Goal: Task Accomplishment & Management: Manage account settings

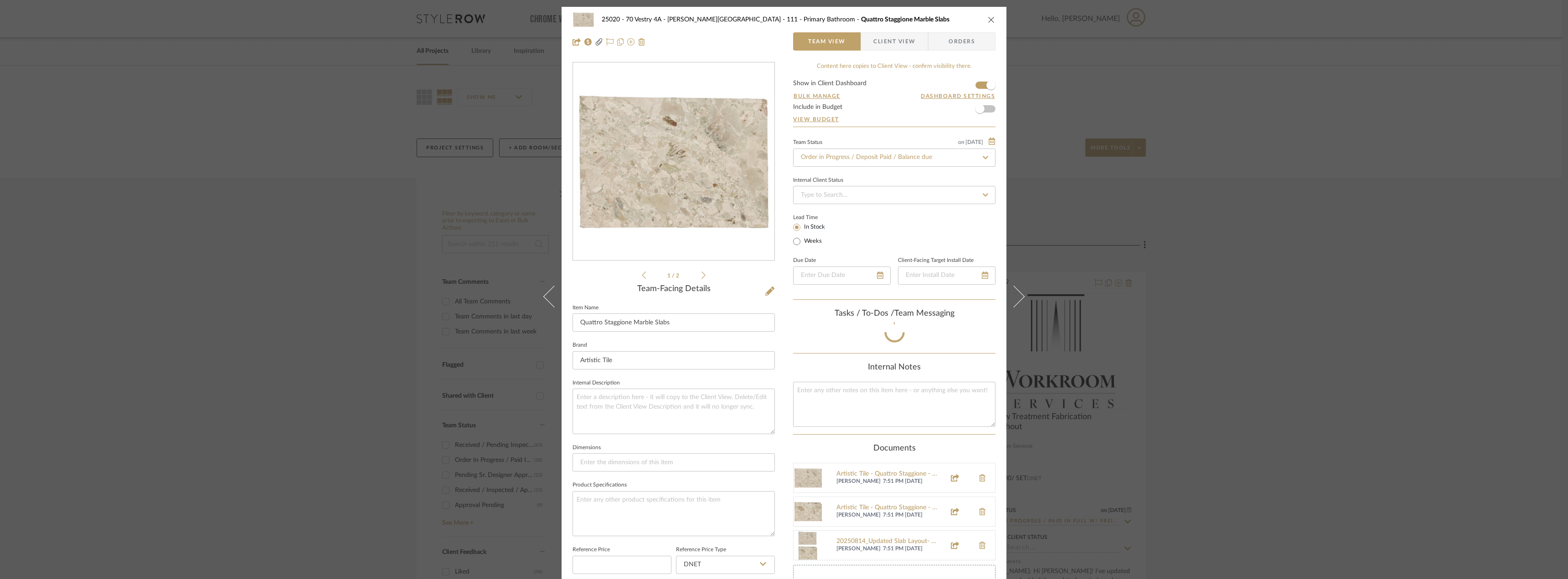
scroll to position [44, 0]
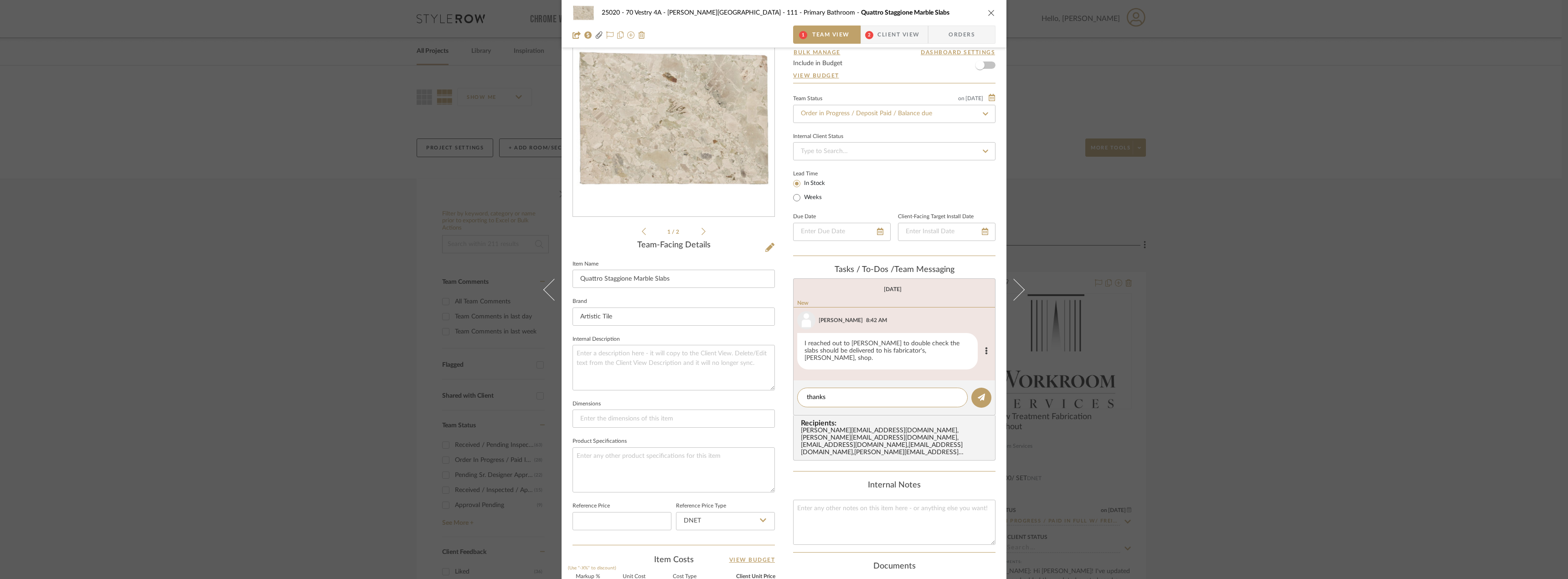
type textarea "thanks!"
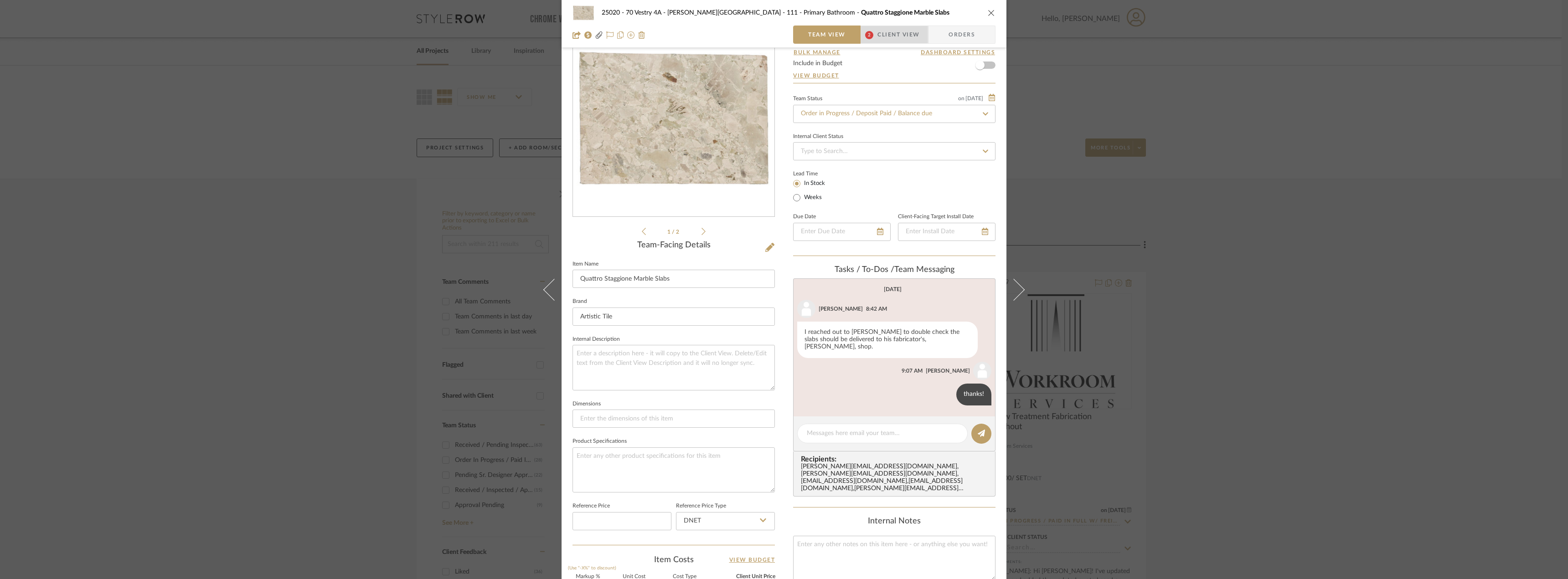
click at [861, 27] on span "2" at bounding box center [869, 35] width 16 height 18
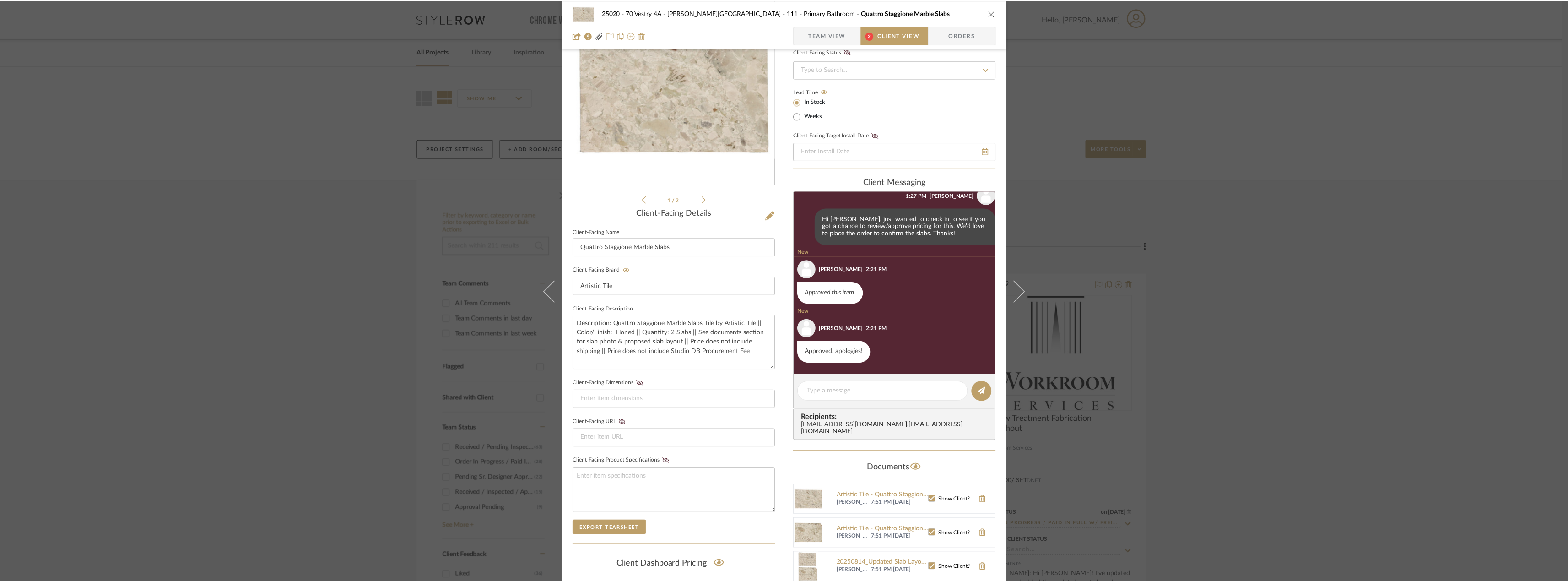
scroll to position [90, 0]
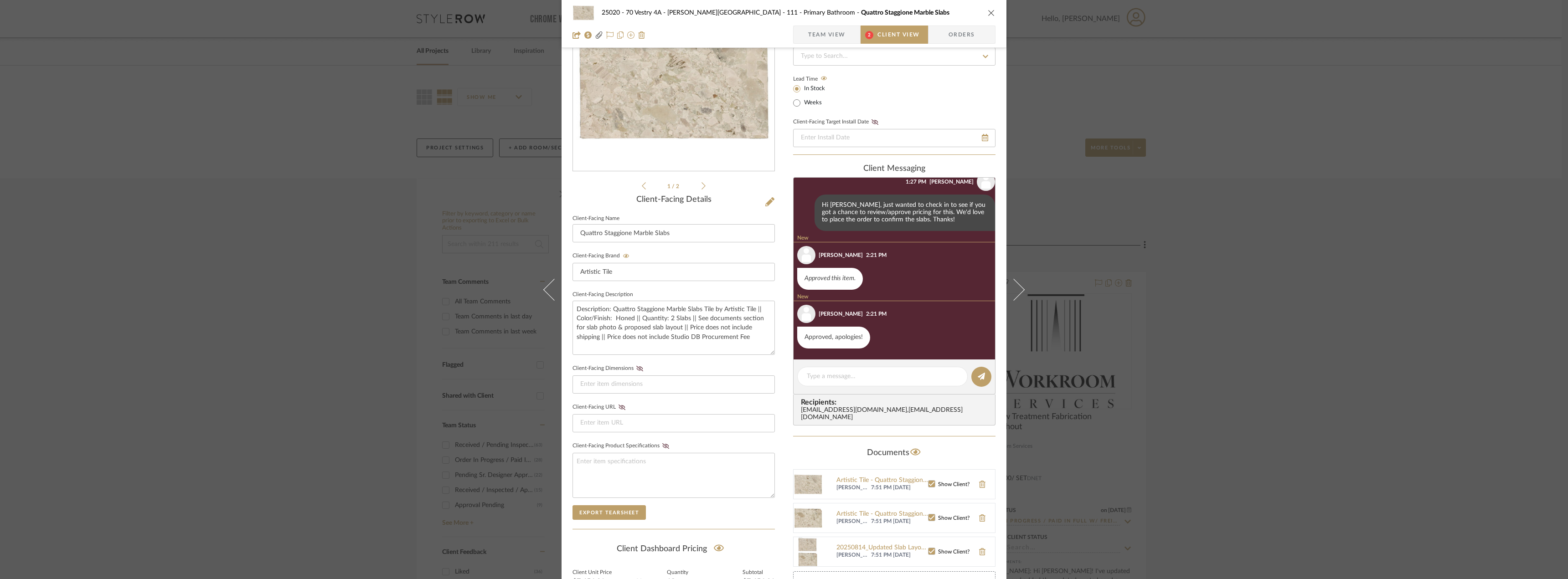
click at [1411, 318] on div "25020 - 70 Vestry 4A - Grant-Stanleigh 111 - Primary Bathroom Quattro Staggione…" at bounding box center [784, 290] width 1568 height 579
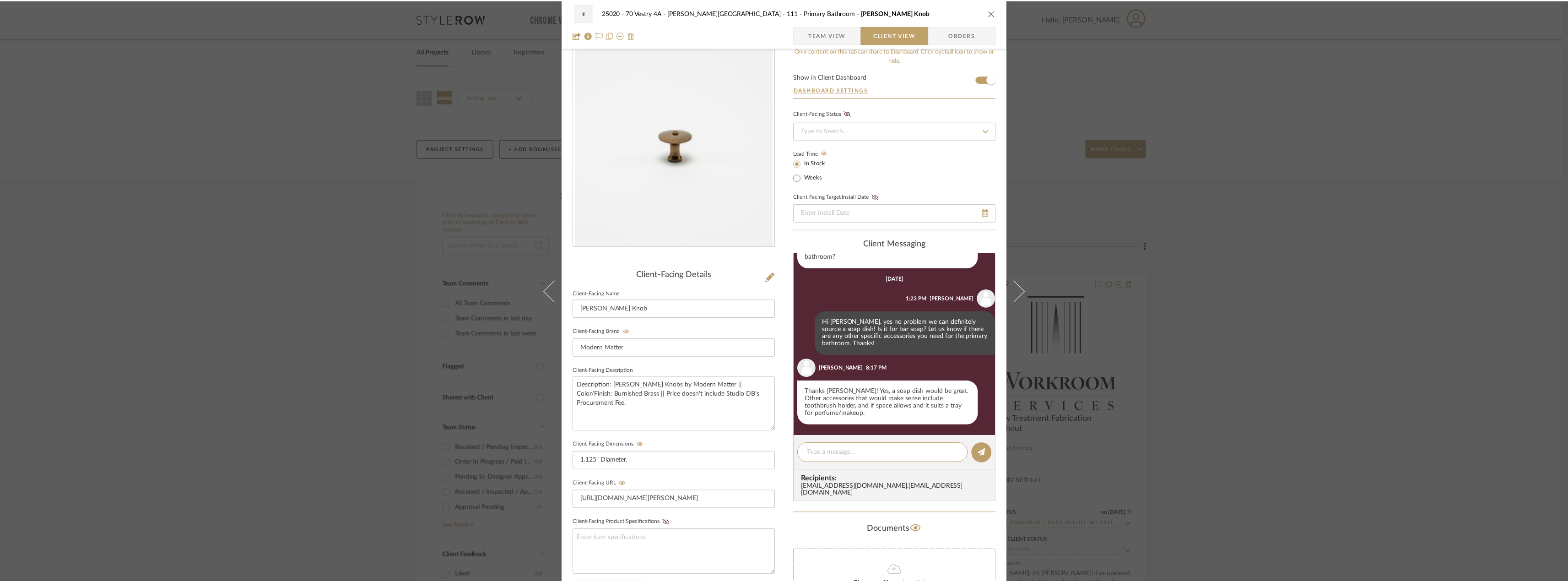
scroll to position [191, 0]
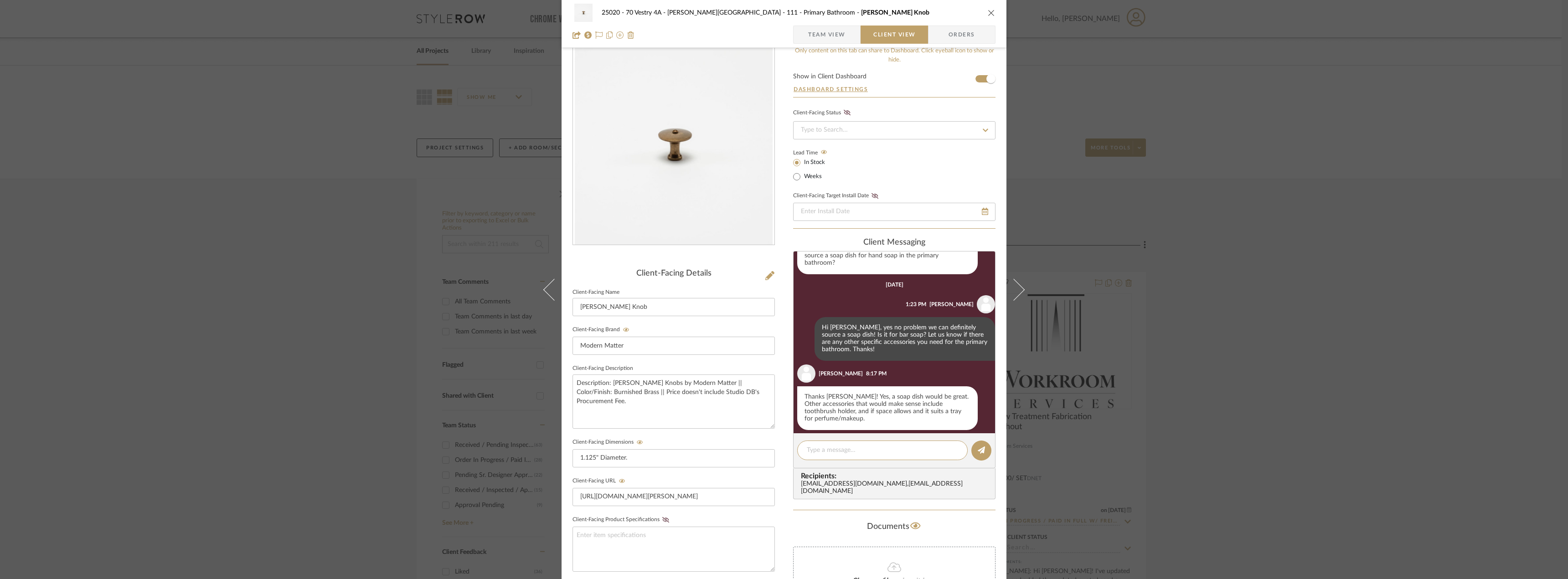
click at [185, 148] on div "25020 - 70 Vestry 4A - Grant-Stanleigh 111 - Primary Bathroom Marcelle Knob Tea…" at bounding box center [784, 290] width 1568 height 579
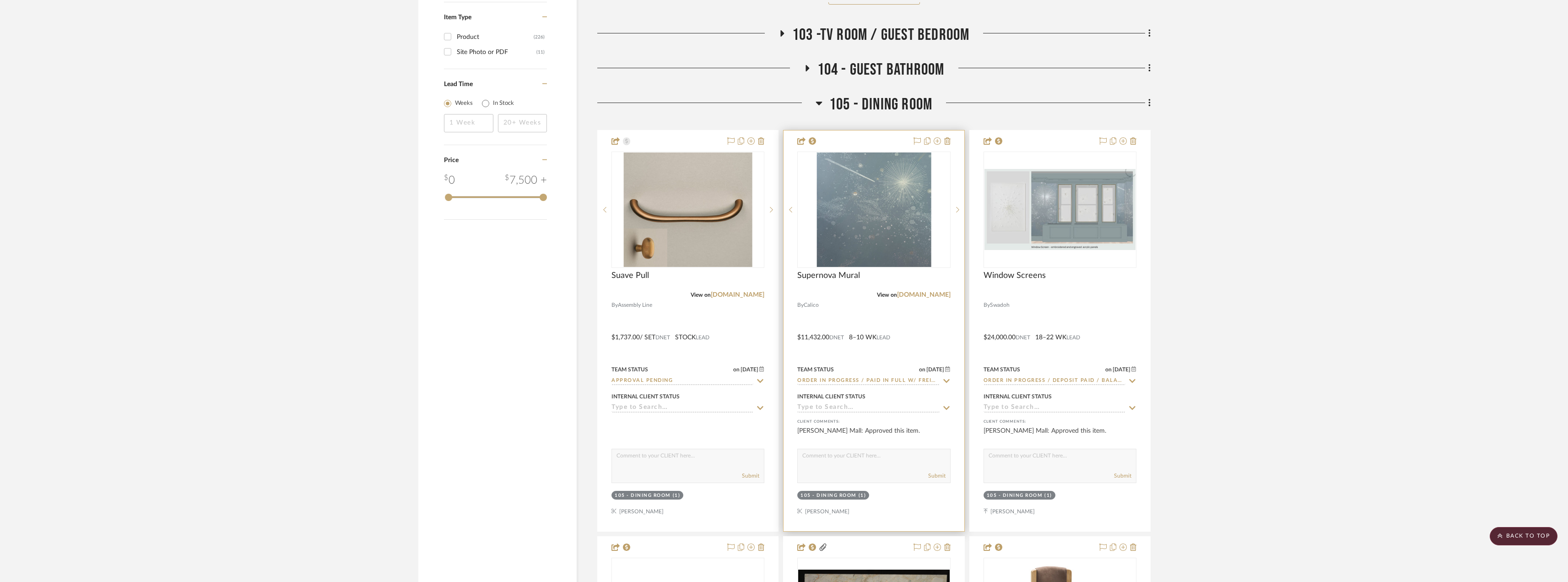
scroll to position [1419, 0]
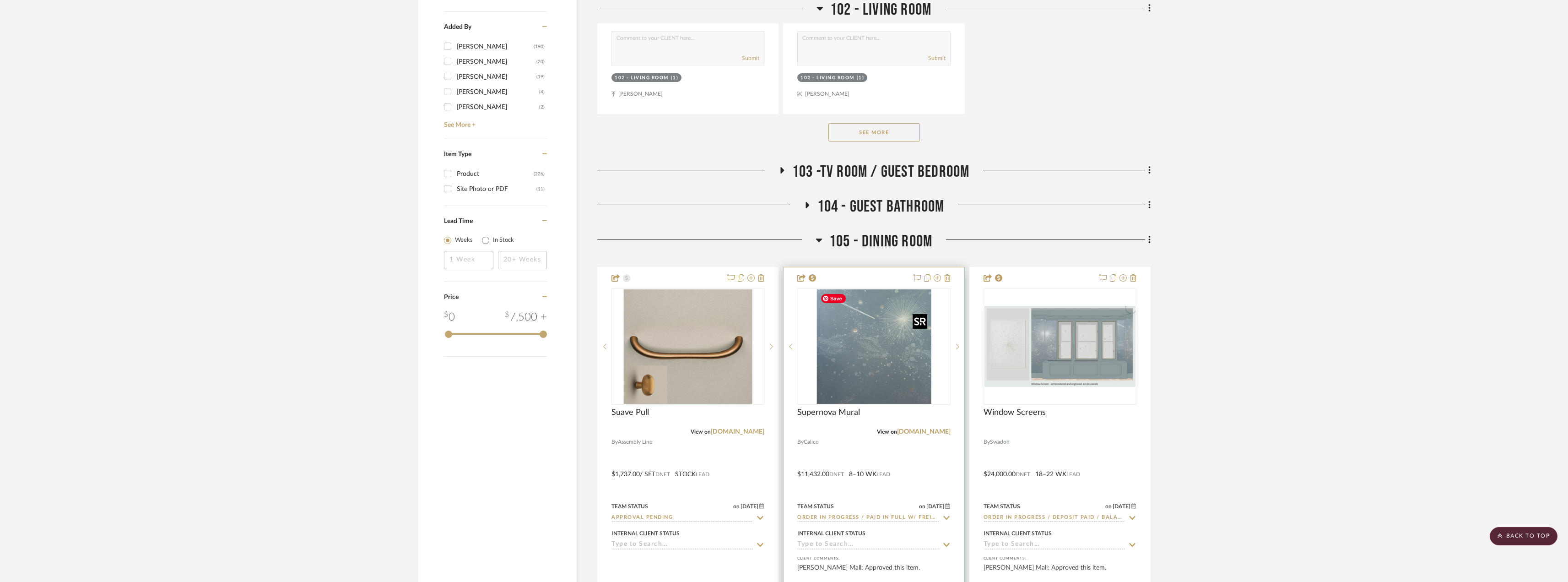
click at [859, 336] on img "0" at bounding box center [873, 346] width 114 height 114
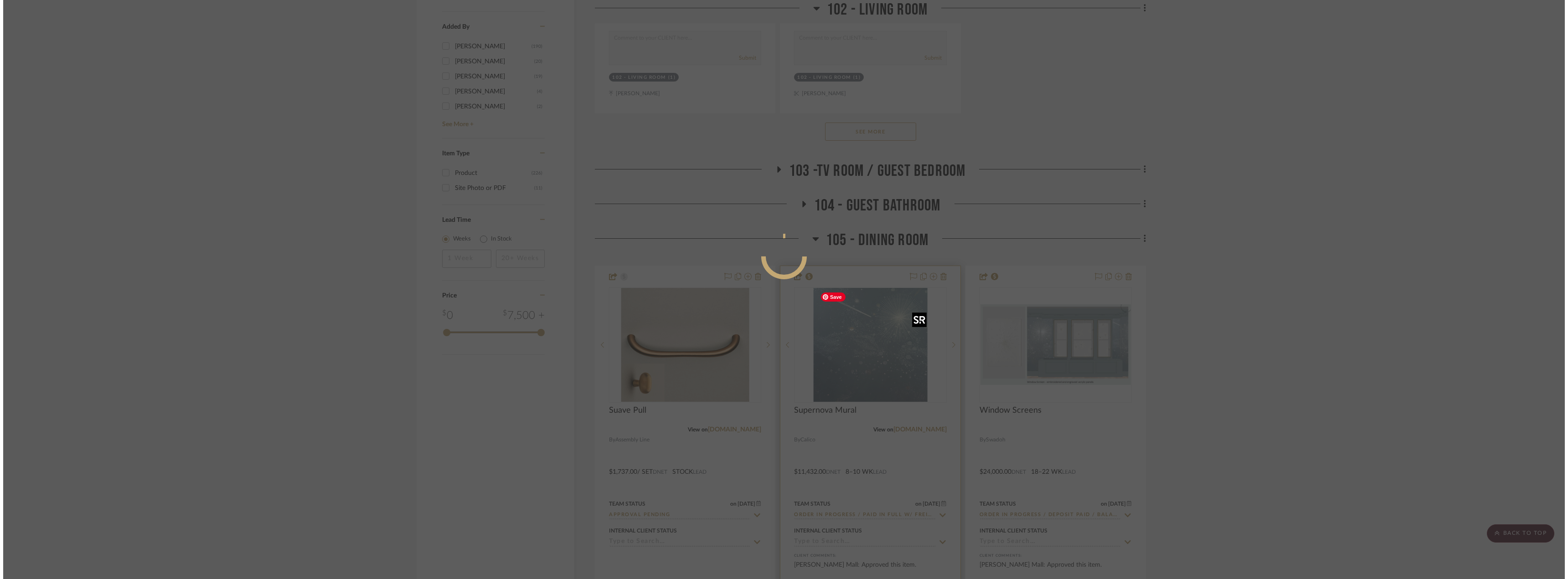
scroll to position [0, 0]
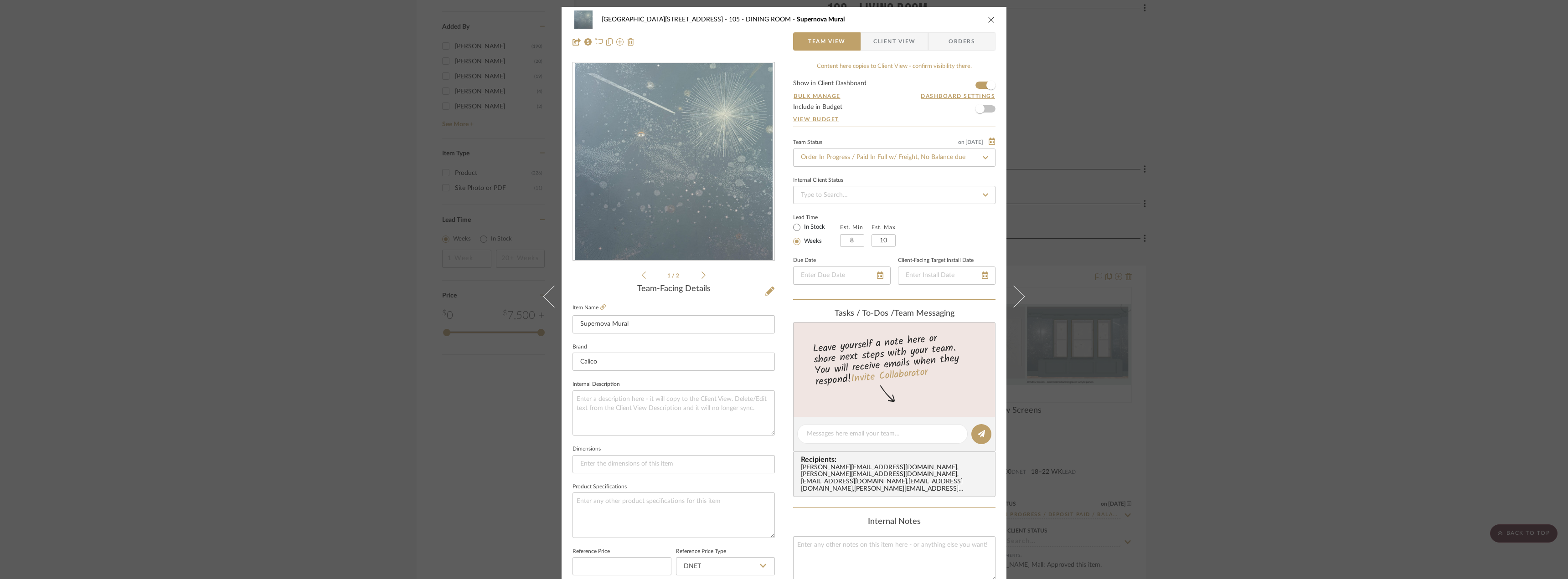
click at [696, 274] on li "1 / 2" at bounding box center [673, 275] width 55 height 11
click at [701, 276] on icon at bounding box center [703, 275] width 4 height 8
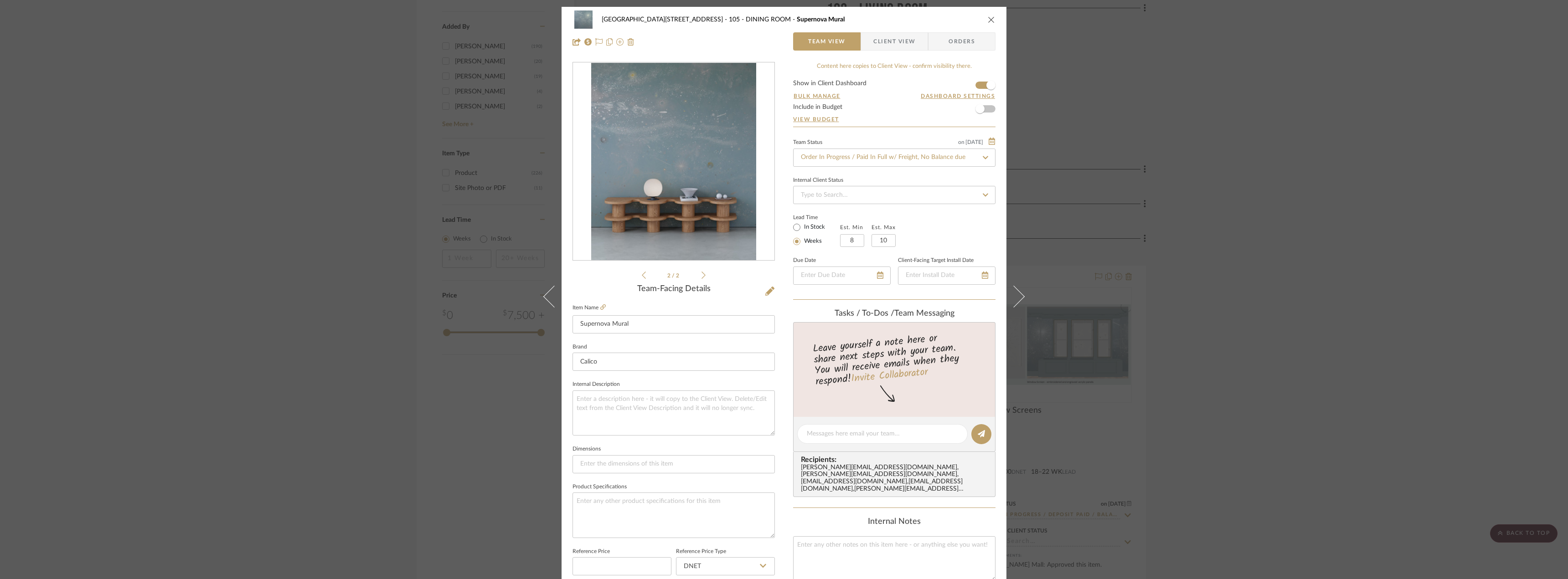
click at [1322, 309] on div "24100 - [STREET_ADDRESS] - Mall 105 - DINING ROOM Supernova Mural Team View Cli…" at bounding box center [784, 290] width 1568 height 579
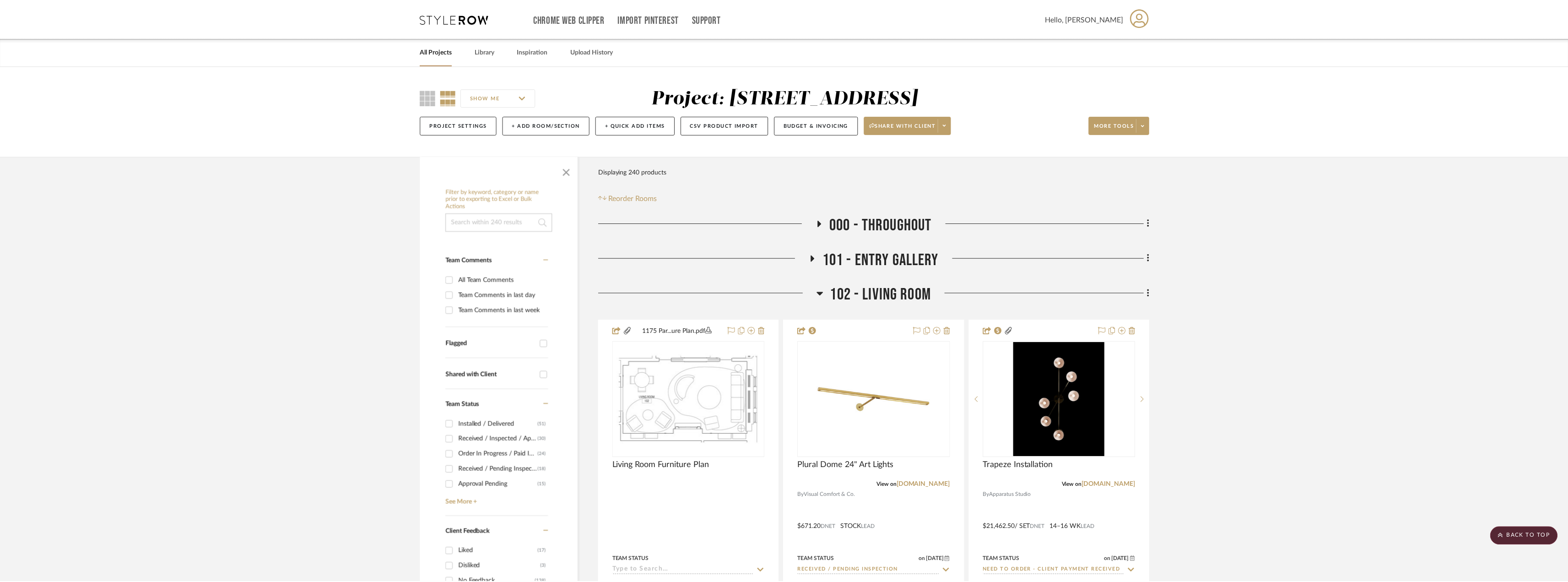
scroll to position [1419, 0]
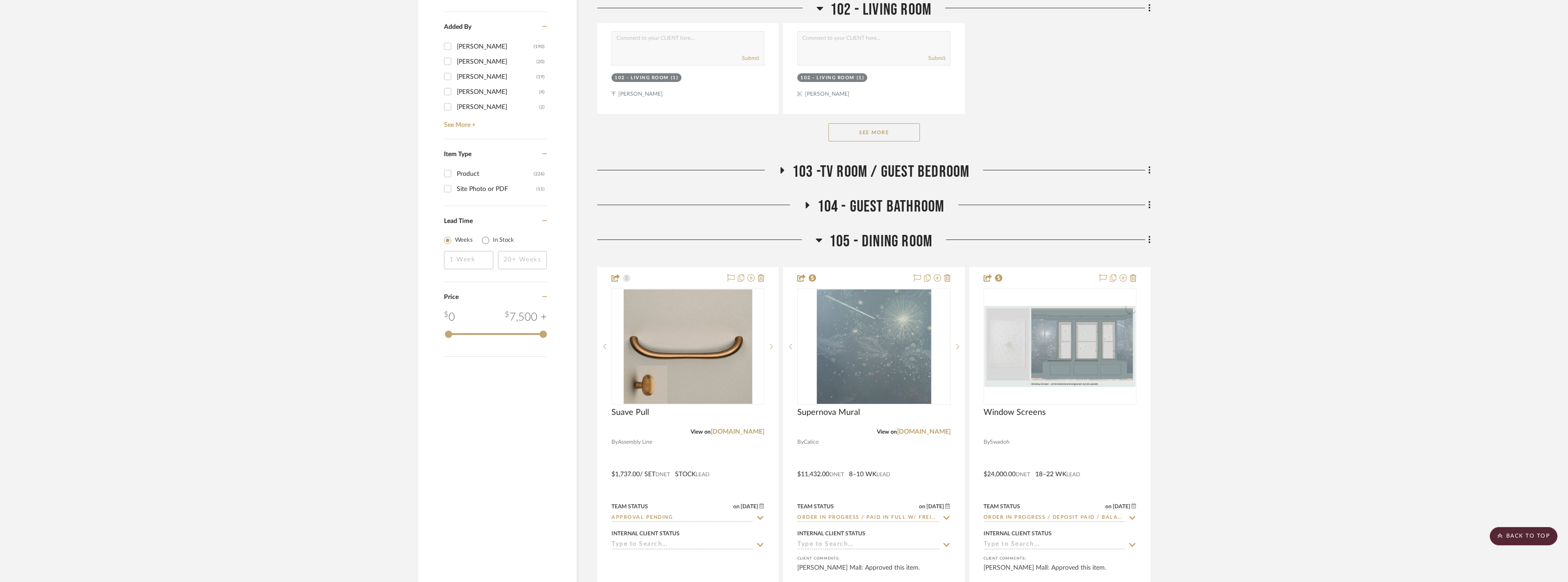
click at [1150, 240] on icon at bounding box center [1149, 240] width 2 height 8
click at [1104, 257] on span "Add New Item" at bounding box center [1102, 260] width 41 height 8
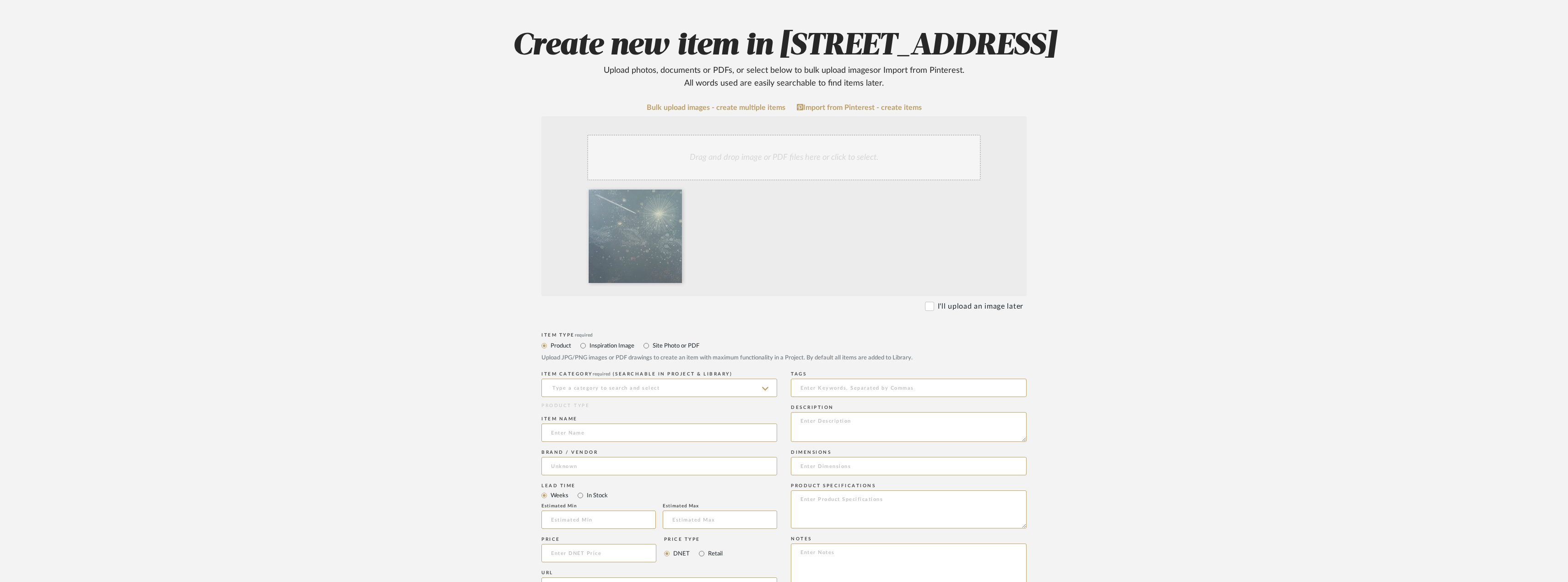
scroll to position [183, 0]
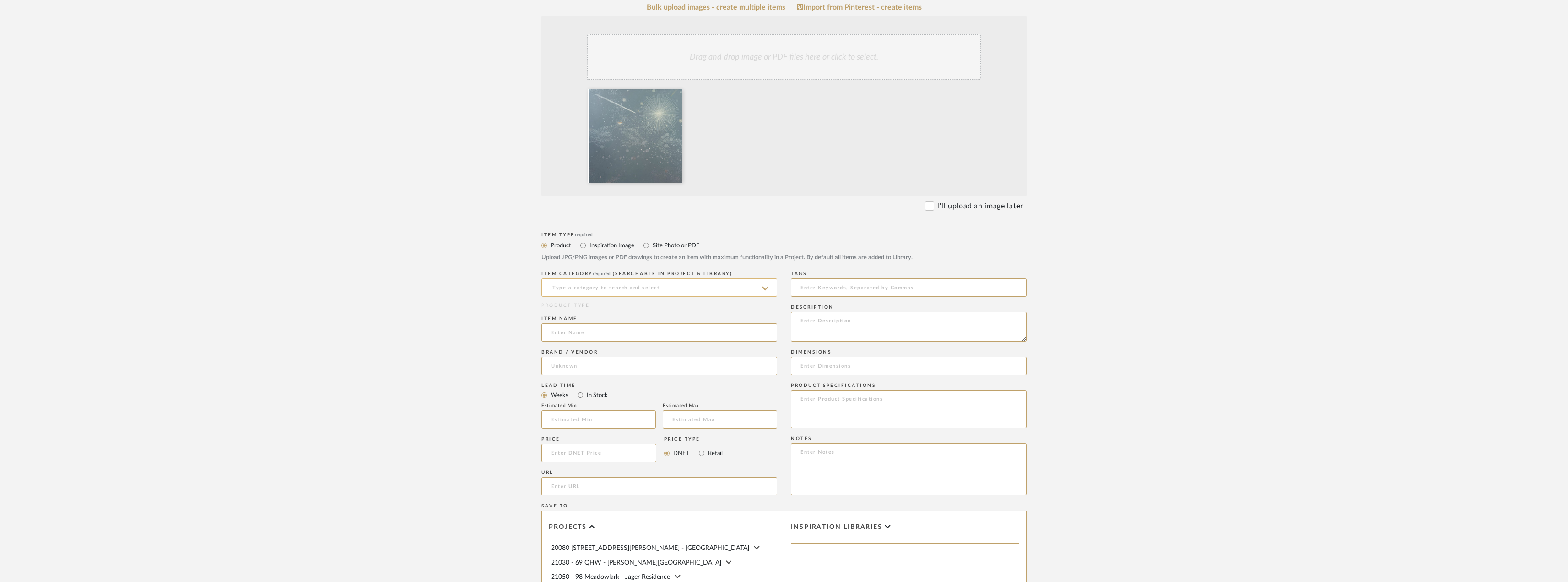
click at [579, 297] on input at bounding box center [659, 287] width 236 height 18
click at [600, 345] on span "Wallcovering" at bounding box center [576, 347] width 50 height 6
type input "Wallcovering"
click at [592, 342] on input at bounding box center [659, 333] width 236 height 18
type input "C"
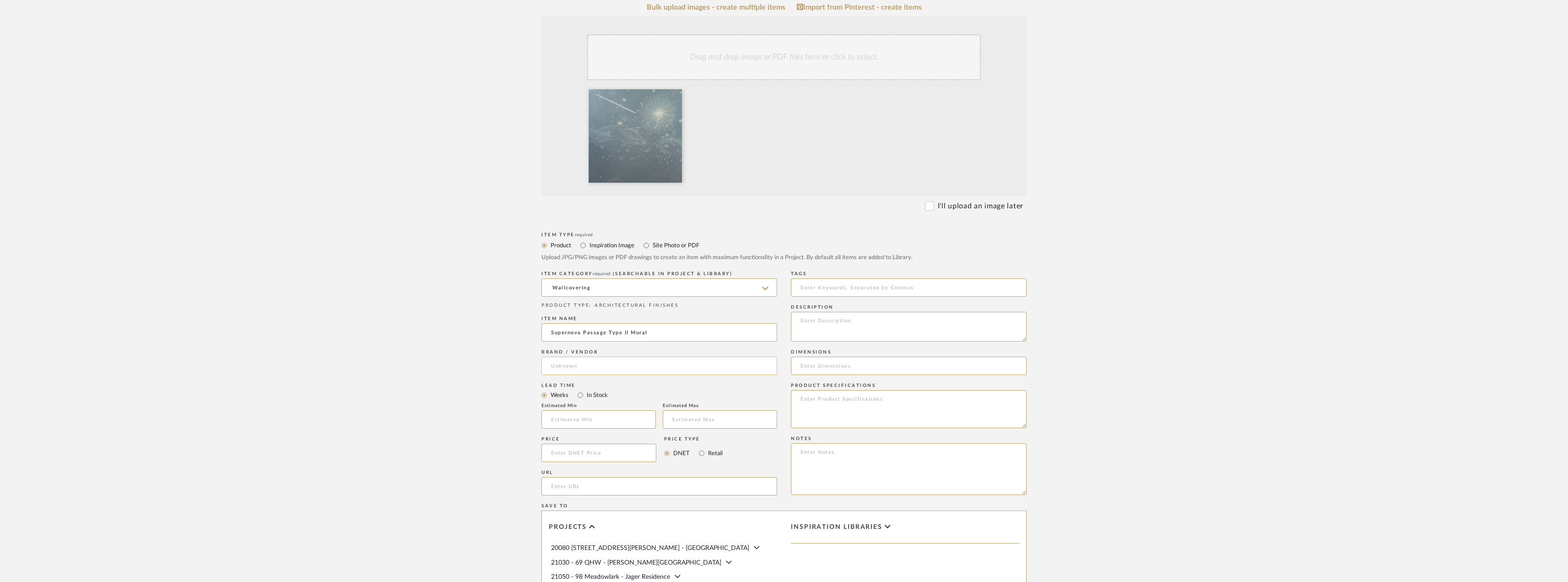
type input "Supernova Passage Type II Mural"
click at [565, 375] on input at bounding box center [659, 366] width 236 height 18
type input "Calico"
click at [607, 428] on mat-option "Calico" at bounding box center [659, 426] width 235 height 23
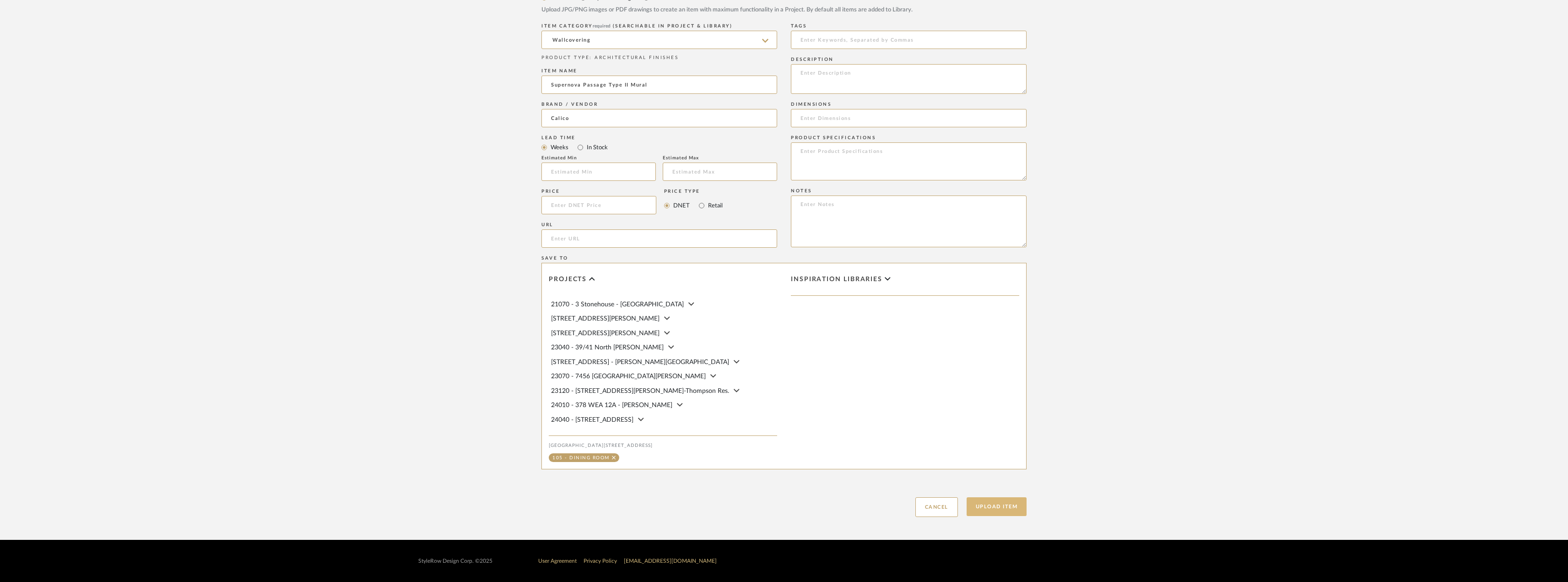
scroll to position [92, 0]
click at [997, 505] on button "Upload Item" at bounding box center [997, 506] width 60 height 19
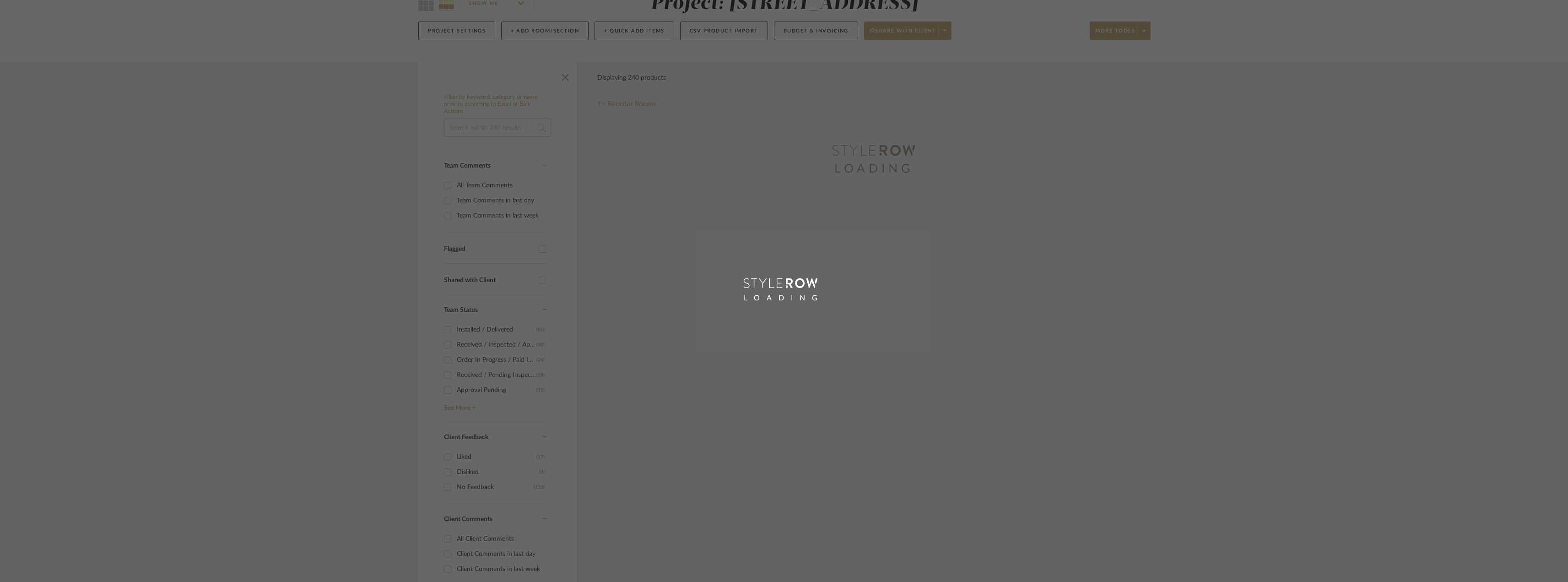
scroll to position [8, 0]
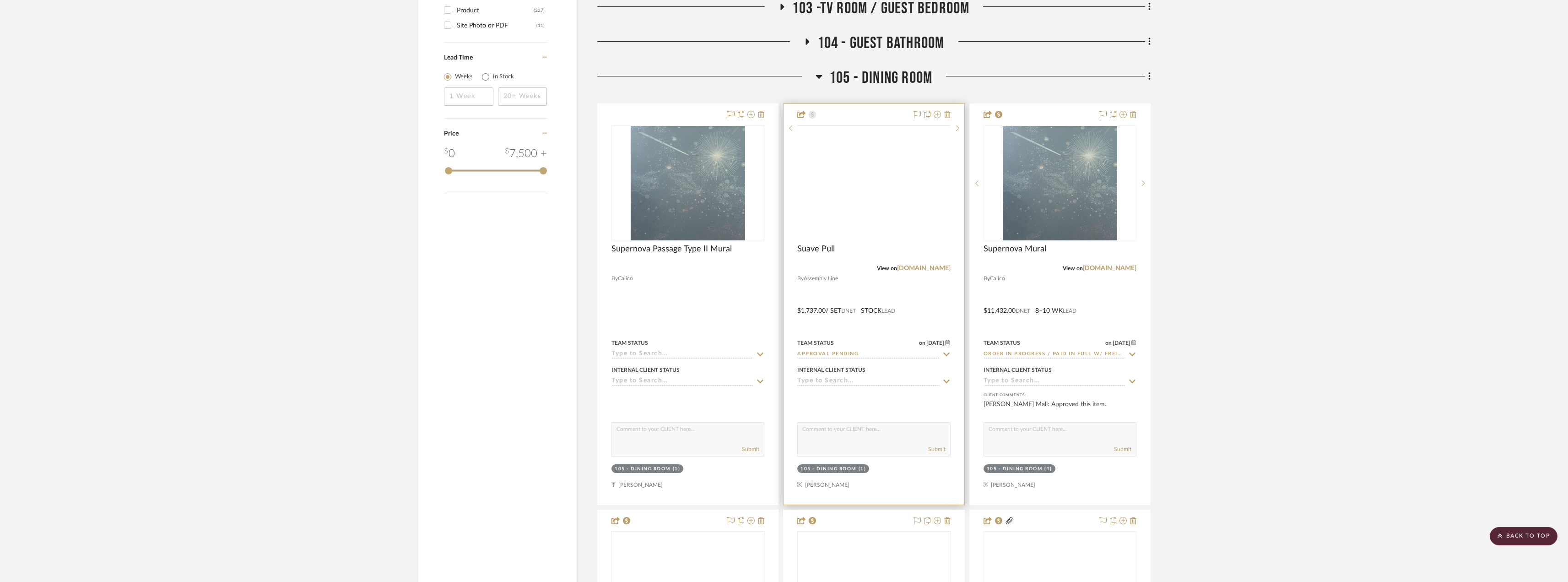
scroll to position [1650, 0]
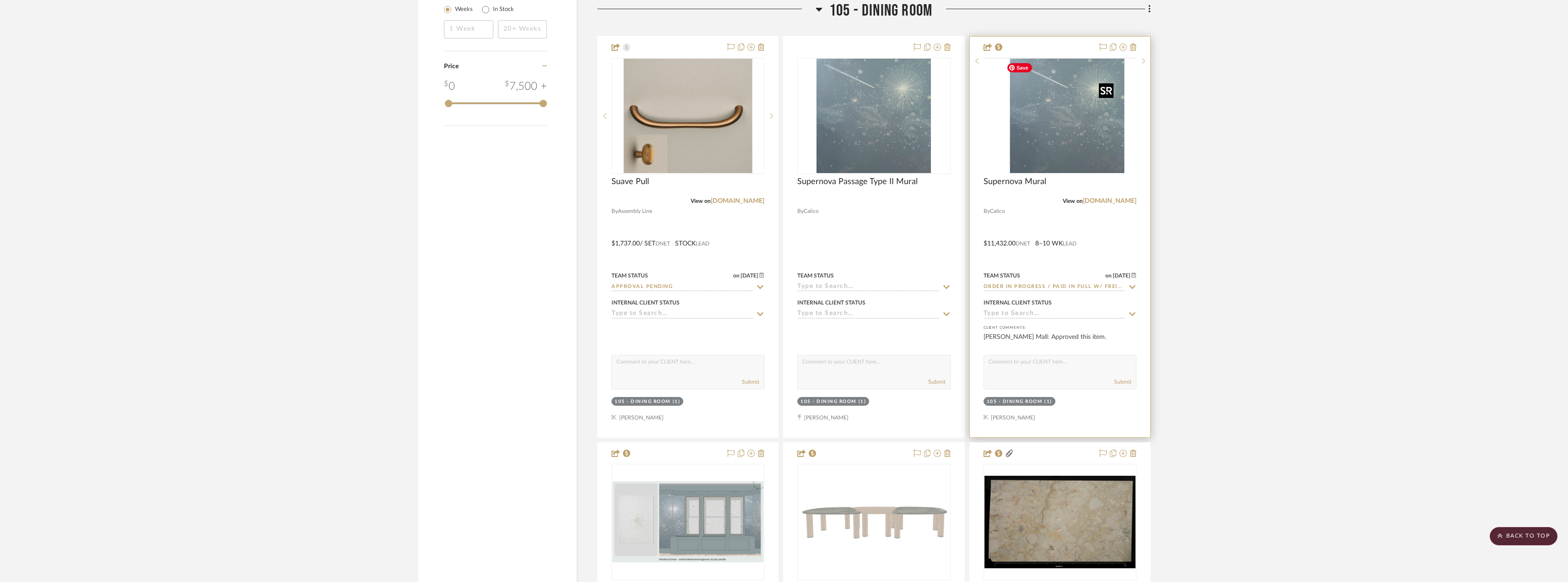
click at [0, 0] on img at bounding box center [0, 0] width 0 height 0
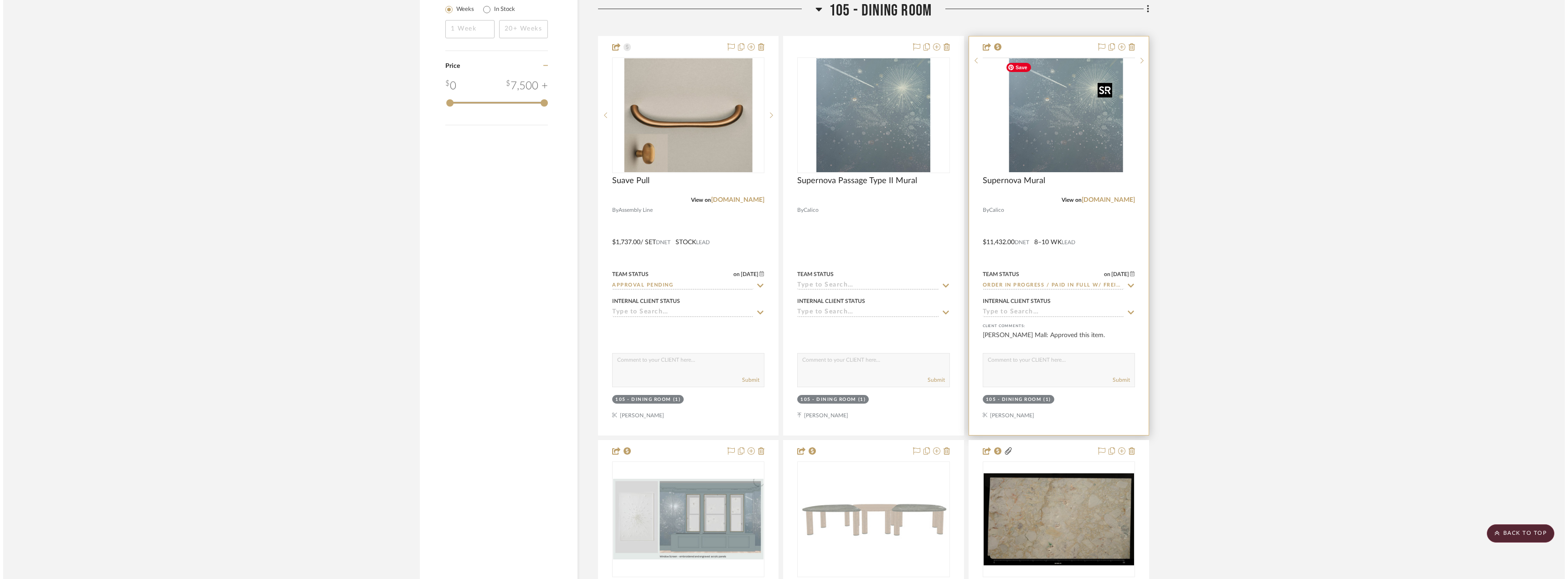
scroll to position [0, 0]
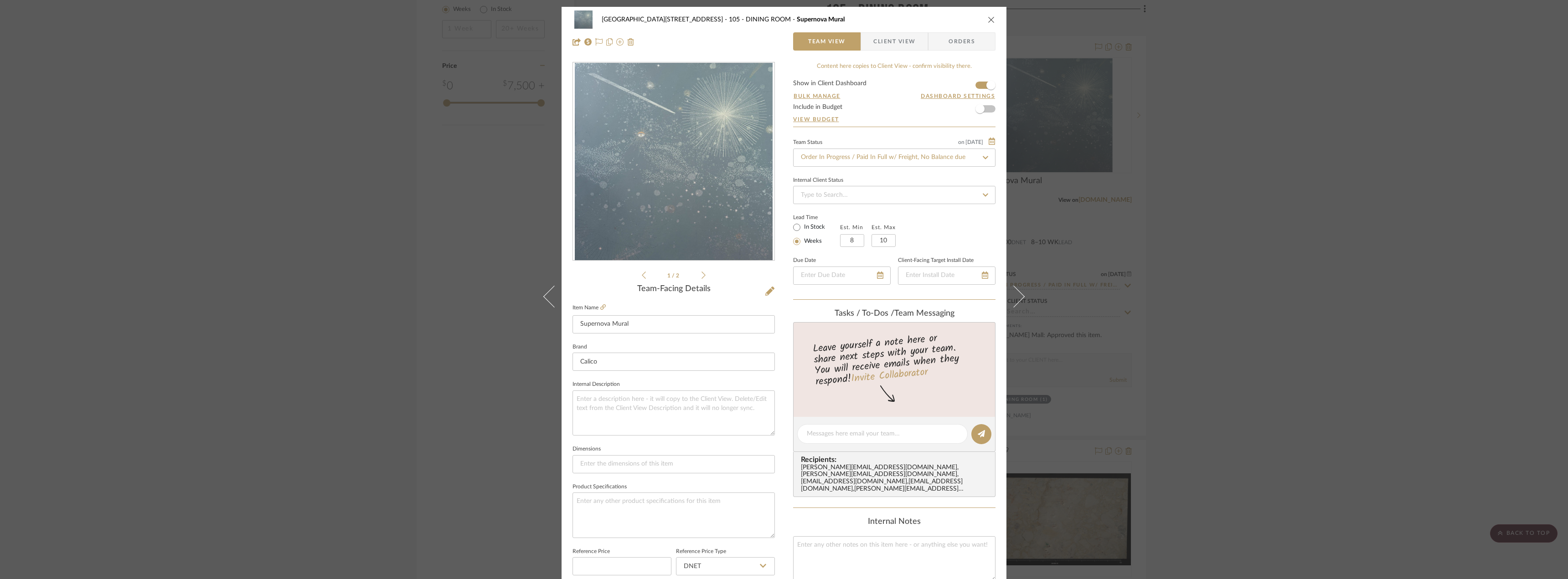
click at [900, 31] on div "[GEOGRAPHIC_DATA][STREET_ADDRESS] - Mall 105 - DINING ROOM Supernova Mural Team…" at bounding box center [784, 30] width 445 height 48
click at [896, 36] on span "Client View" at bounding box center [894, 41] width 42 height 18
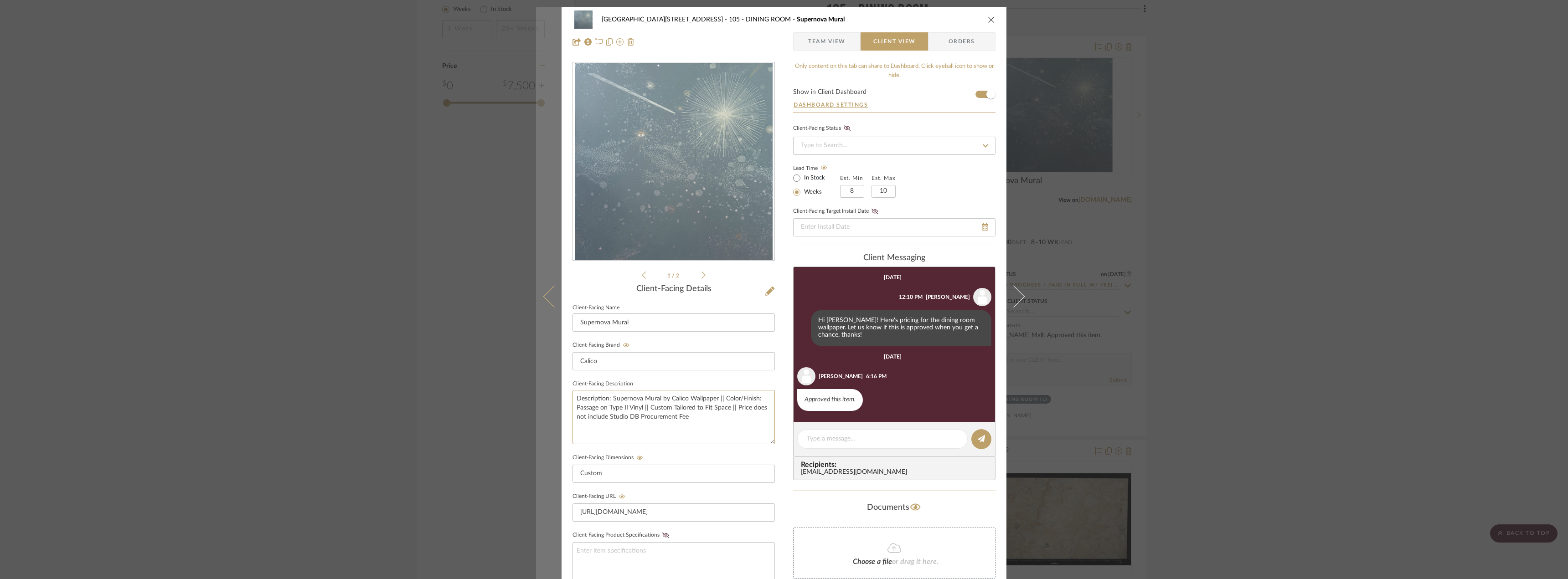
drag, startPoint x: 590, startPoint y: 400, endPoint x: 548, endPoint y: 390, distance: 43.2
click at [548, 390] on mat-dialog-content "24100 - [STREET_ADDRESS] - Mall 105 - DINING ROOM Supernova Mural Team View Cli…" at bounding box center [784, 386] width 496 height 758
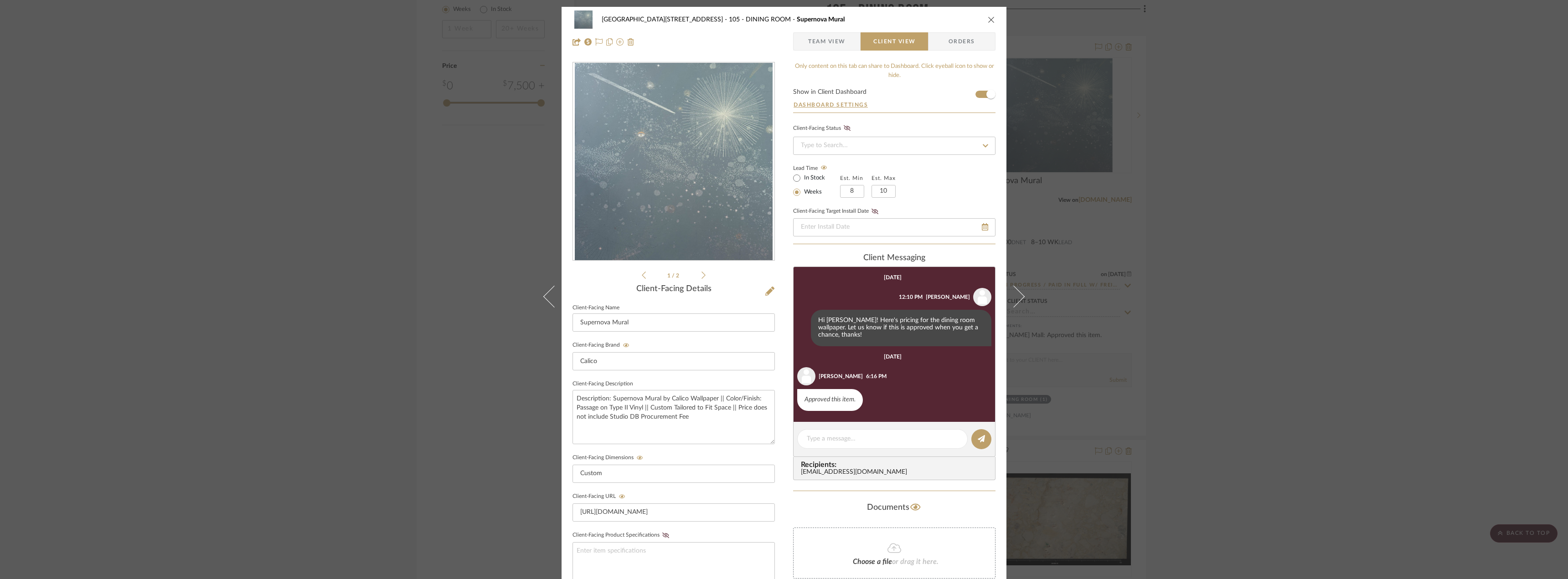
click at [1332, 317] on div "24100 - [STREET_ADDRESS] - Mall 105 - DINING ROOM Supernova Mural Team View Cli…" at bounding box center [784, 290] width 1568 height 579
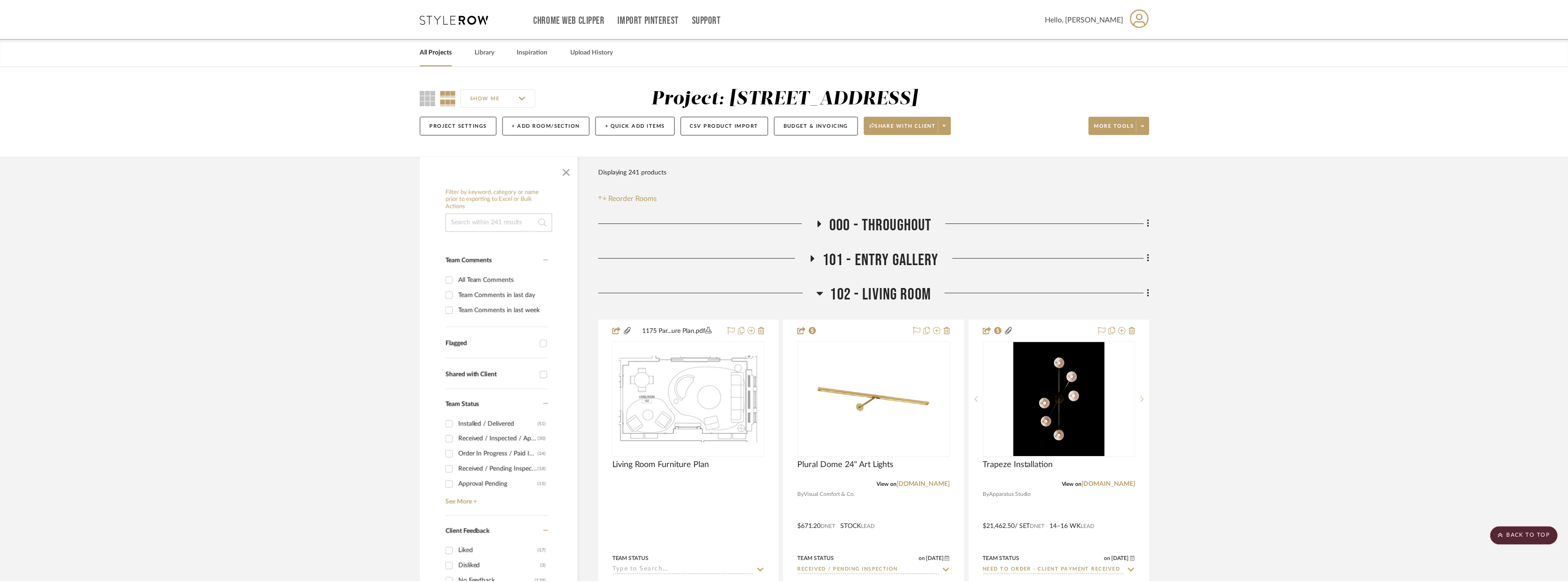
scroll to position [1650, 0]
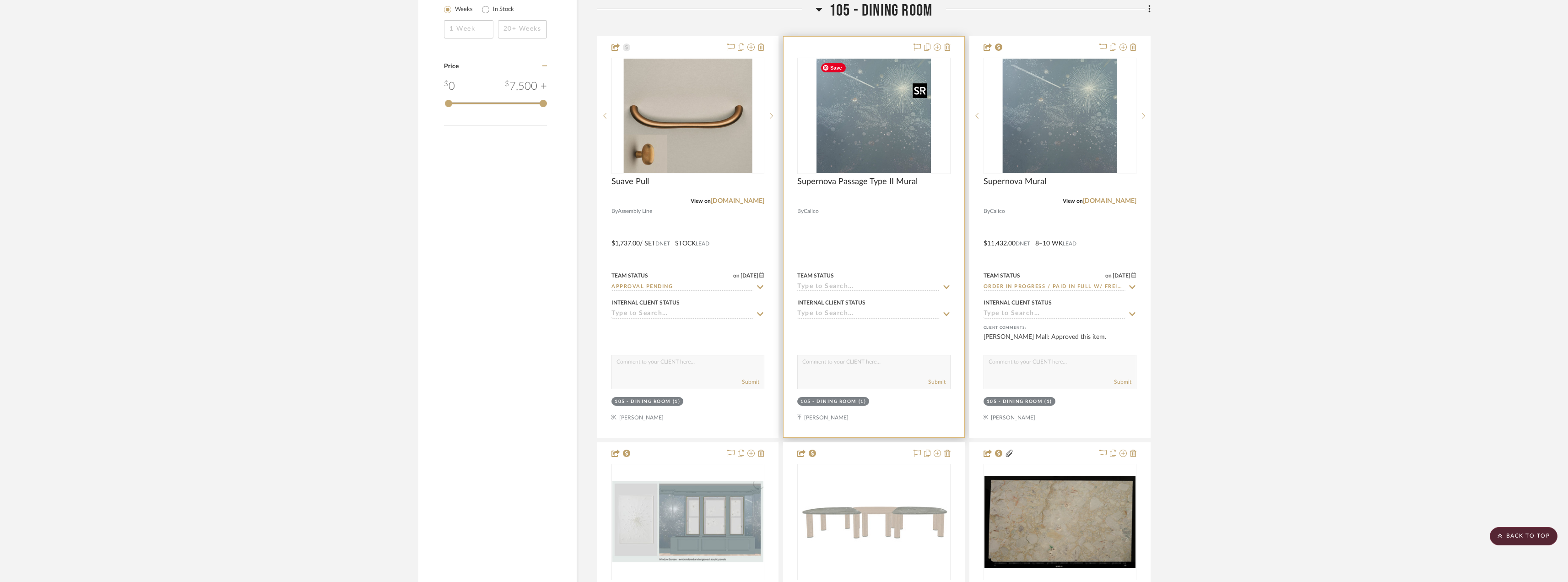
click at [909, 158] on img "0" at bounding box center [873, 116] width 114 height 114
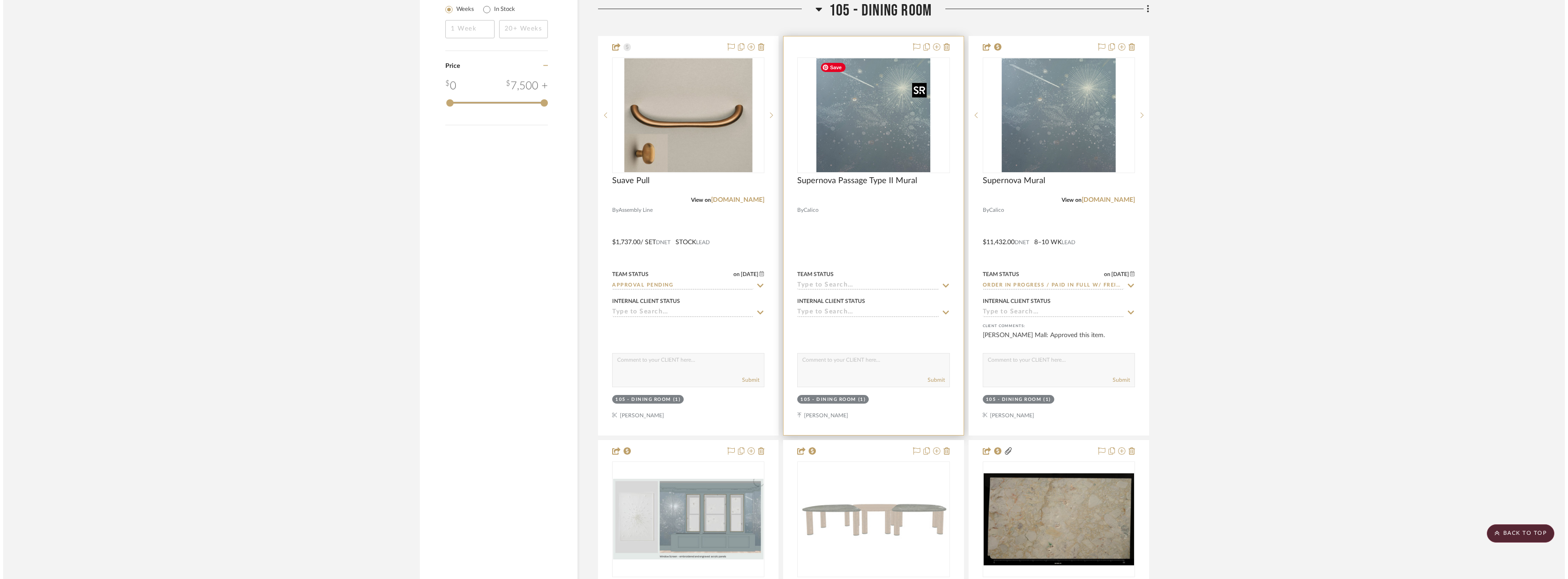
scroll to position [0, 0]
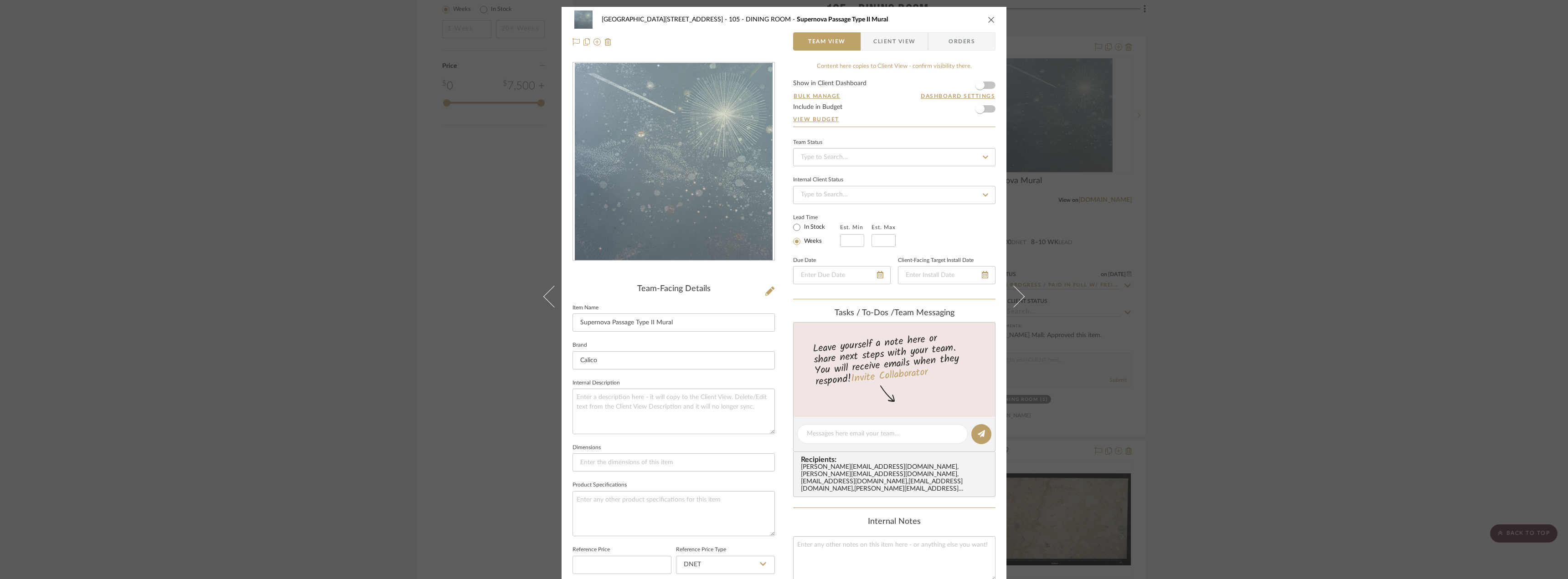
click at [869, 50] on span "button" at bounding box center [867, 41] width 12 height 18
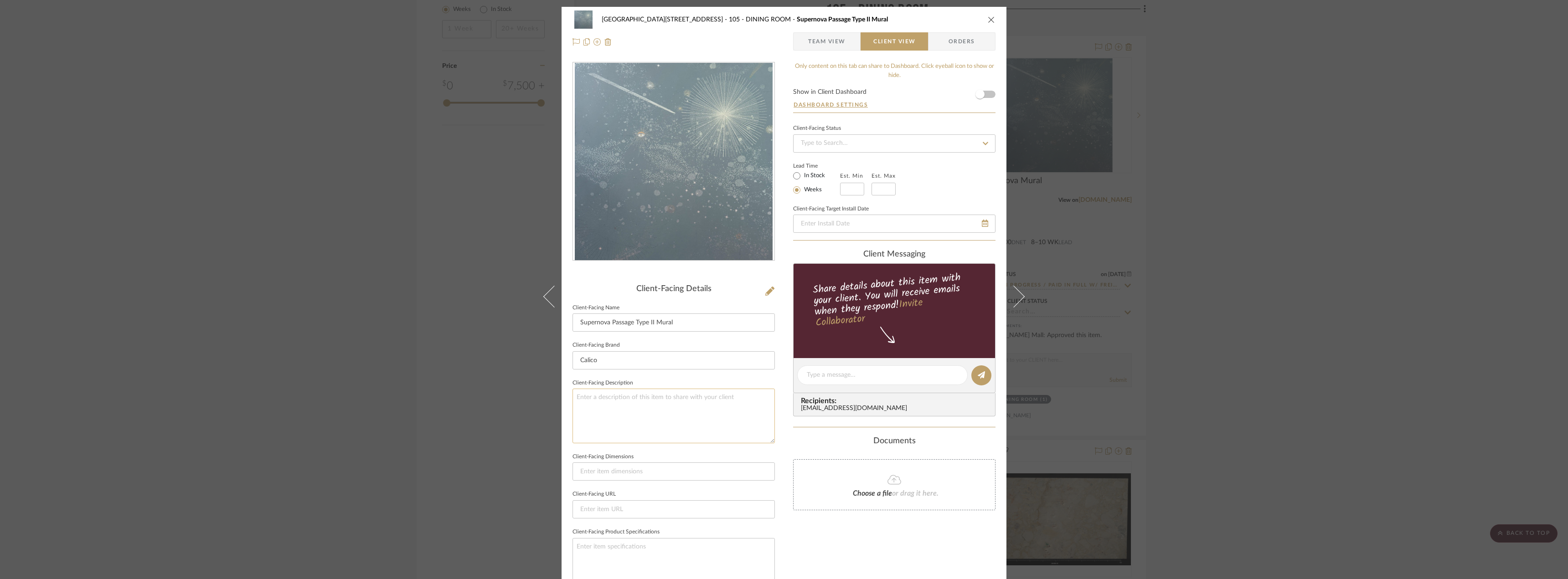
click at [678, 396] on textarea at bounding box center [674, 415] width 202 height 54
paste textarea "Description: Supernova Mural by Calico Wallpaper || Color/Finish: Passage on Ty…"
type textarea "Description: Supernova Mural by Calico Wallpaper || Color/Finish: Passage on Ty…"
click at [1211, 331] on div "24100 - [STREET_ADDRESS] - Mall 105 - DINING ROOM Supernova Passage Type II Mur…" at bounding box center [784, 290] width 1568 height 579
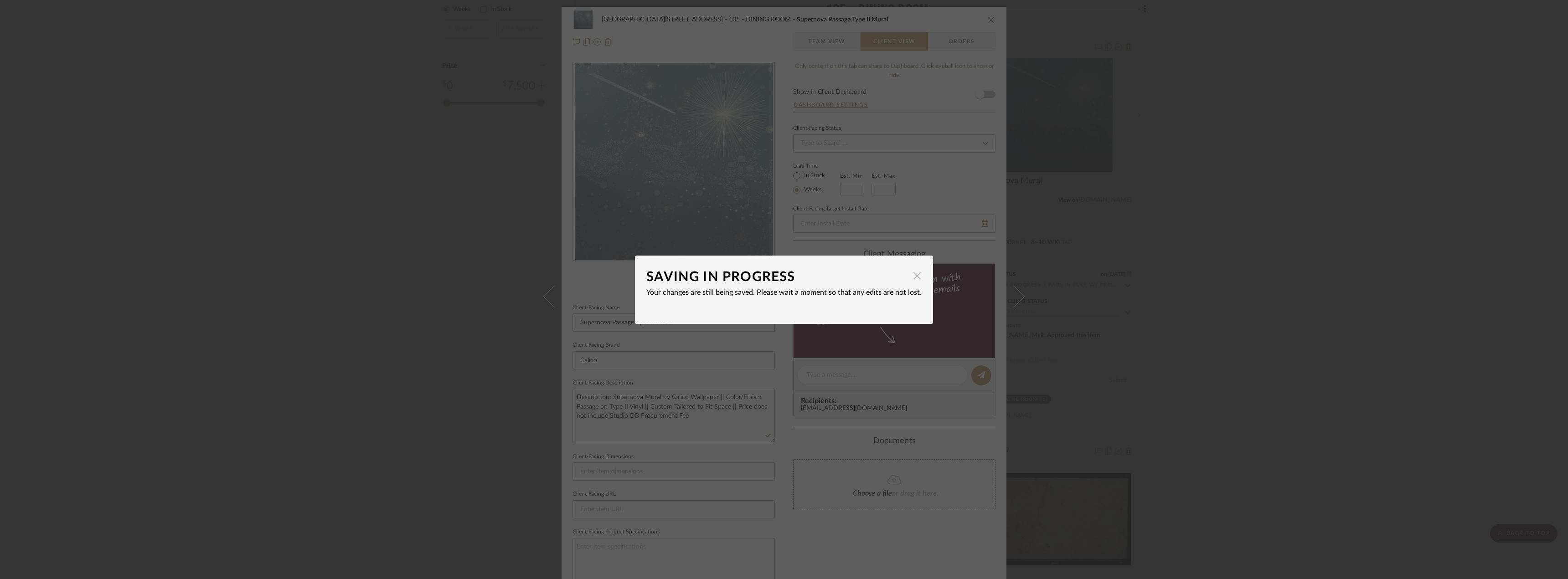
click at [913, 276] on span "button" at bounding box center [917, 276] width 18 height 18
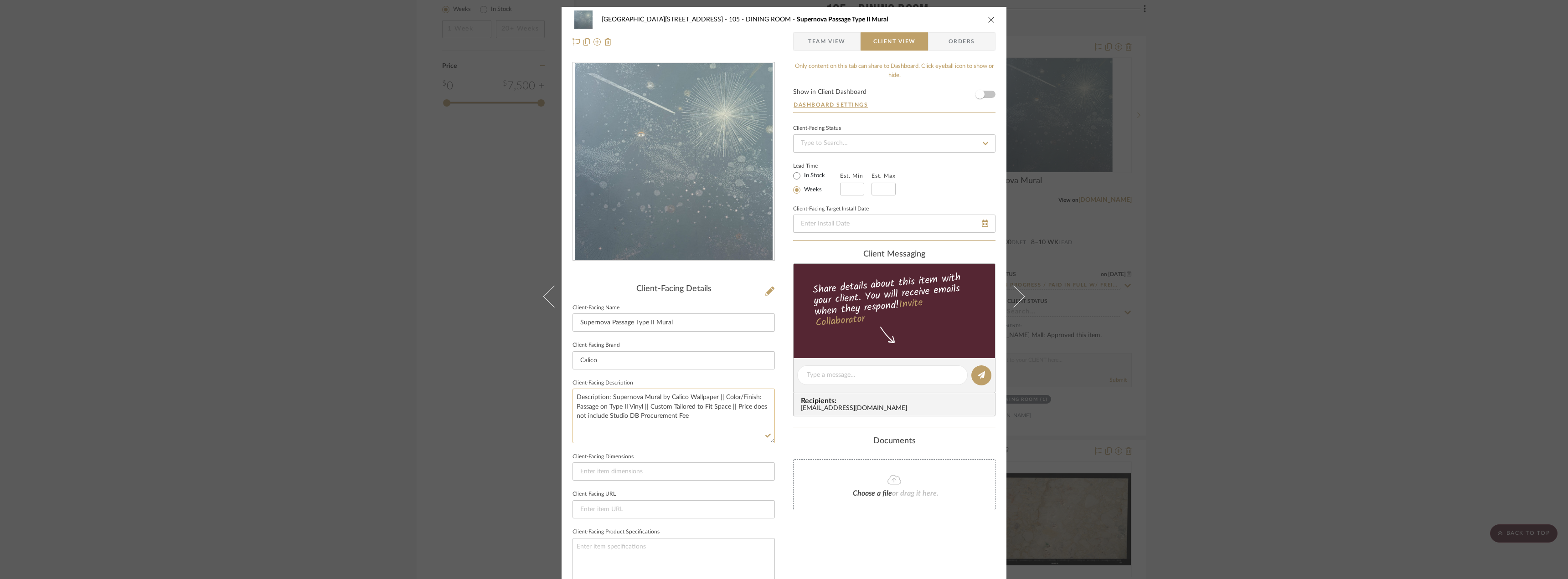
click at [661, 421] on textarea "Description: Supernova Mural by Calico Wallpaper || Color/Finish: Passage on Ty…" at bounding box center [674, 415] width 202 height 54
click at [607, 395] on textarea "Description: Supernova Mural by Calico Wallpaper || Color/Finish: Passage on Ty…" at bounding box center [674, 415] width 202 height 54
type textarea "Description: Supernova Mural by Calico Wallpaper || Color/Finish: Passage on Ty…"
click at [688, 426] on textarea "Description: Supernova Mural by Calico Wallpaper || Color/Finish: Passage on Ty…" at bounding box center [674, 415] width 202 height 54
click at [698, 415] on textarea "Description: Supernova Mural by Calico Wallpaper || Color/Finish: Passage on Ty…" at bounding box center [674, 415] width 202 height 54
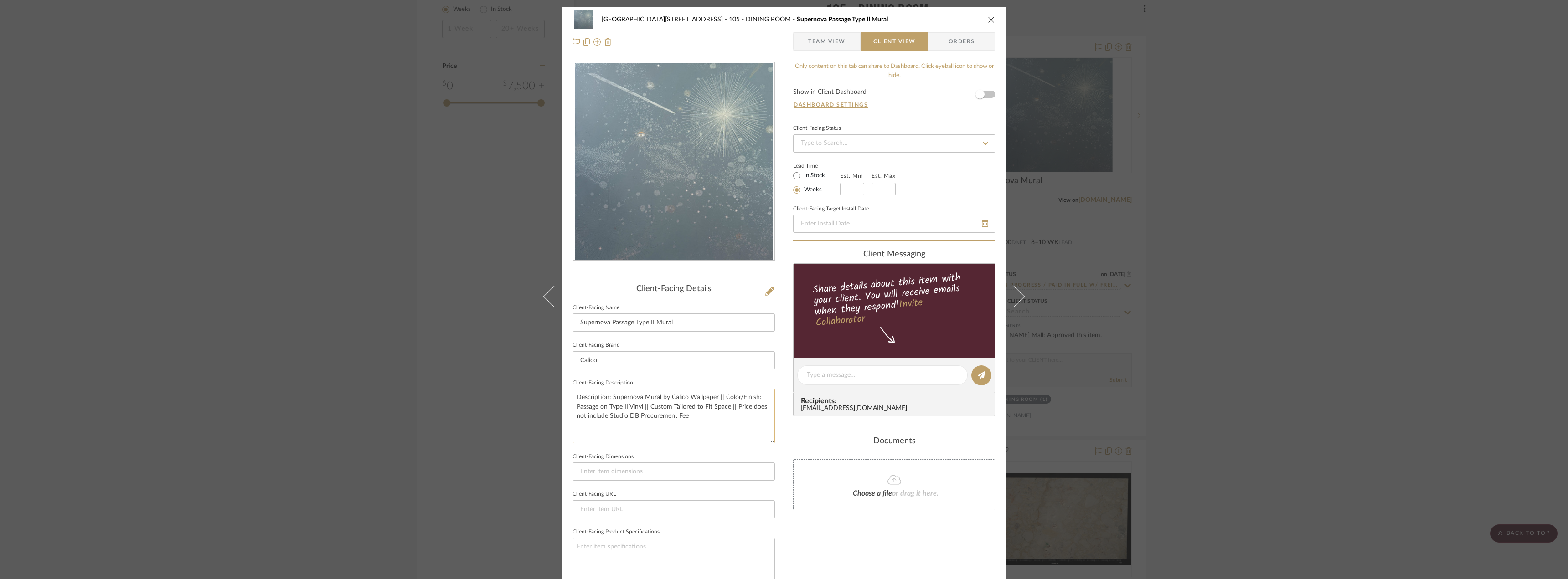
click at [719, 404] on textarea "Description: Supernova Mural by Calico Wallpaper || Color/Finish: Passage on Ty…" at bounding box center [674, 415] width 202 height 54
click at [727, 409] on textarea "Description: Supernova Mural by Calico Wallpaper || Color/Finish: Passage on Ty…" at bounding box center [674, 415] width 202 height 54
click at [724, 415] on textarea "Description: Supernova Mural by Calico Wallpaper || Color/Finish: Passage on Ty…" at bounding box center [674, 415] width 202 height 54
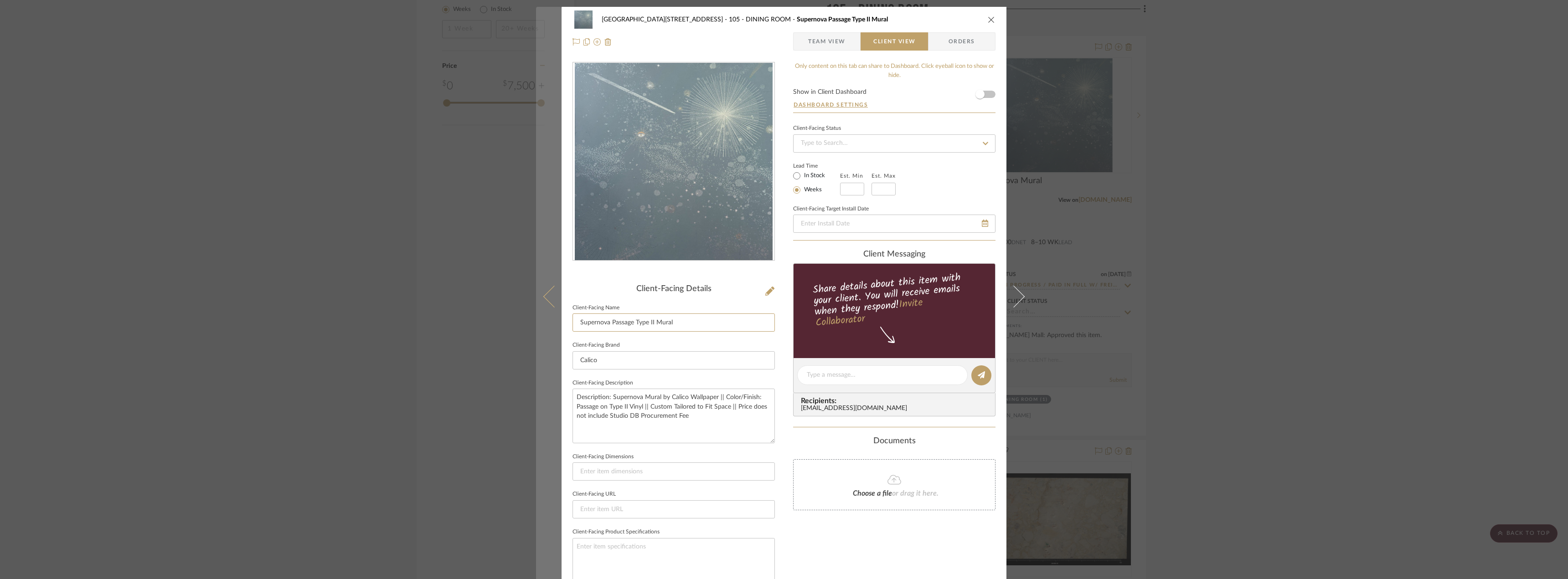
drag, startPoint x: 672, startPoint y: 323, endPoint x: 536, endPoint y: 324, distance: 136.0
click at [536, 324] on mat-dialog-content "24100 - [STREET_ADDRESS] - Mall 105 - DINING ROOM Supernova Passage Type II Mur…" at bounding box center [784, 378] width 496 height 743
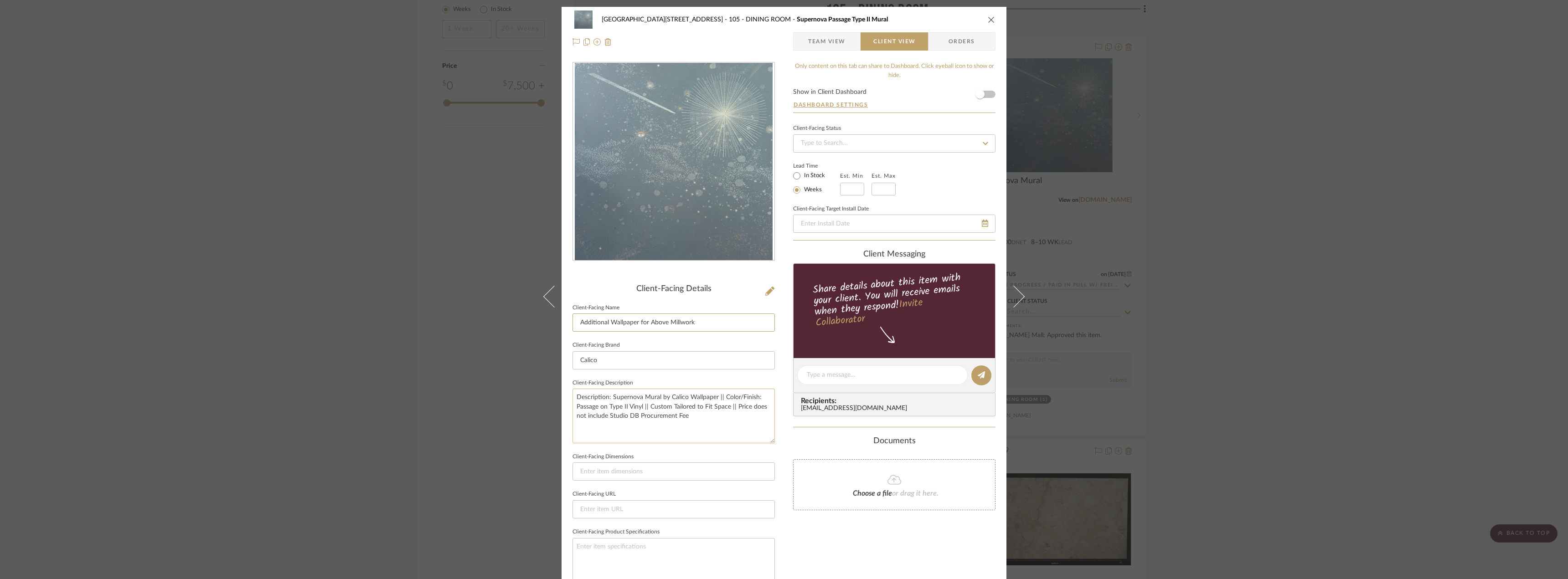
type input "Additional Wallpaper for Above Millwork"
click at [712, 421] on textarea "Description: Supernova Mural by Calico Wallpaper || Color/Finish: Passage on Ty…" at bounding box center [674, 415] width 202 height 54
click at [704, 404] on textarea "Description: Supernova Mural by Calico Wallpaper || Color/Finish: Passage on Ty…" at bounding box center [674, 415] width 202 height 54
click at [727, 407] on textarea "Description: Supernova Mural by Calico Wallpaper || Color/Finish: Passage on Ty…" at bounding box center [674, 415] width 202 height 54
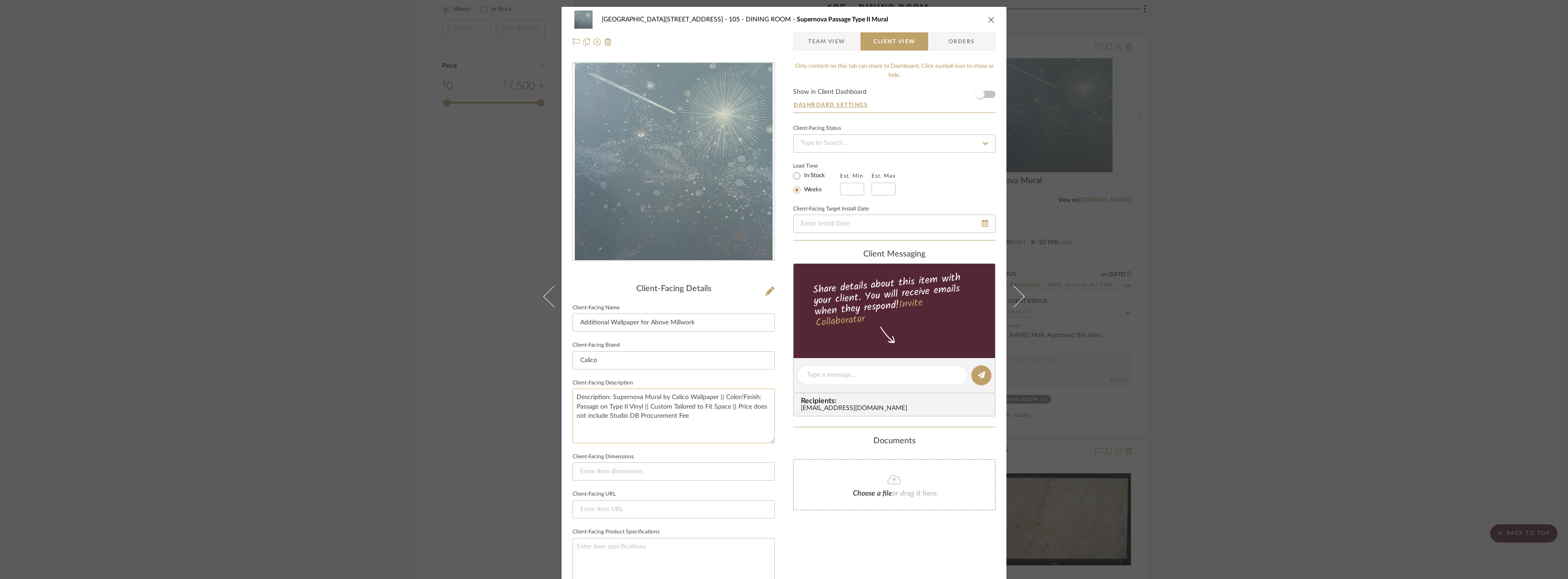
click at [729, 415] on textarea "Description: Supernova Mural by Calico Wallpaper || Color/Finish: Passage on Ty…" at bounding box center [674, 415] width 202 height 54
click at [852, 189] on input "text" at bounding box center [852, 189] width 24 height 13
type input "6"
drag, startPoint x: 883, startPoint y: 190, endPoint x: 929, endPoint y: 190, distance: 46.0
click at [883, 190] on input at bounding box center [884, 189] width 24 height 13
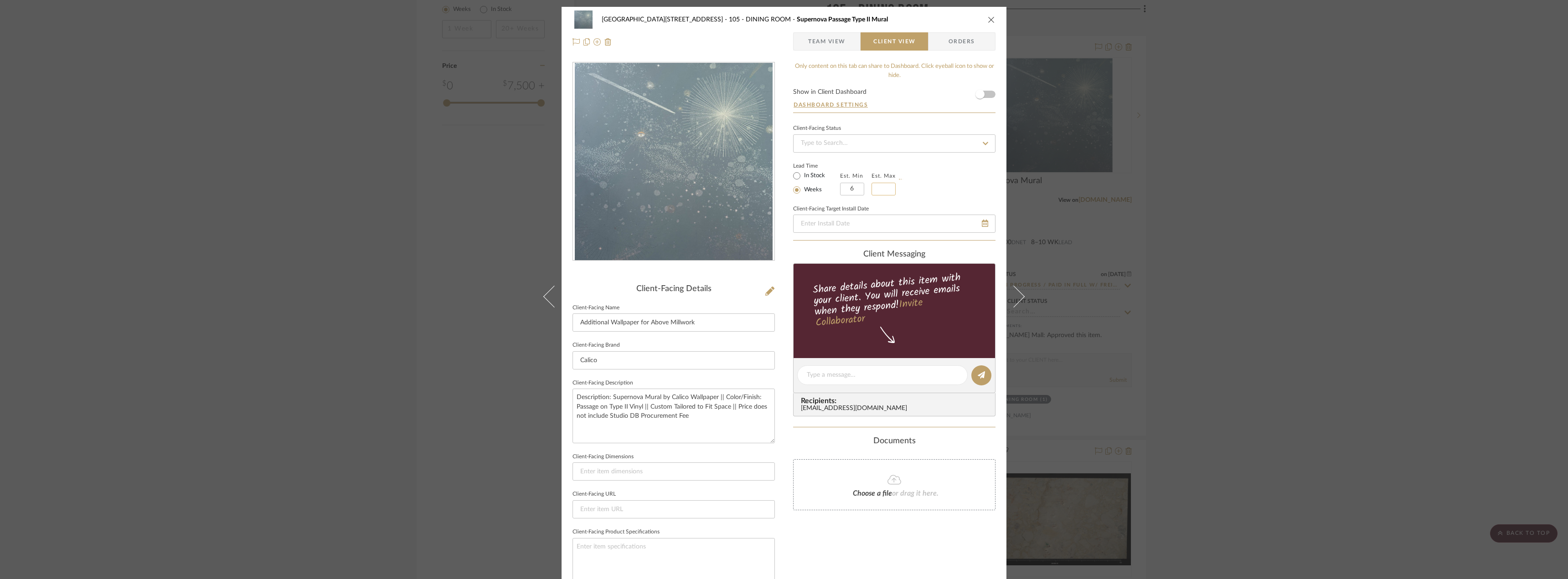
type input "6"
click at [946, 190] on div "Lead Time In Stock Weeks Est. Min 6 Est. Max 6" at bounding box center [894, 178] width 202 height 35
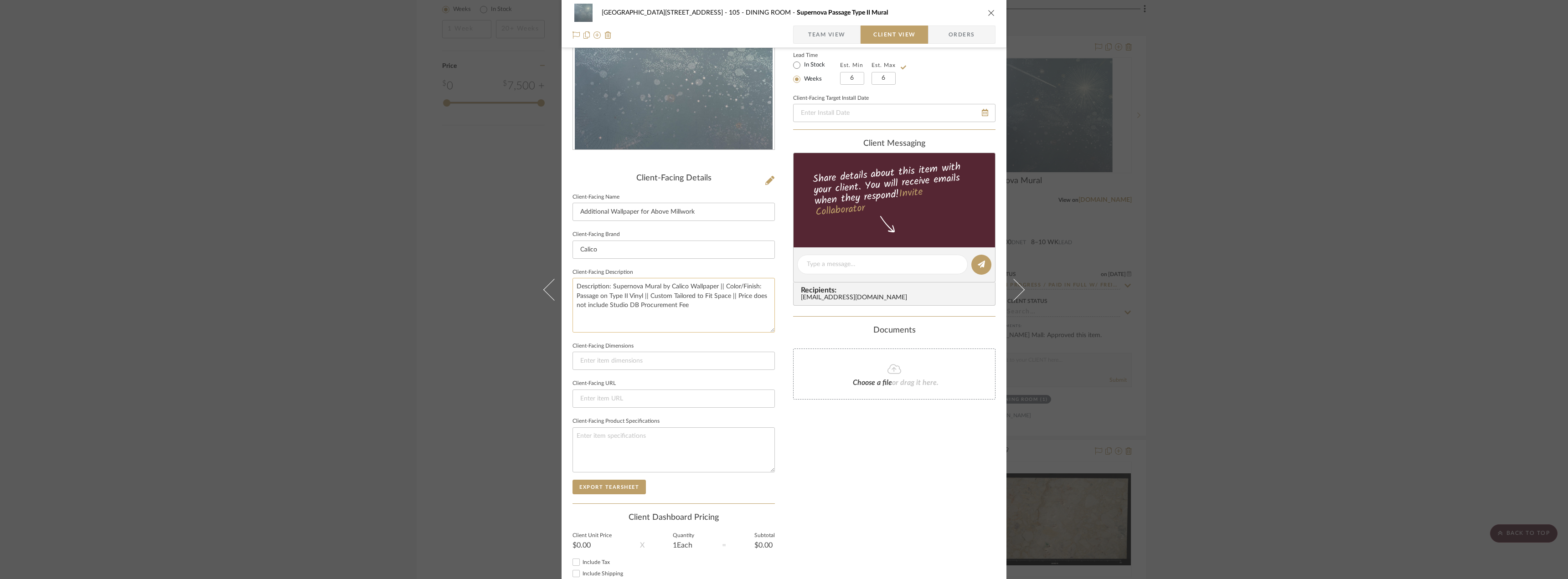
scroll to position [172, 0]
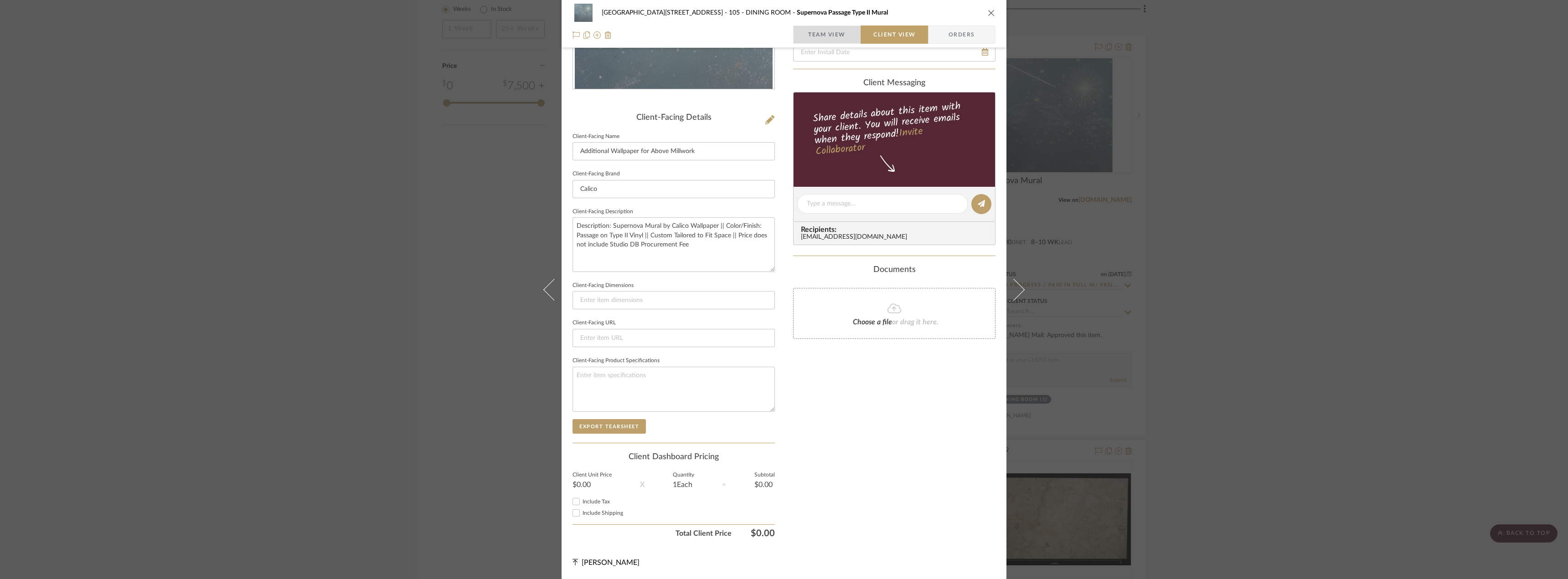
click at [825, 38] on span "Team View" at bounding box center [827, 35] width 37 height 18
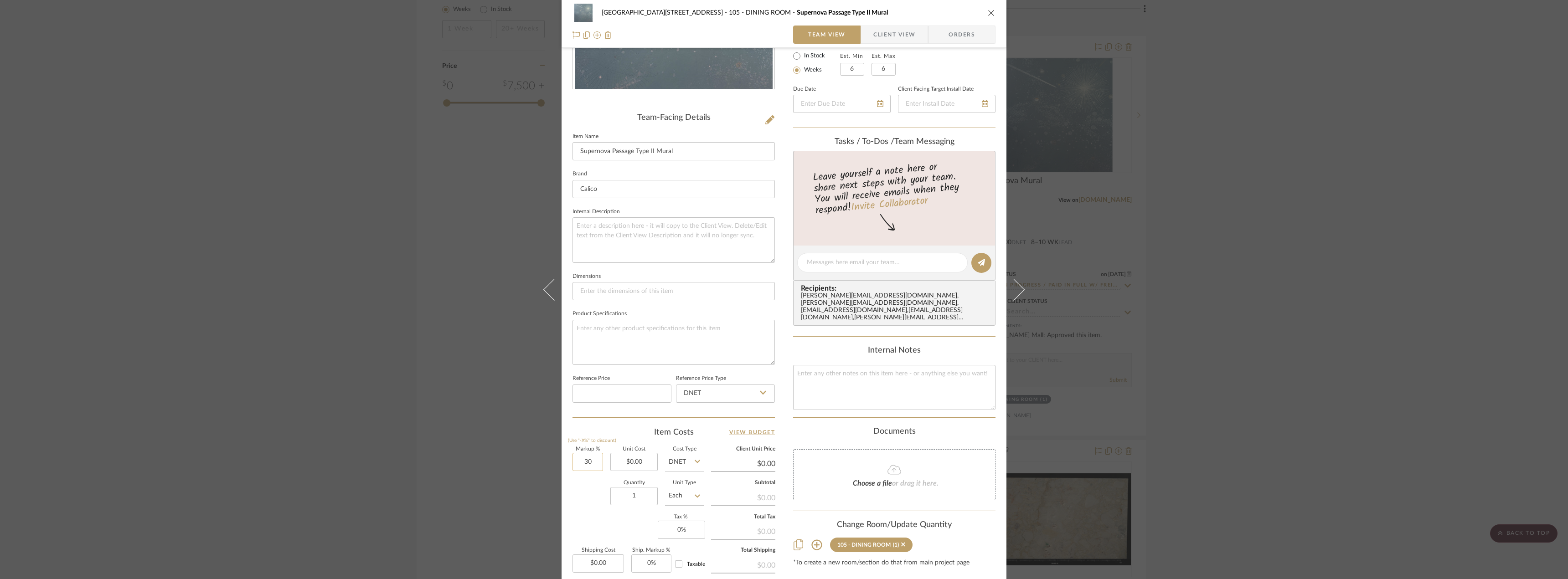
click at [586, 464] on input "30" at bounding box center [588, 462] width 30 height 18
type input "0%"
type input "0.00"
click at [638, 464] on input "0.00" at bounding box center [634, 462] width 47 height 18
type input "$840.00"
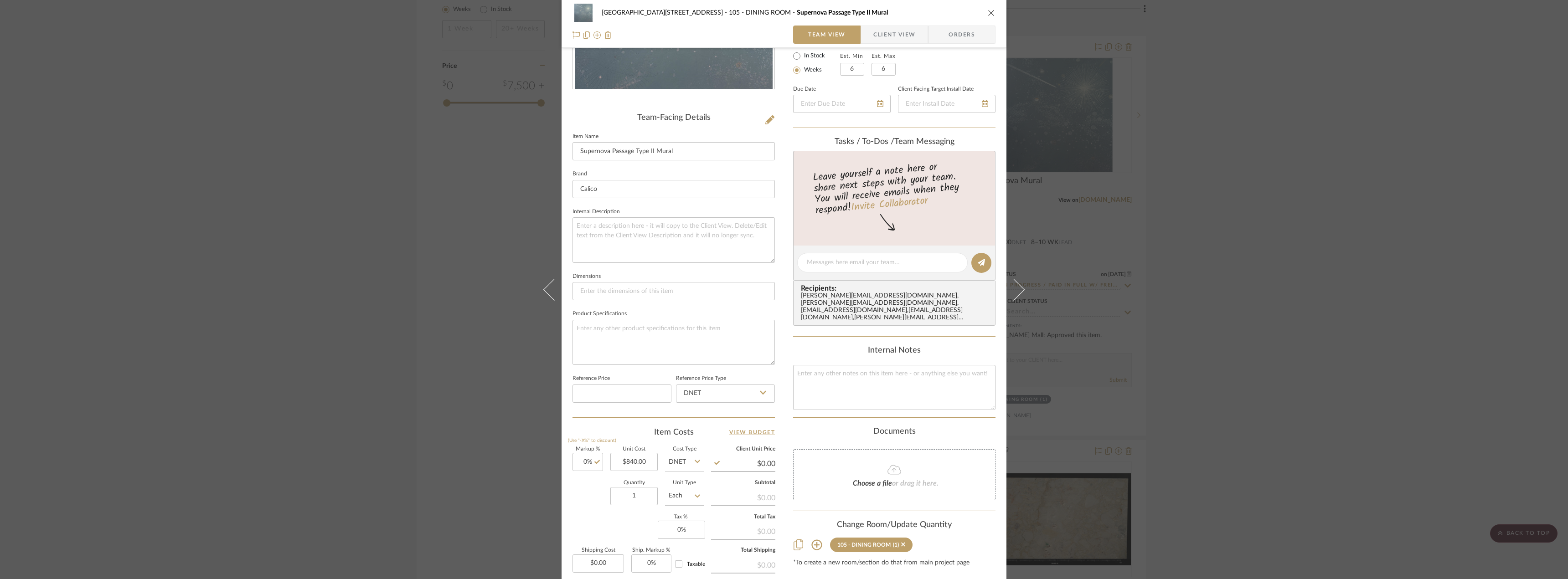
click at [681, 494] on input "Each" at bounding box center [685, 496] width 39 height 18
type input "$840.00"
click at [690, 460] on div "Set" at bounding box center [718, 459] width 113 height 23
type input "Set"
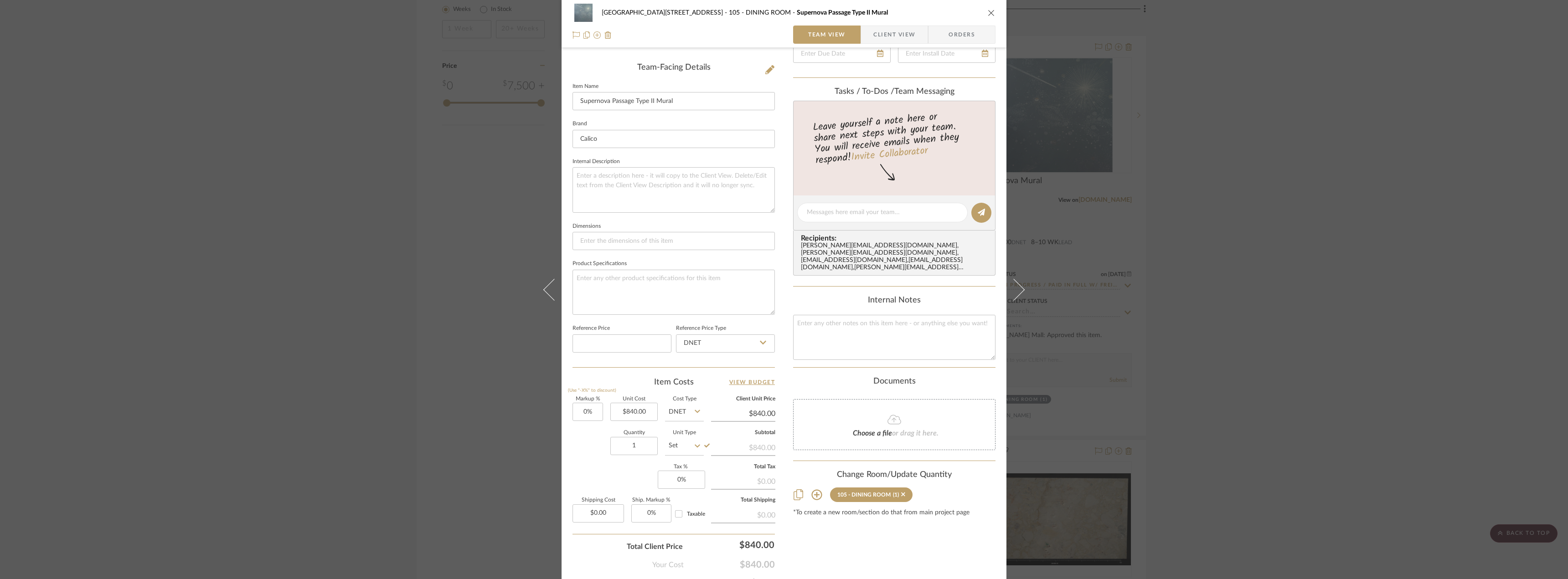
scroll to position [268, 0]
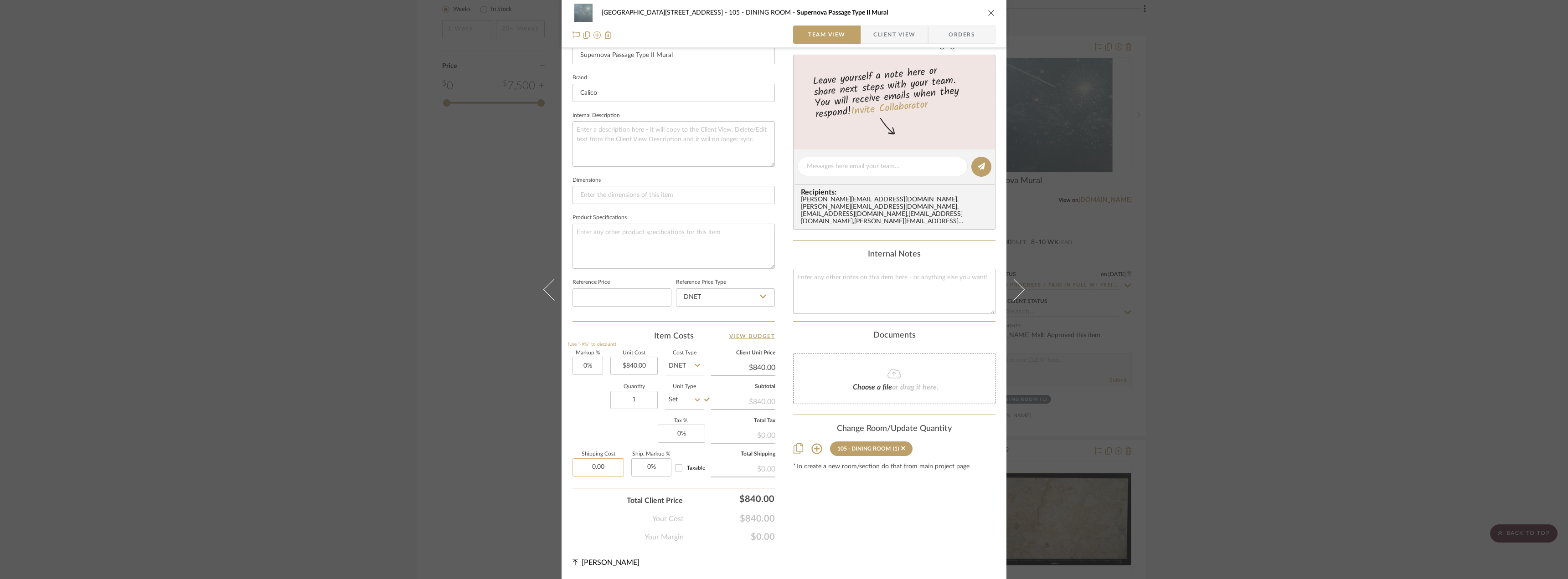
click at [598, 471] on input "0.00" at bounding box center [598, 467] width 52 height 18
type input "150"
type input "0"
type input "$150.00"
click at [692, 426] on input "0" at bounding box center [682, 434] width 47 height 18
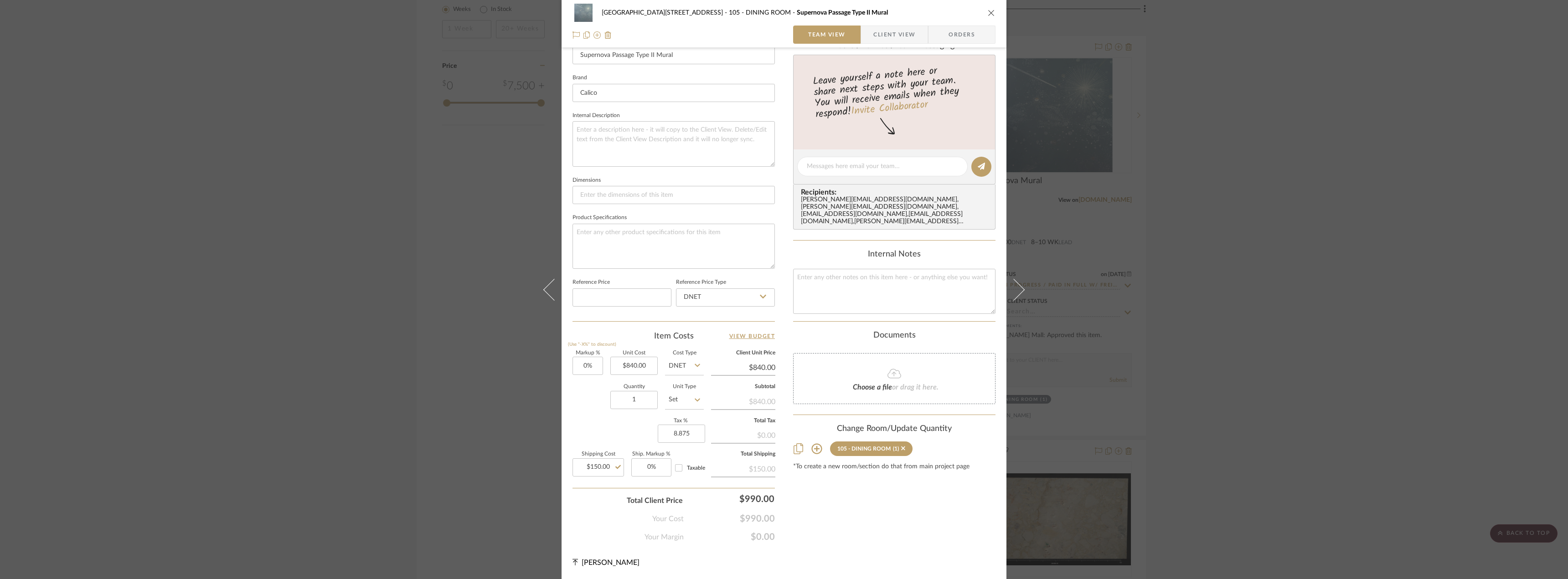
type input "8.875%"
click at [852, 516] on div "Content here copies to Client View - confirm visibility there. Show in Client D…" at bounding box center [894, 168] width 202 height 748
click at [684, 469] on div at bounding box center [679, 468] width 15 height 15
click at [682, 467] on input "Taxable" at bounding box center [679, 468] width 15 height 15
checkbox input "true"
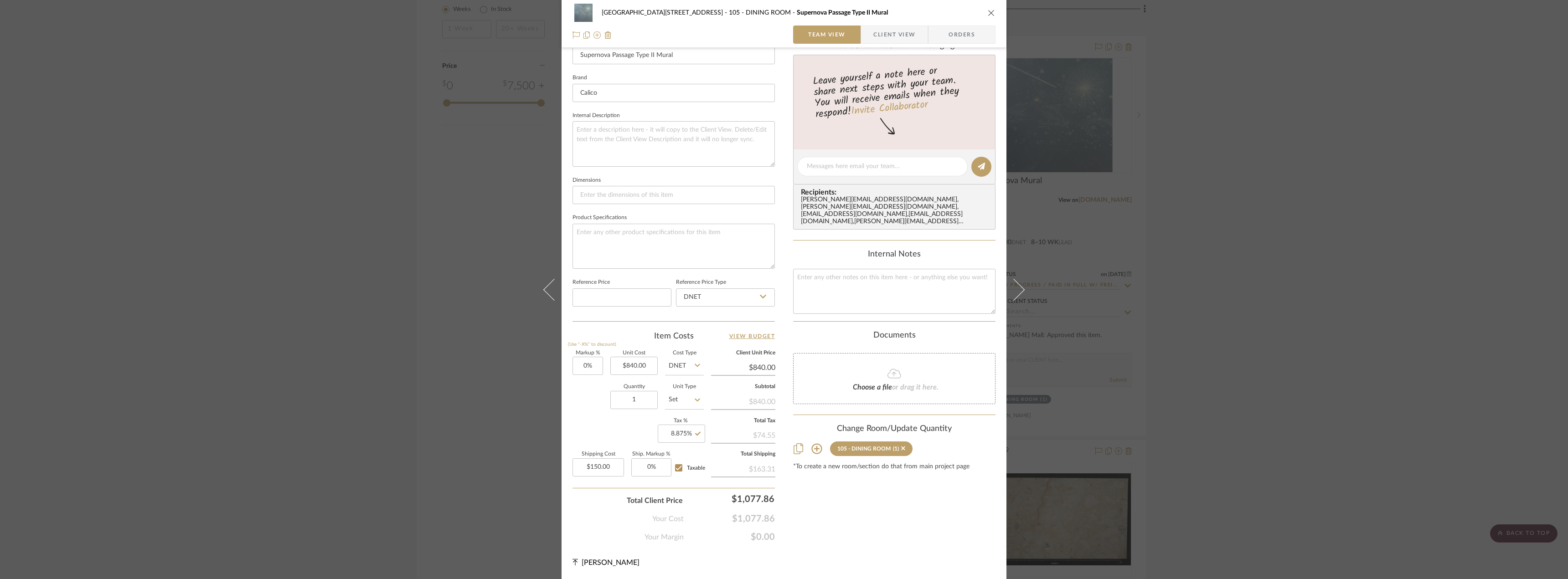
click at [863, 507] on div "Content here copies to Client View - confirm visibility there. Show in Client D…" at bounding box center [894, 168] width 202 height 748
click at [856, 501] on div "Content here copies to Client View - confirm visibility there. Show in Client D…" at bounding box center [894, 168] width 202 height 748
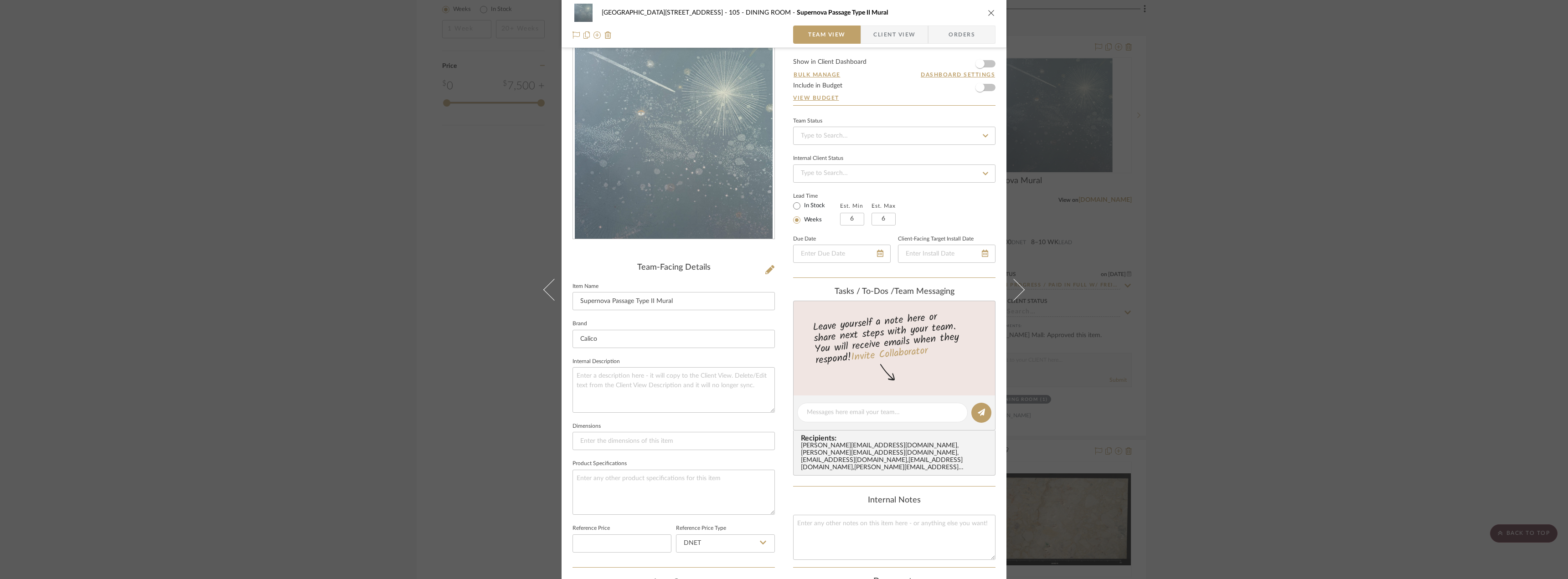
scroll to position [0, 0]
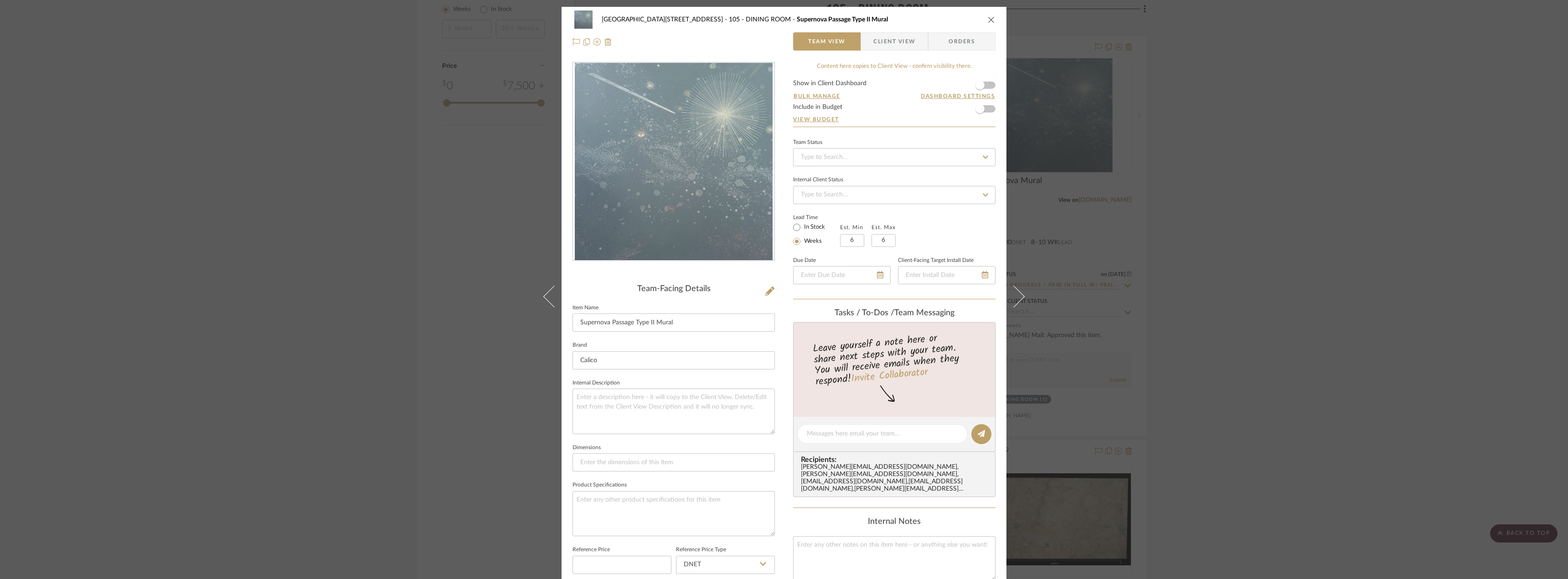
click at [878, 44] on span "Client View" at bounding box center [894, 41] width 42 height 18
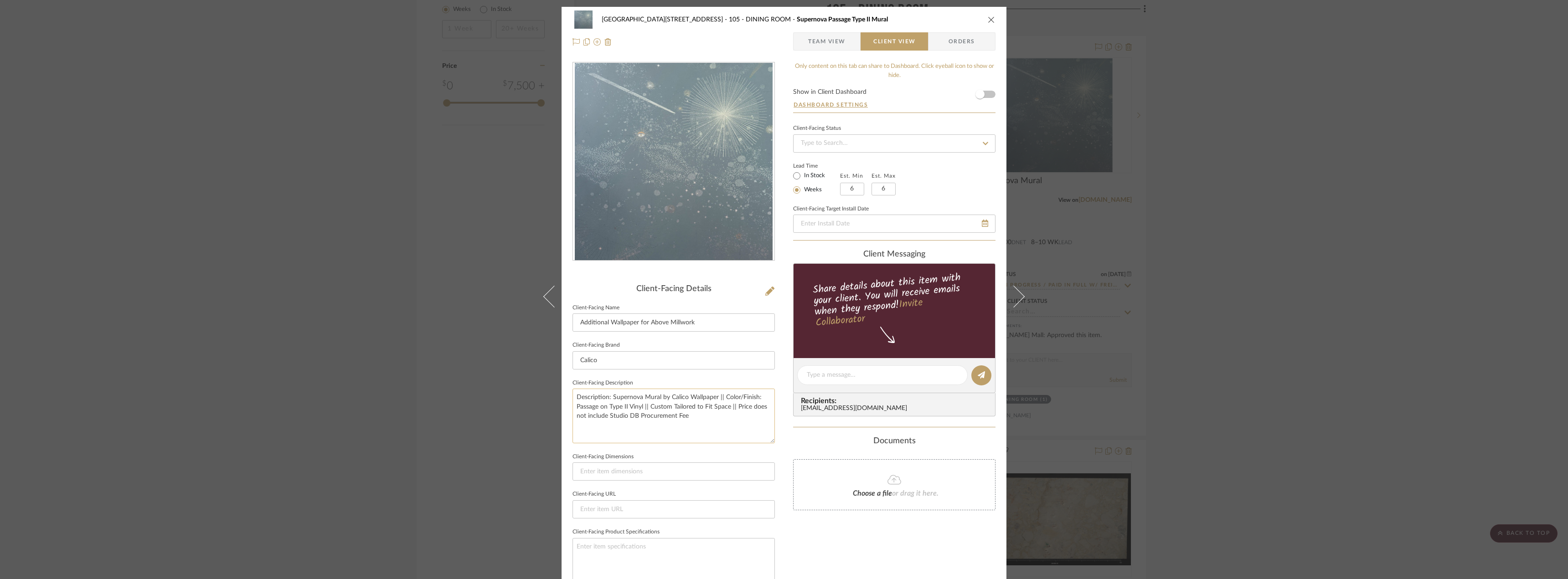
click at [741, 407] on textarea "Description: Supernova Mural by Calico Wallpaper || Color/Finish: Passage on Ty…" at bounding box center [674, 415] width 202 height 54
click at [710, 423] on textarea "Description: Supernova Mural by Calico Wallpaper || Color/Finish: Passage on Ty…" at bounding box center [674, 415] width 202 height 54
click at [718, 401] on textarea "Description: Supernova Mural by Calico Wallpaper || Color/Finish: Passage on Ty…" at bounding box center [674, 415] width 202 height 54
click at [727, 407] on textarea "Description: Supernova Mural by Calico Wallpaper || Color/Finish: Passage on Ty…" at bounding box center [674, 415] width 202 height 54
type textarea "Description: Supernova Mural by Calico Wallpaper || Color/Finish: Passage on Ty…"
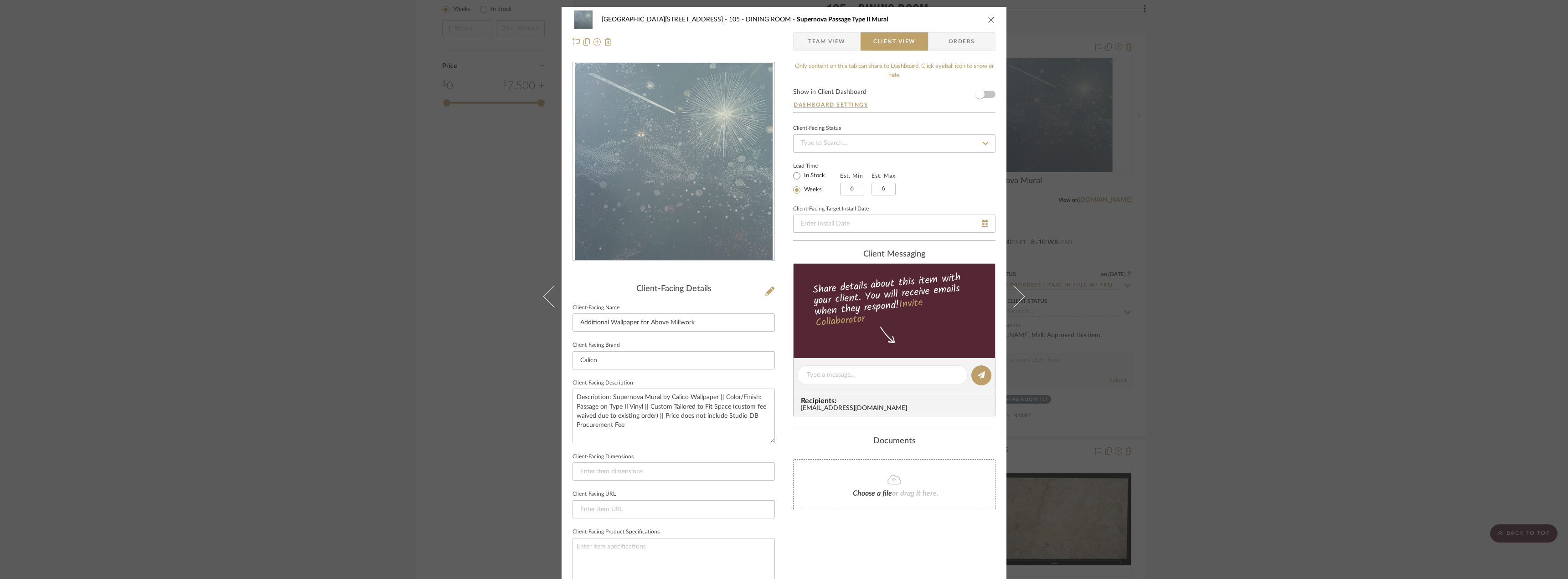
click at [726, 448] on sr-form-field "Client-Facing Description Description: Supernova Mural by Calico Wallpaper || C…" at bounding box center [674, 413] width 202 height 74
click at [667, 415] on textarea "Description: Supernova Mural by Calico Wallpaper || Color/Finish: Passage on Ty…" at bounding box center [674, 415] width 202 height 54
click at [687, 452] on fieldset "Client-Facing Dimensions" at bounding box center [674, 466] width 202 height 30
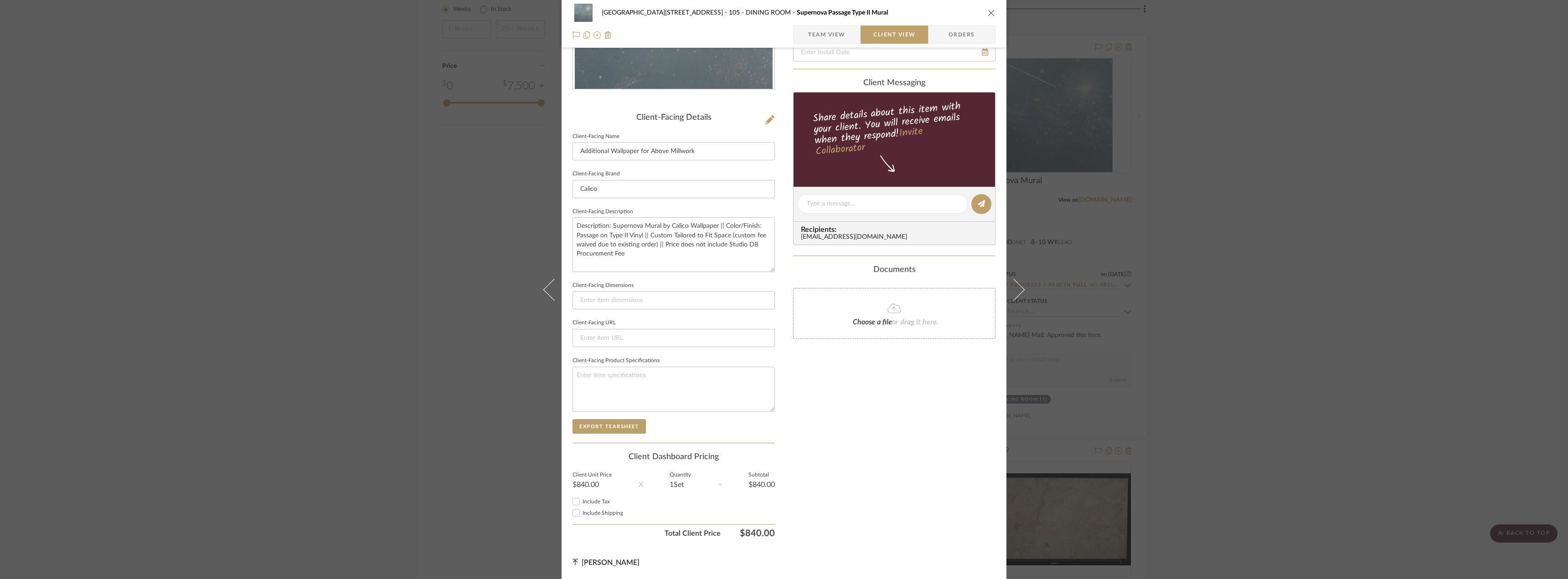
click at [903, 491] on div "Only content on this tab can share to Dashboard. Click eyeball icon to show or …" at bounding box center [894, 217] width 202 height 652
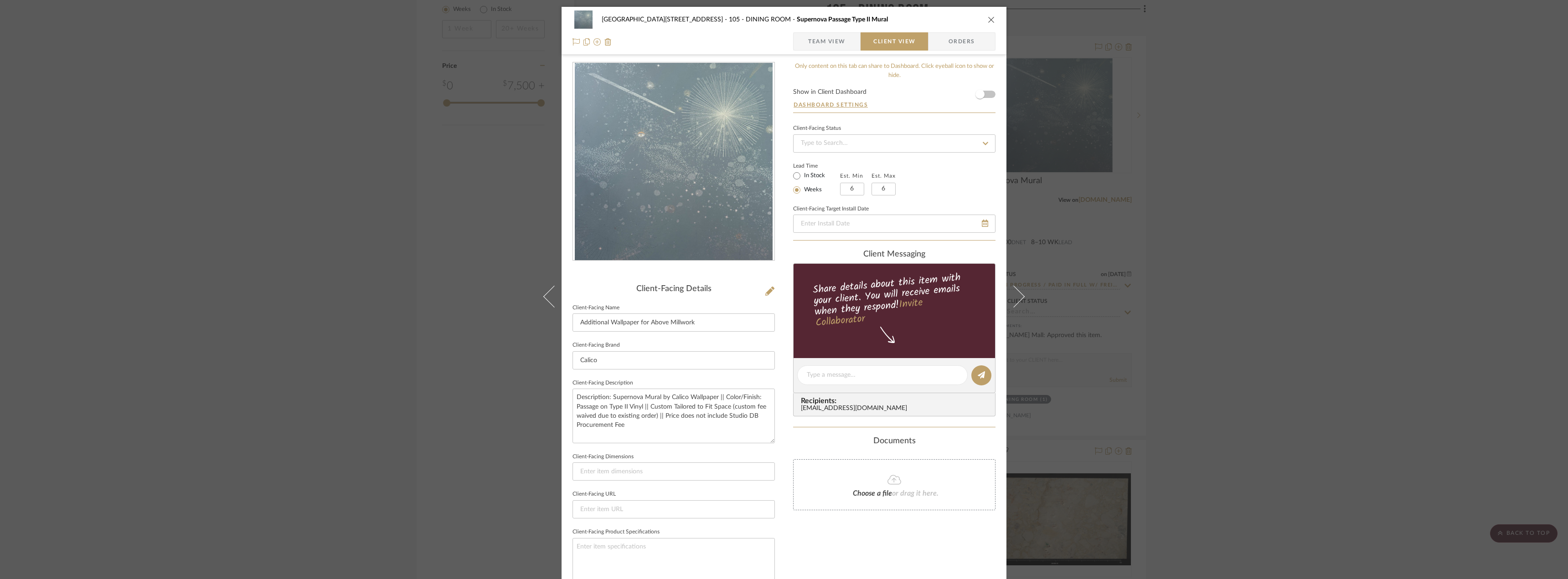
drag, startPoint x: 1385, startPoint y: 240, endPoint x: 1235, endPoint y: 190, distance: 158.1
click at [1386, 240] on div "24100 - [STREET_ADDRESS] - Mall 105 - DINING ROOM Supernova Passage Type II Mur…" at bounding box center [784, 290] width 1568 height 579
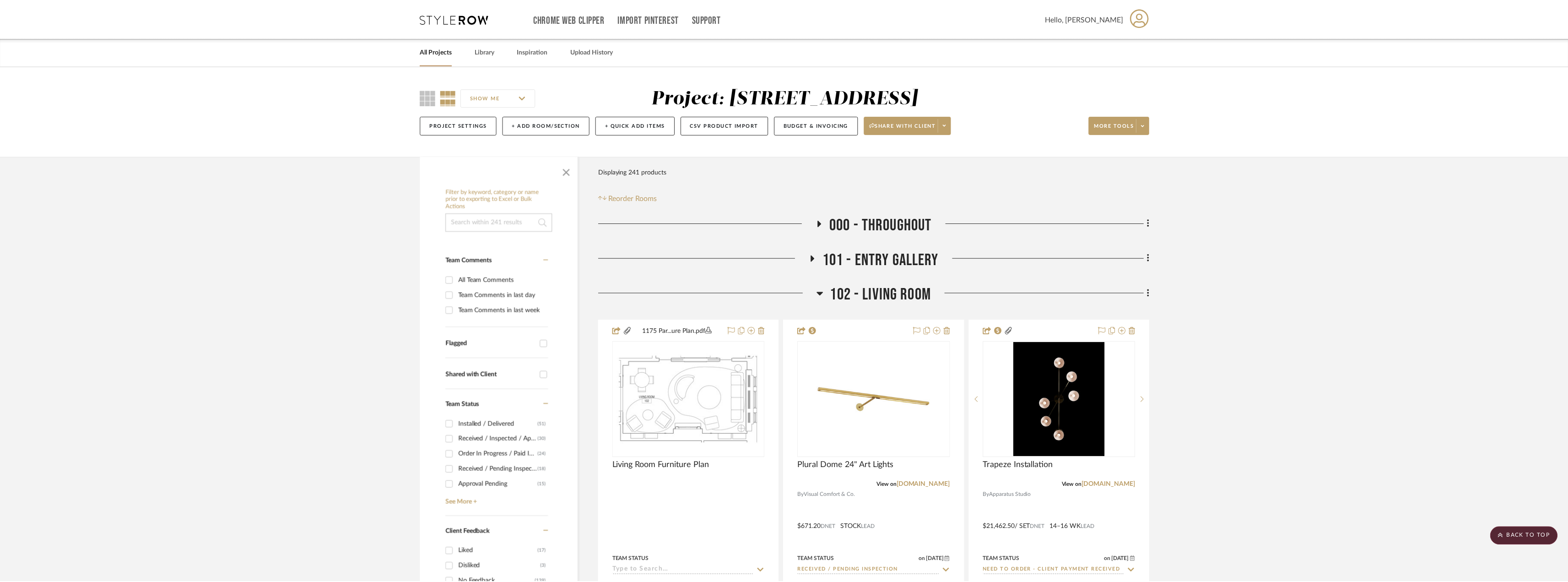
scroll to position [1650, 0]
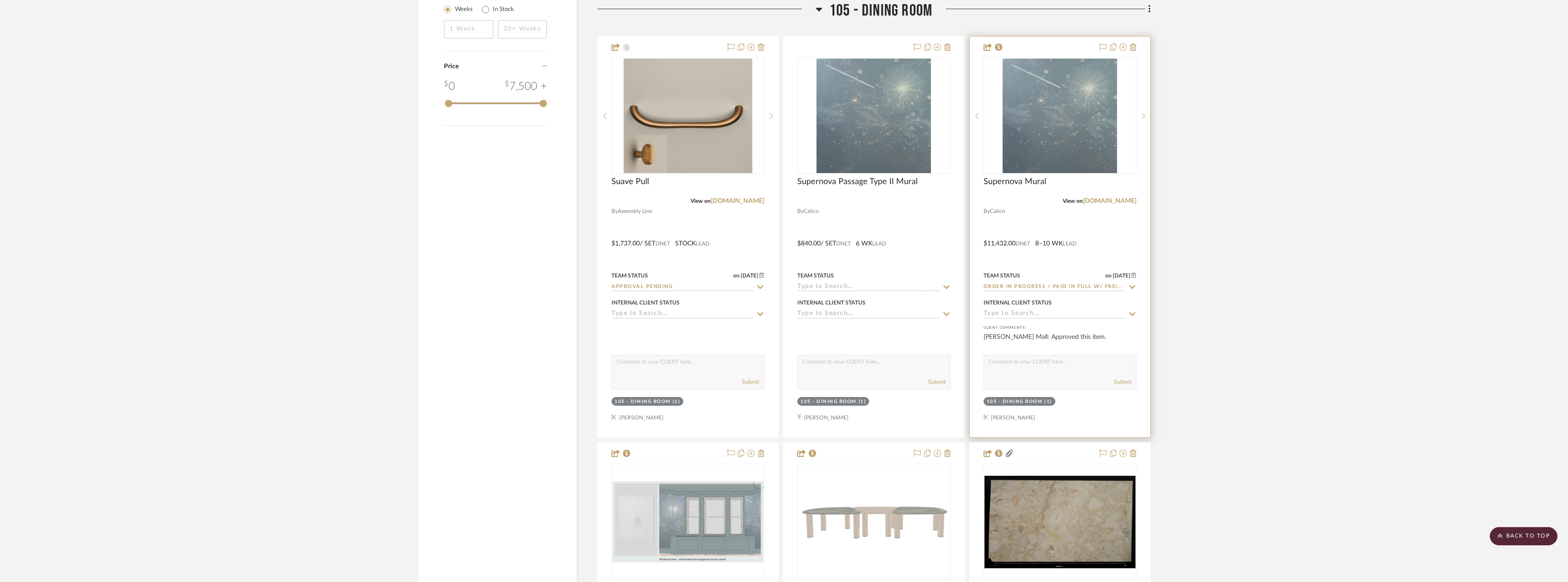
click at [1067, 116] on img "0" at bounding box center [1060, 116] width 114 height 114
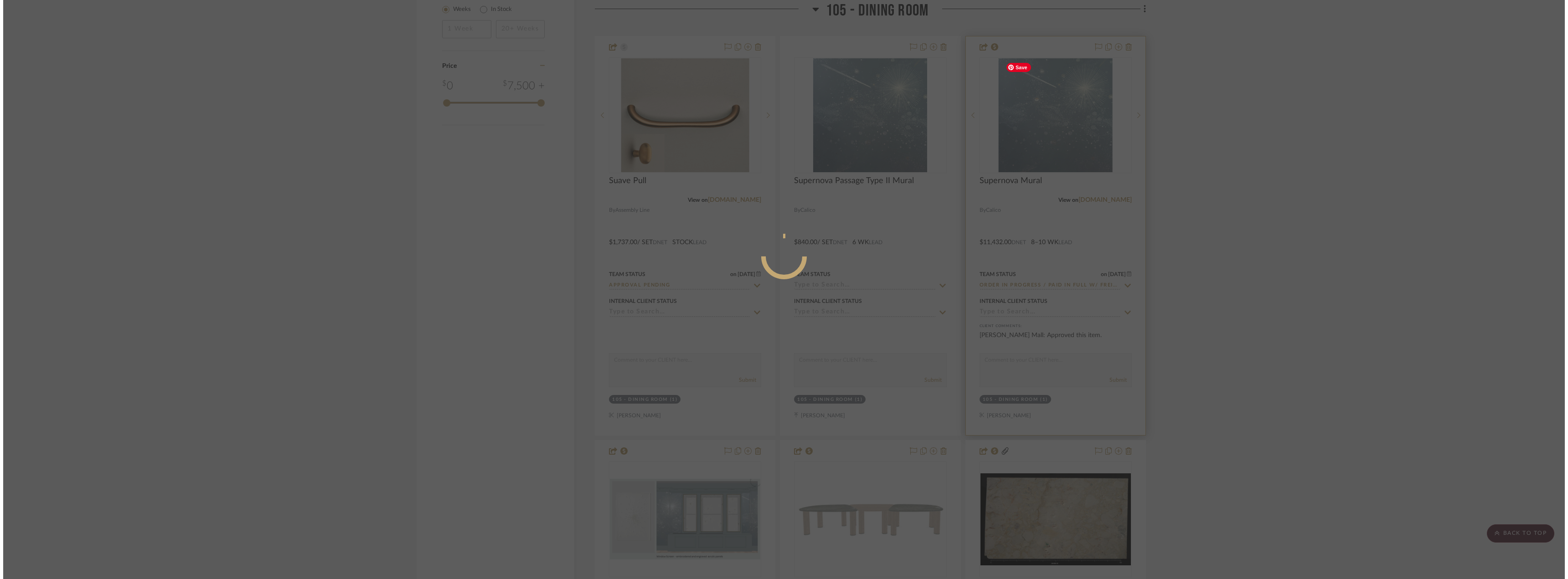
scroll to position [0, 0]
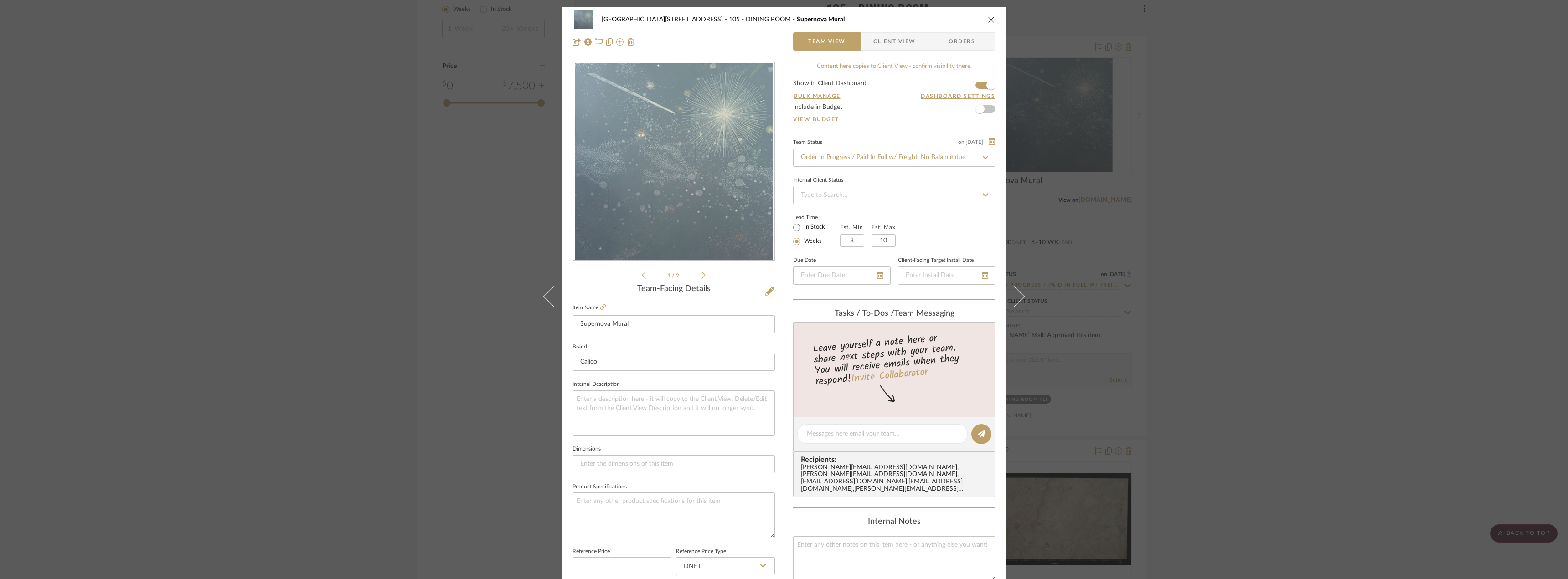
click at [1344, 195] on div "24100 - [STREET_ADDRESS] - Mall 105 - DINING ROOM Supernova Mural Team View Cli…" at bounding box center [784, 290] width 1568 height 579
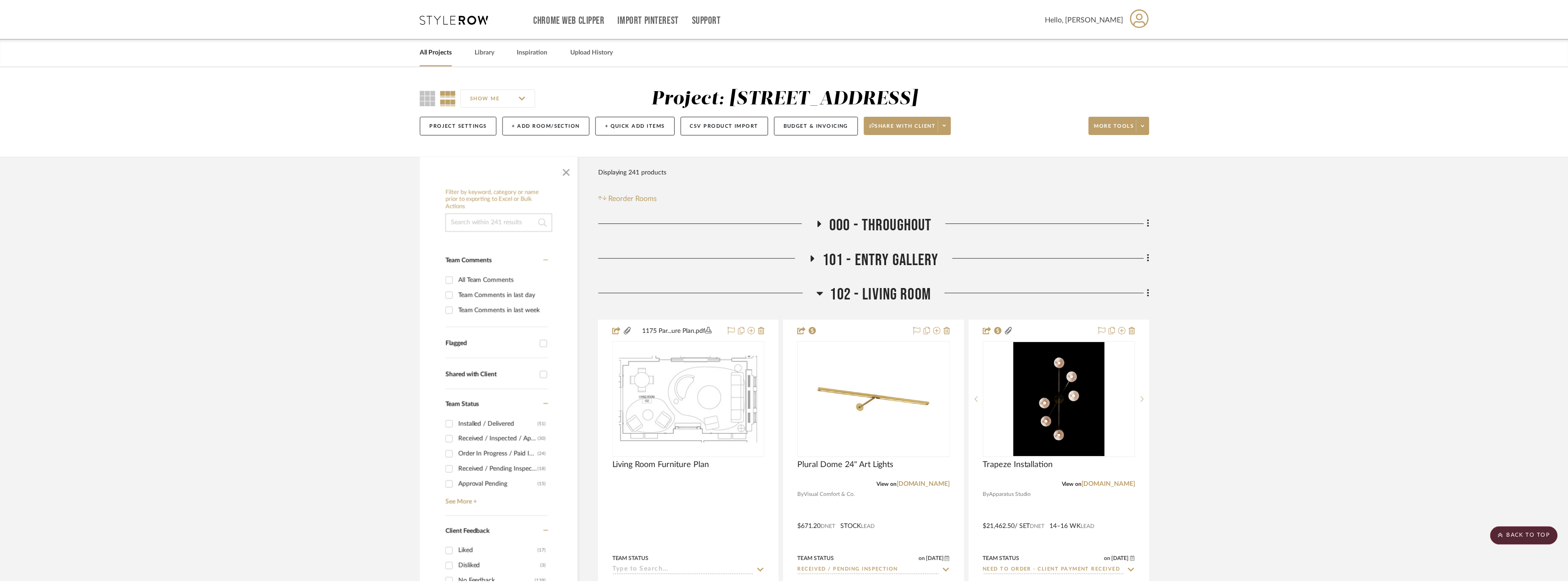
scroll to position [1650, 0]
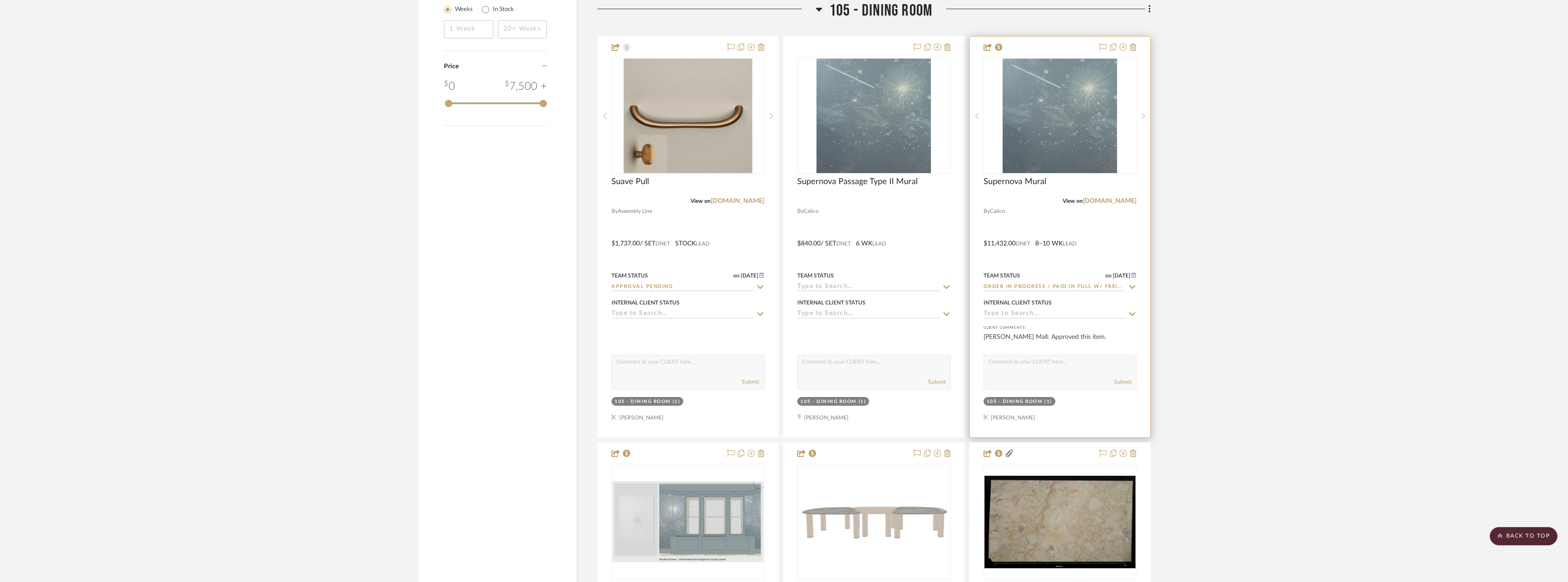
click at [1109, 204] on div "View on [DOMAIN_NAME]" at bounding box center [1060, 201] width 153 height 8
click at [1092, 203] on link "[DOMAIN_NAME]" at bounding box center [1110, 201] width 54 height 6
click at [895, 127] on img "0" at bounding box center [873, 116] width 114 height 114
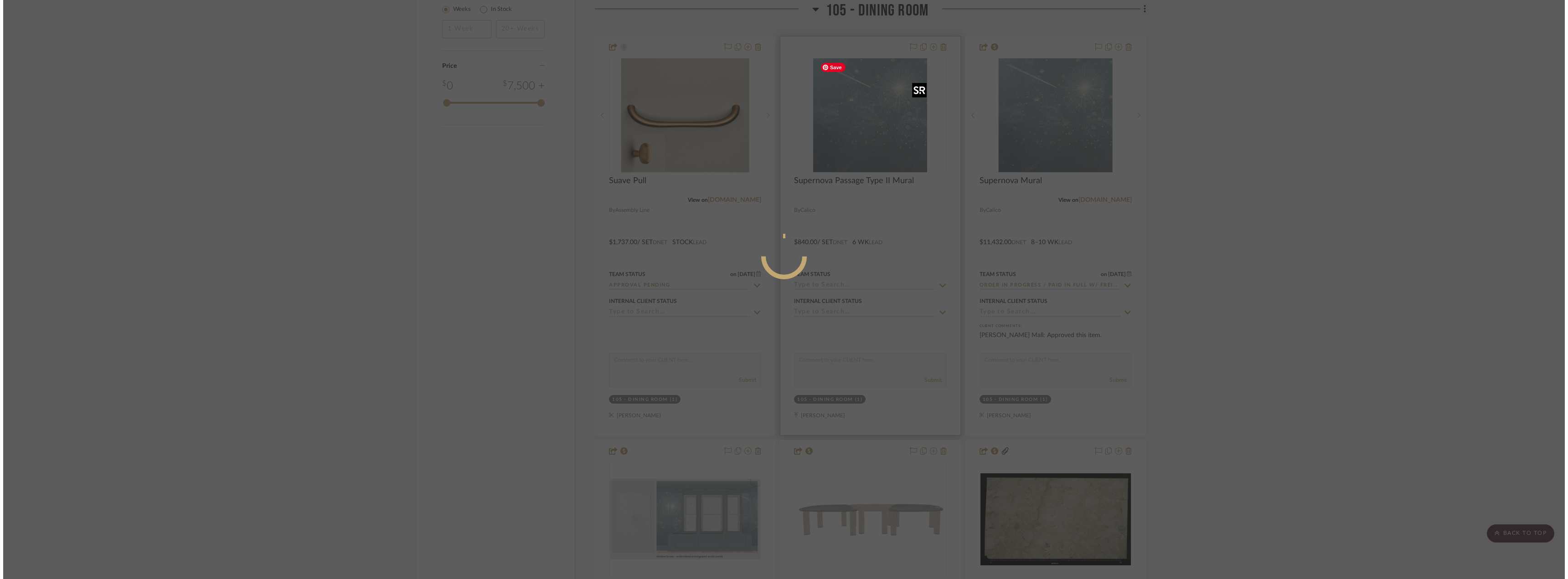
scroll to position [0, 0]
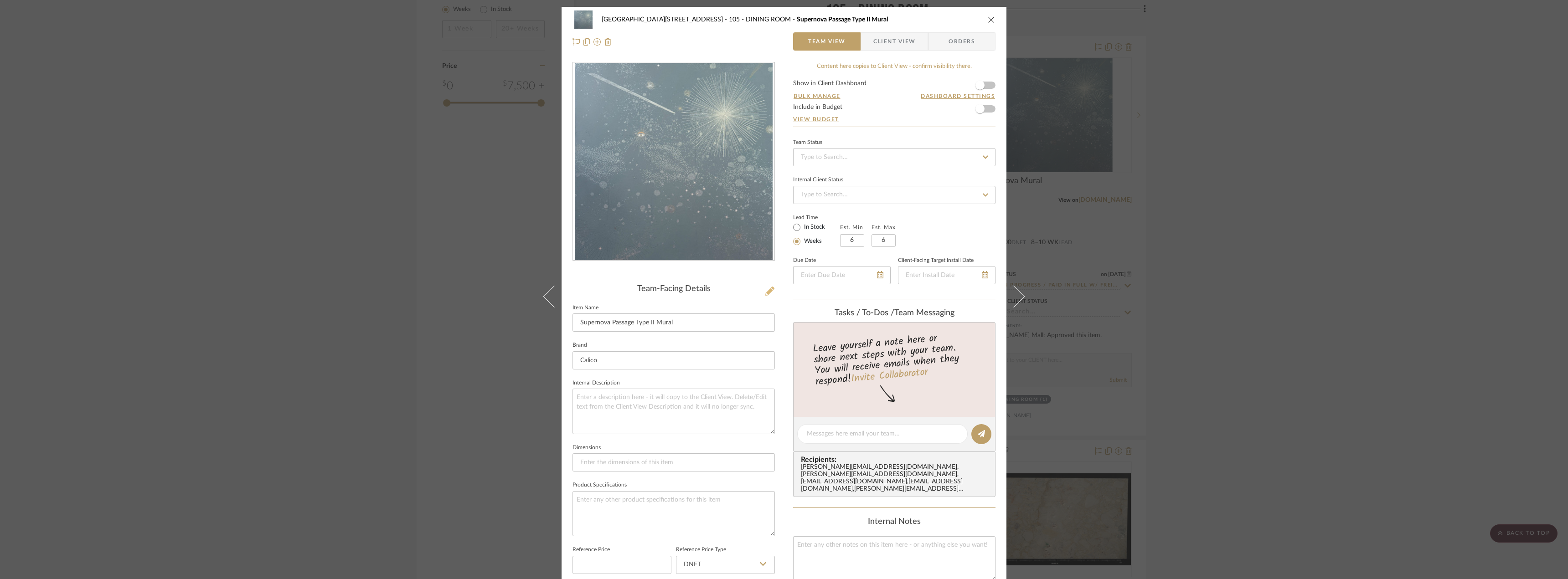
click at [768, 293] on icon at bounding box center [769, 291] width 9 height 9
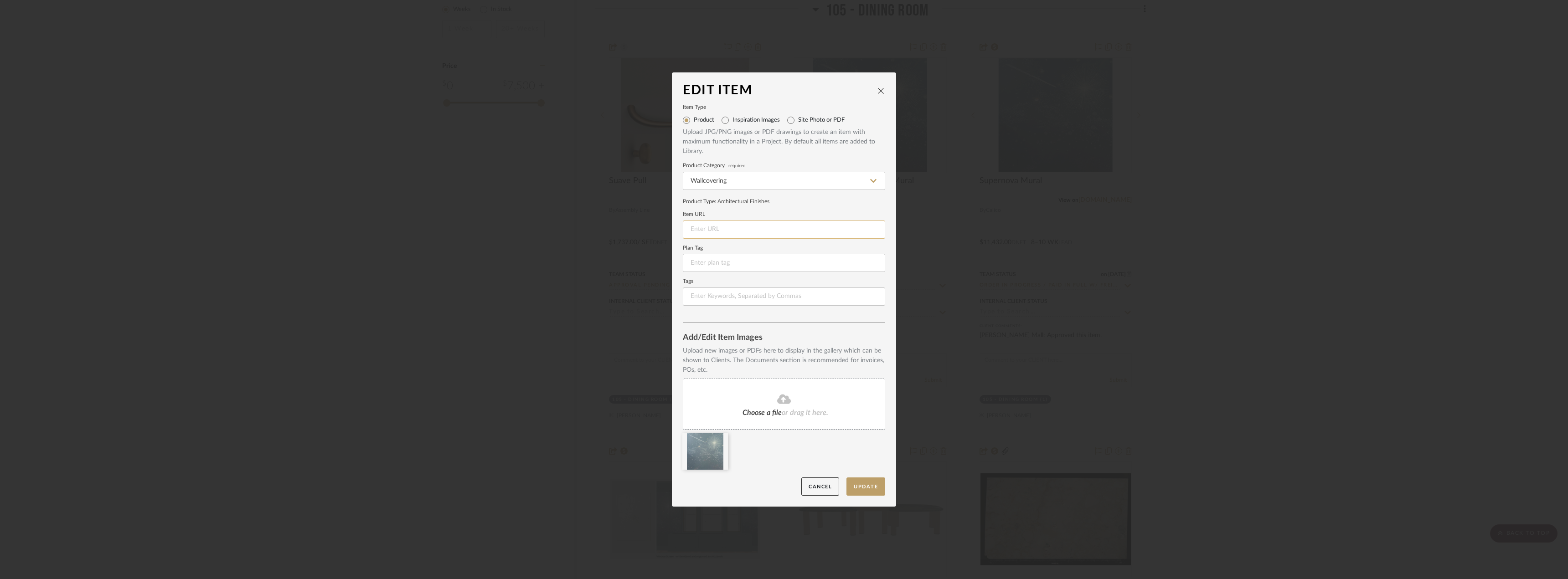
click at [726, 230] on input at bounding box center [784, 229] width 202 height 18
paste input "[URL][DOMAIN_NAME]"
type input "[URL][DOMAIN_NAME]"
click at [873, 490] on button "Update" at bounding box center [866, 487] width 39 height 19
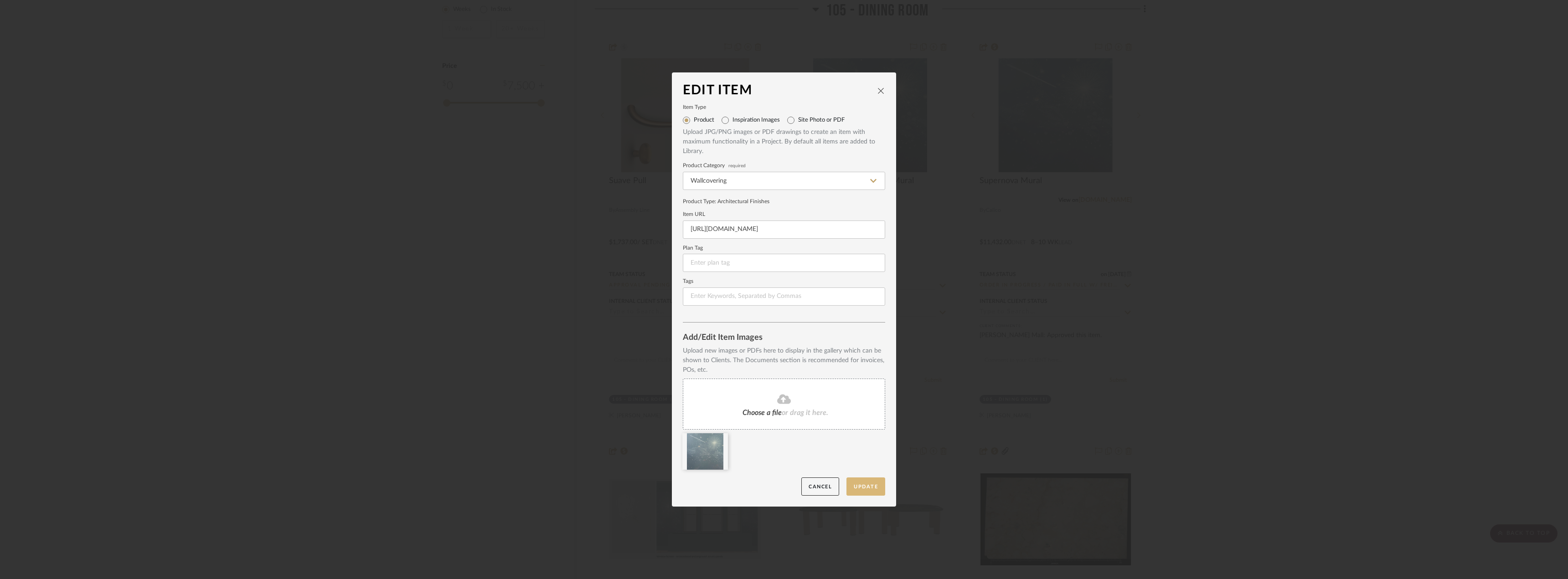
scroll to position [0, 0]
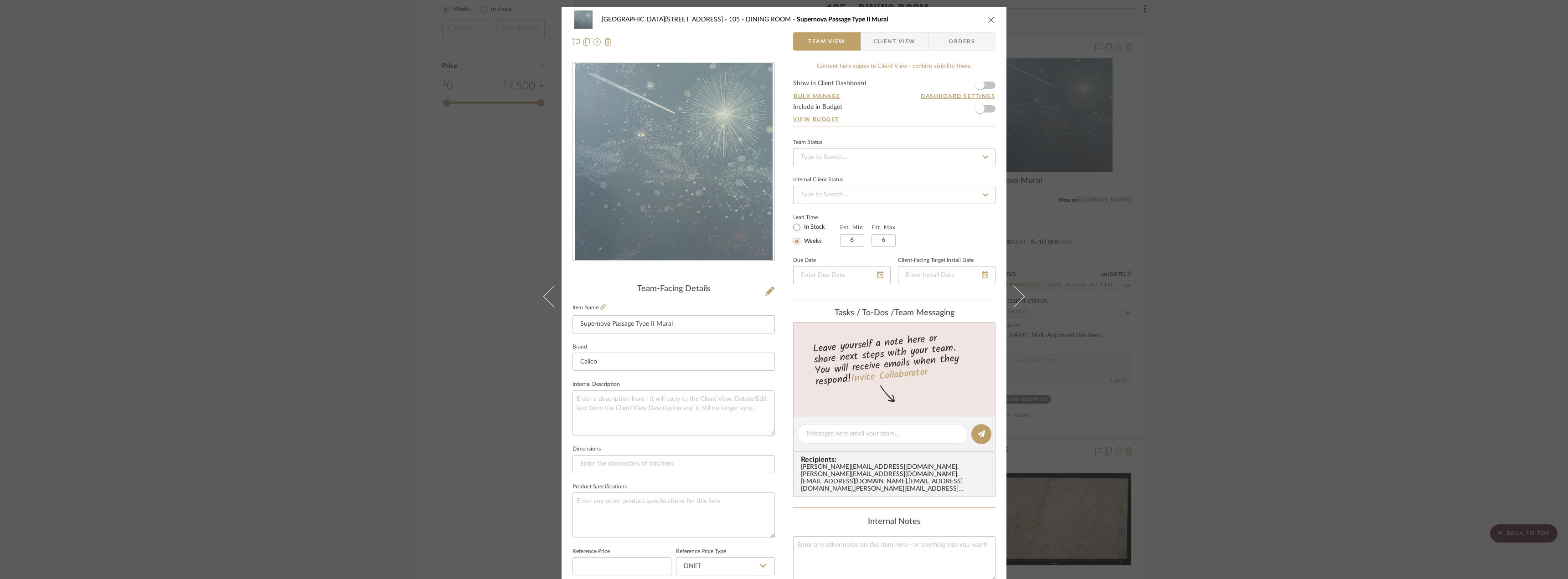
click at [1227, 325] on div "24100 - [STREET_ADDRESS] - Mall 105 - DINING ROOM Supernova Passage Type II Mur…" at bounding box center [784, 290] width 1568 height 579
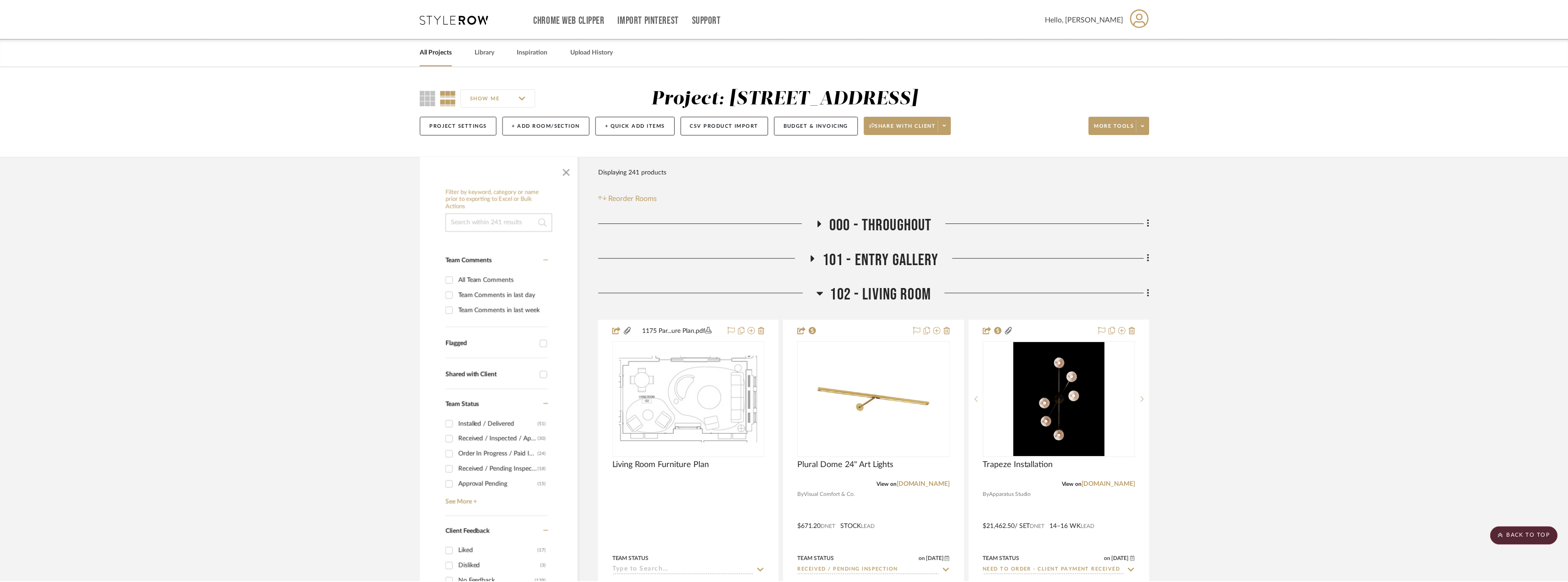
scroll to position [1650, 0]
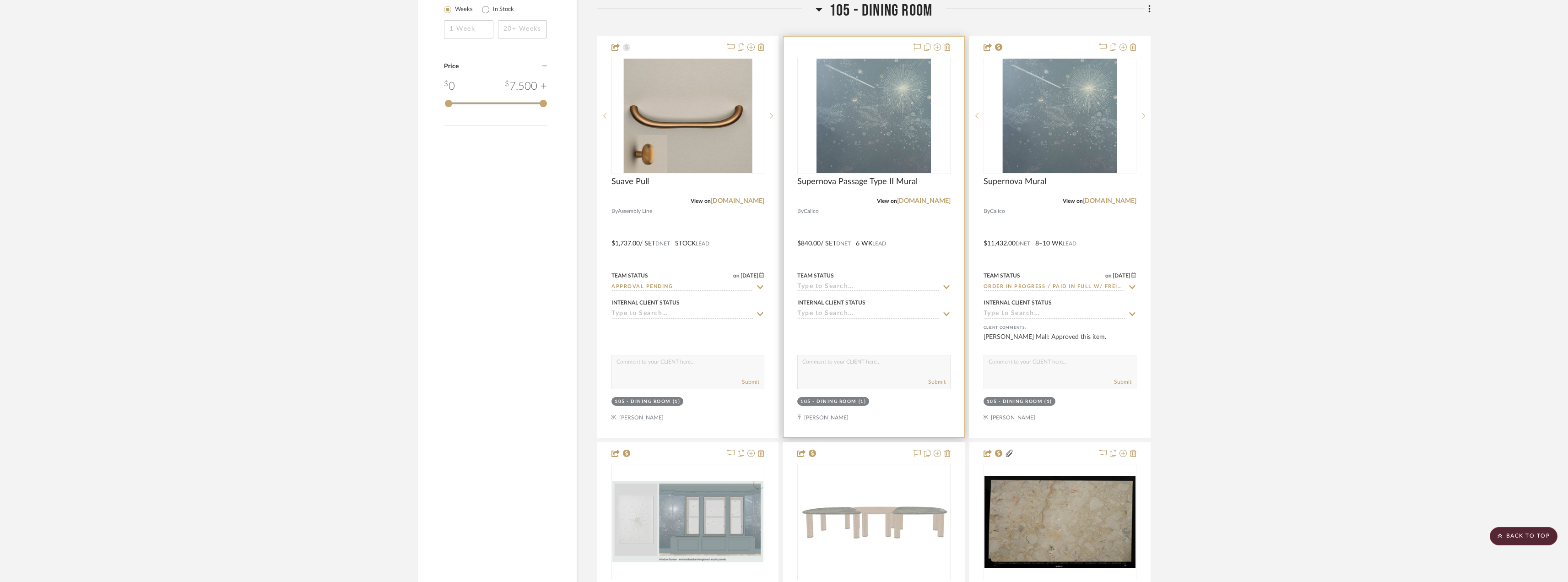
click at [871, 135] on img "0" at bounding box center [873, 116] width 114 height 114
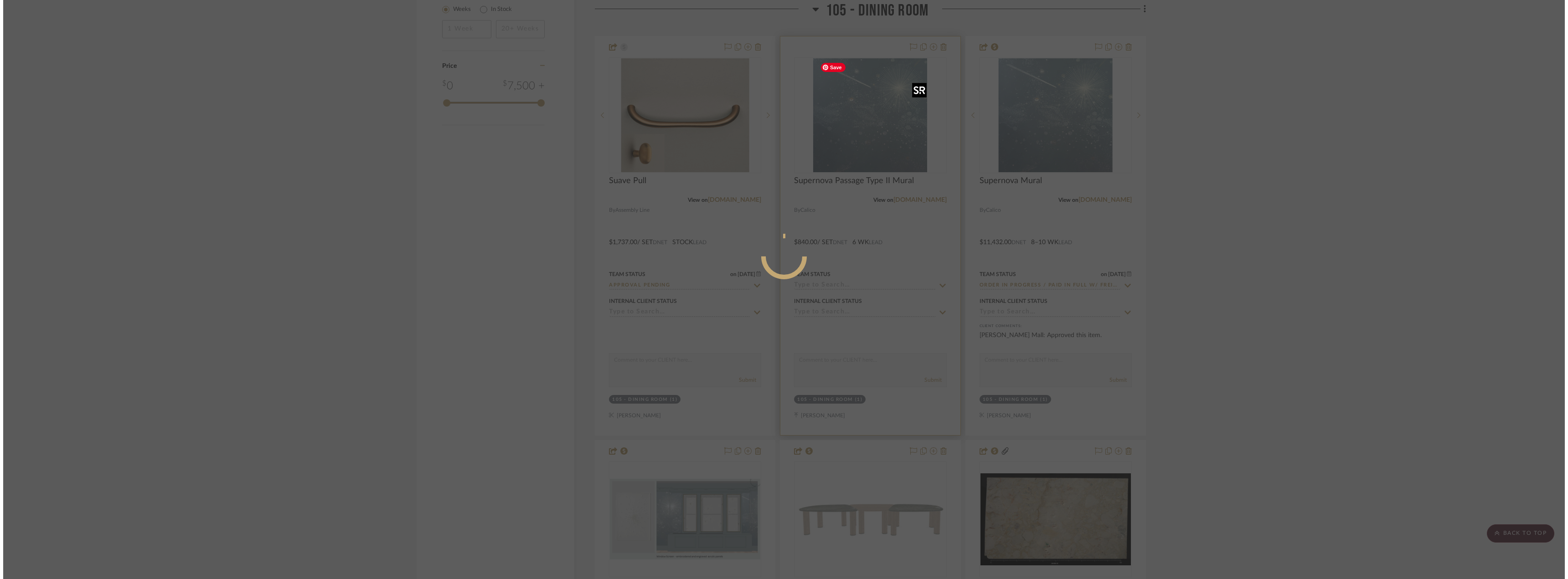
scroll to position [0, 0]
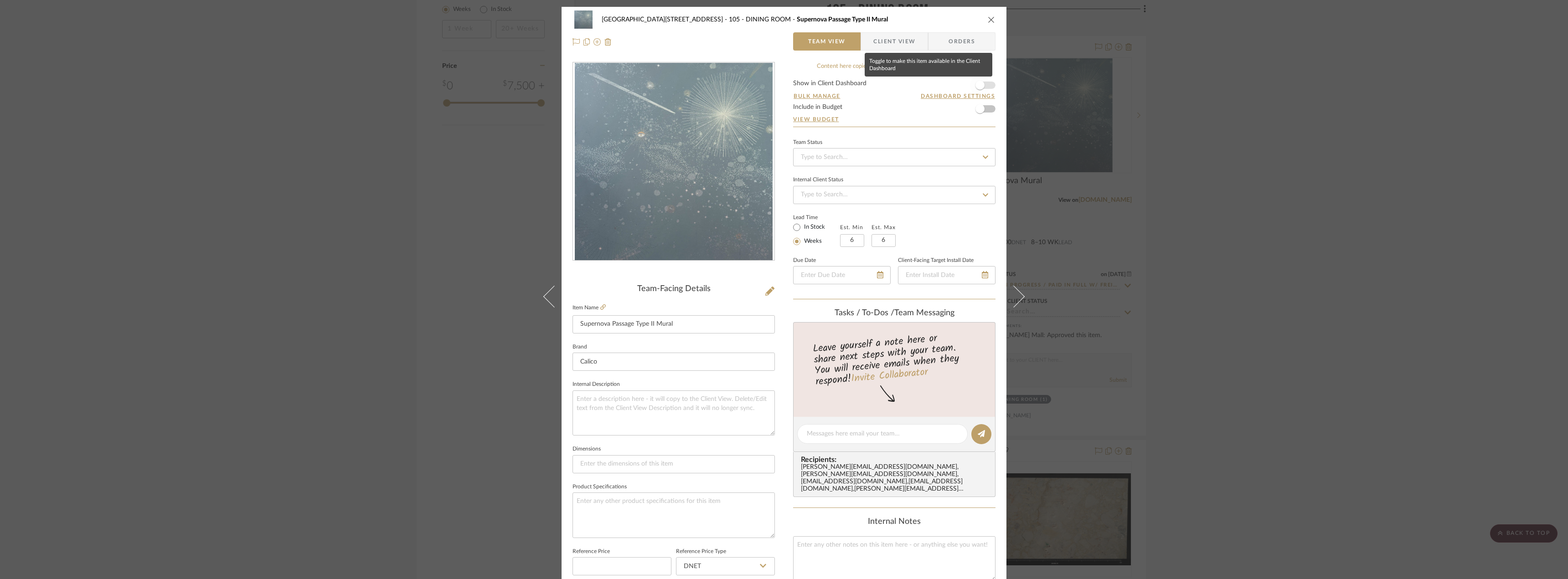
click at [983, 86] on span "button" at bounding box center [980, 85] width 20 height 20
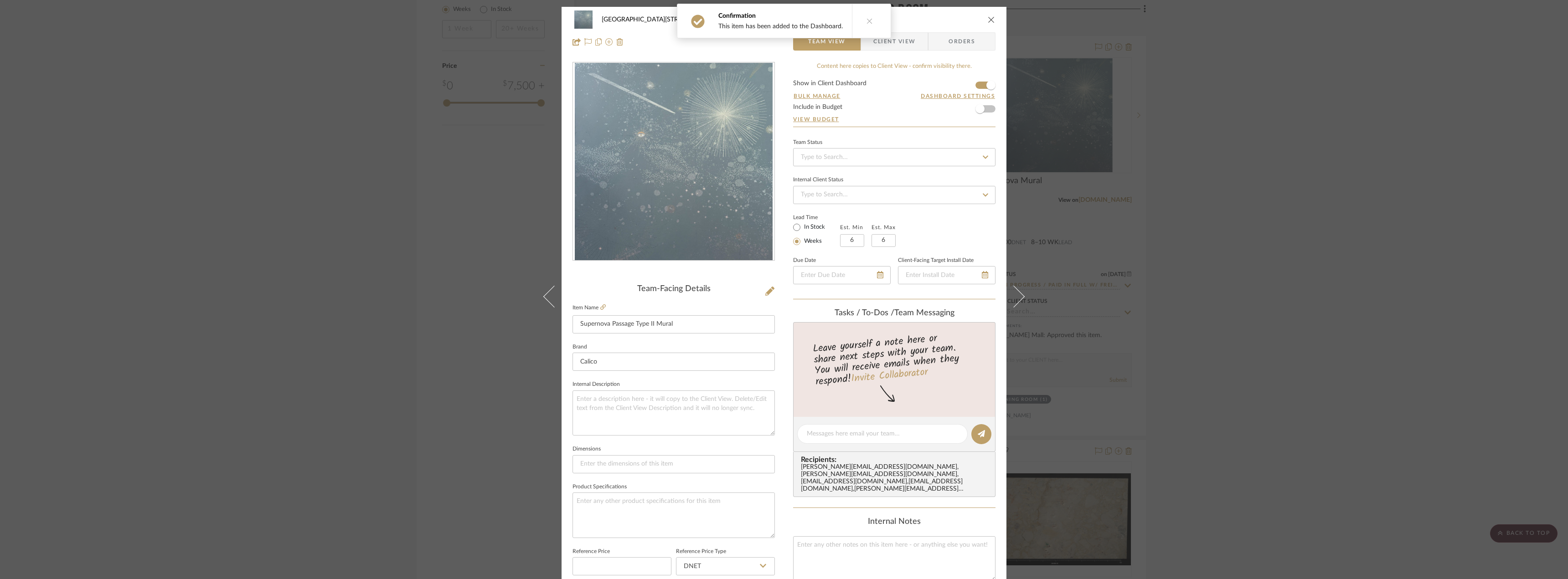
click at [905, 40] on span "Client View" at bounding box center [894, 41] width 42 height 18
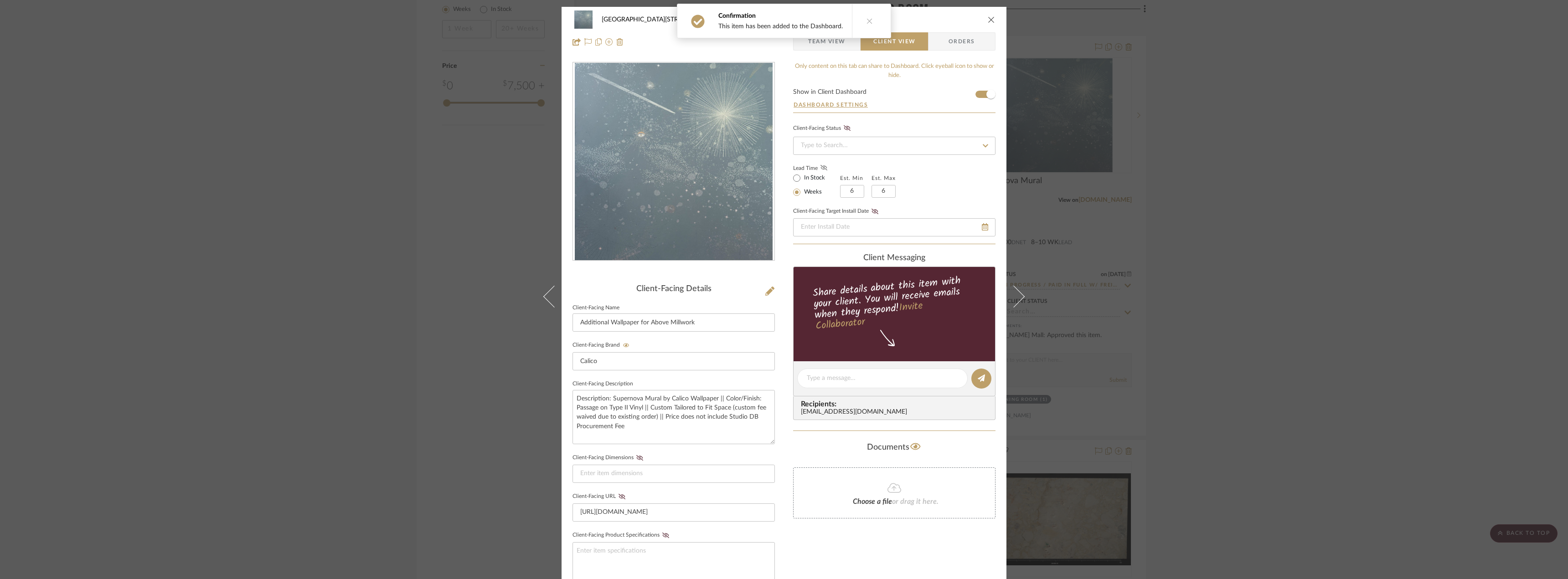
click at [821, 170] on icon at bounding box center [824, 167] width 7 height 5
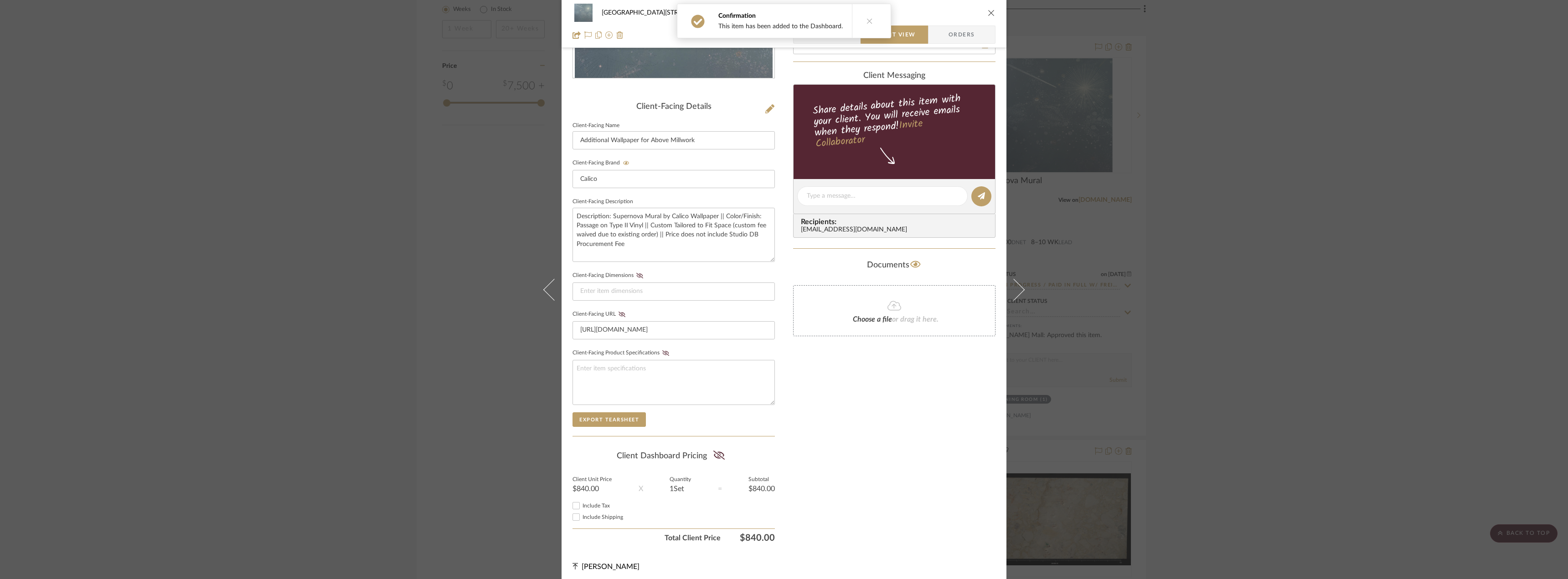
drag, startPoint x: 717, startPoint y: 449, endPoint x: 631, endPoint y: 515, distance: 108.4
click at [717, 449] on fa-icon at bounding box center [719, 456] width 12 height 13
click at [585, 504] on span "Include Tax" at bounding box center [596, 505] width 27 height 5
click at [582, 504] on input "Include Tax" at bounding box center [576, 505] width 11 height 11
checkbox input "true"
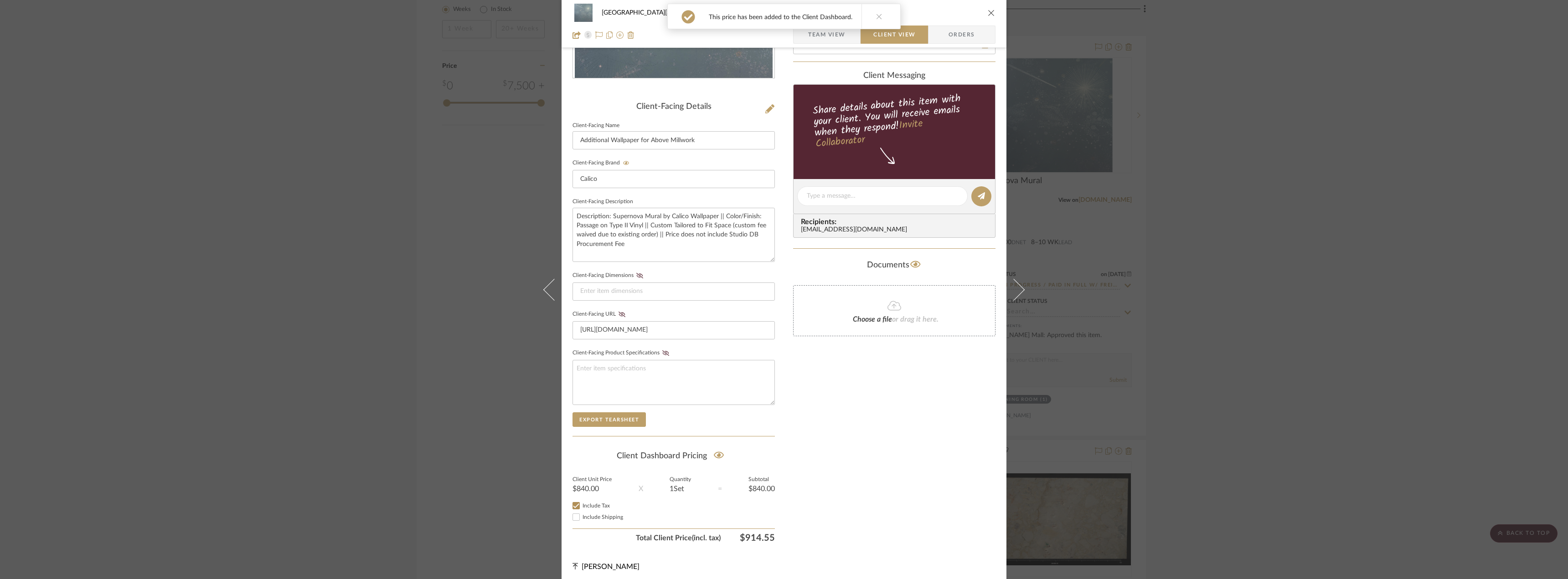
click at [594, 518] on span "Include Shipping" at bounding box center [603, 516] width 41 height 5
click at [582, 518] on input "Include Shipping" at bounding box center [576, 517] width 11 height 11
checkbox input "true"
click at [865, 467] on div "Only content on this tab can share to Dashboard. Click eyeball icon to show or …" at bounding box center [894, 213] width 202 height 667
click at [618, 317] on button "Client-Facing URL" at bounding box center [622, 314] width 12 height 6
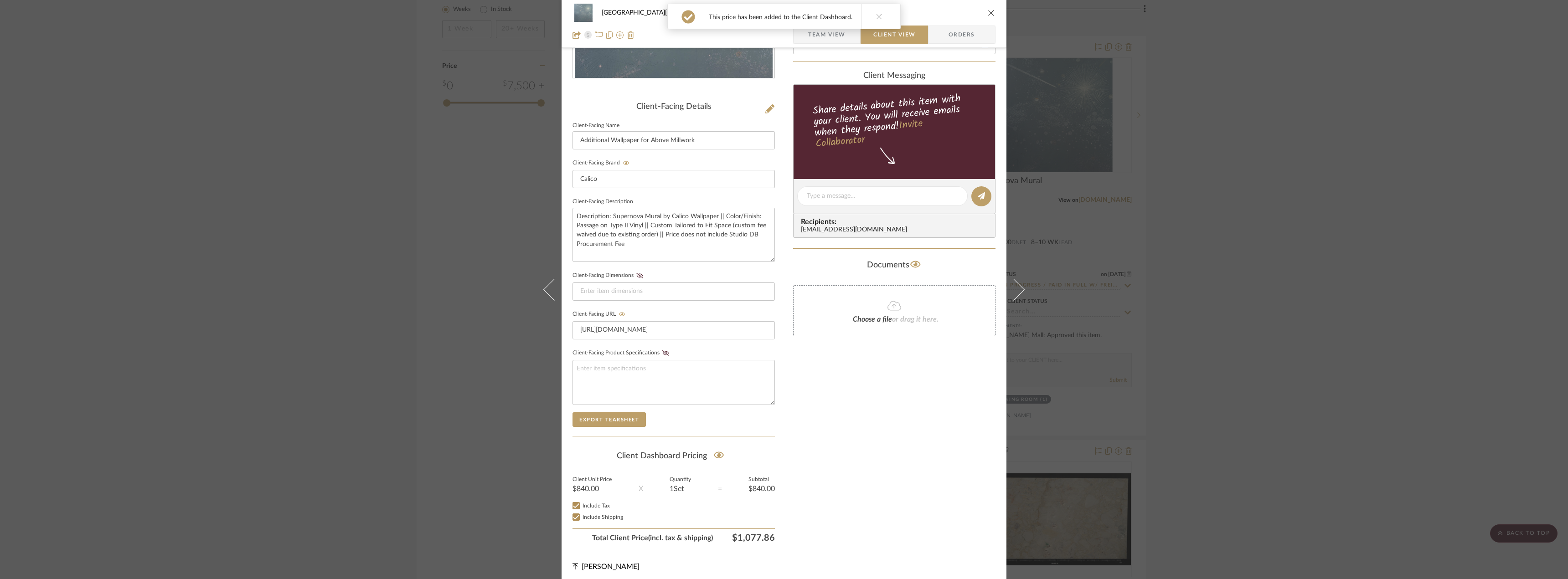
click at [841, 429] on div "Only content on this tab can share to Dashboard. Click eyeball icon to show or …" at bounding box center [894, 213] width 202 height 667
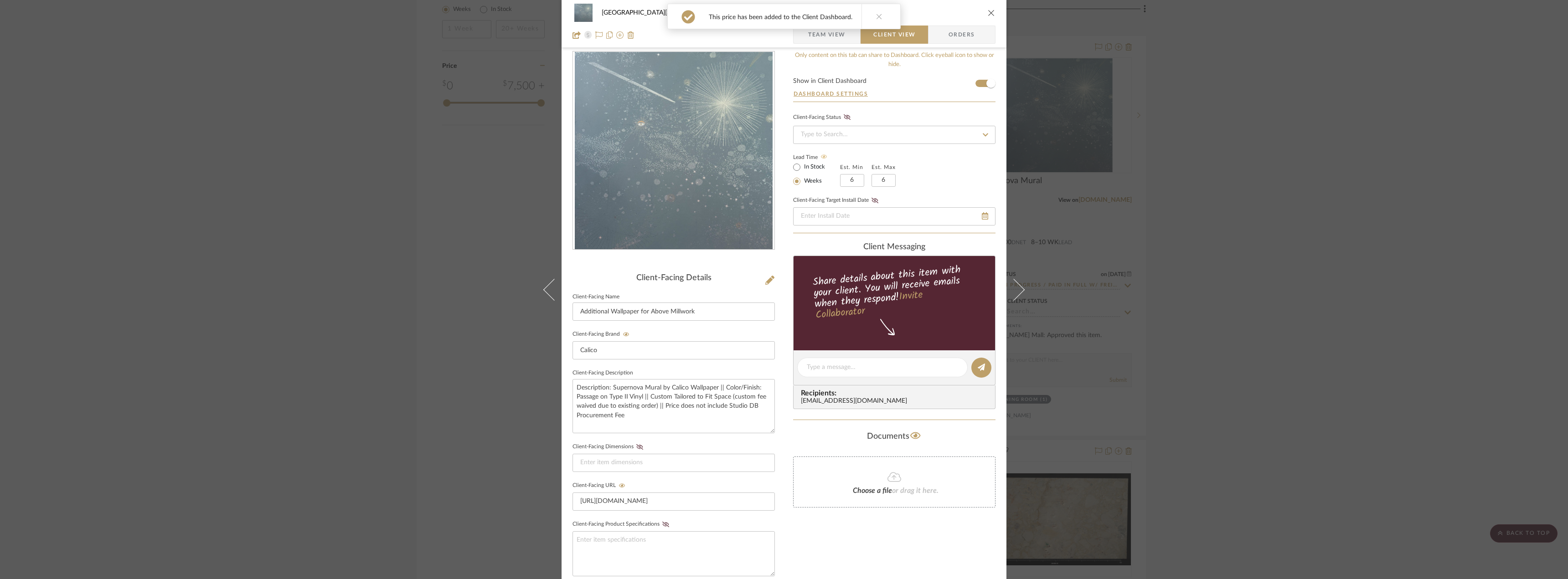
scroll to position [0, 0]
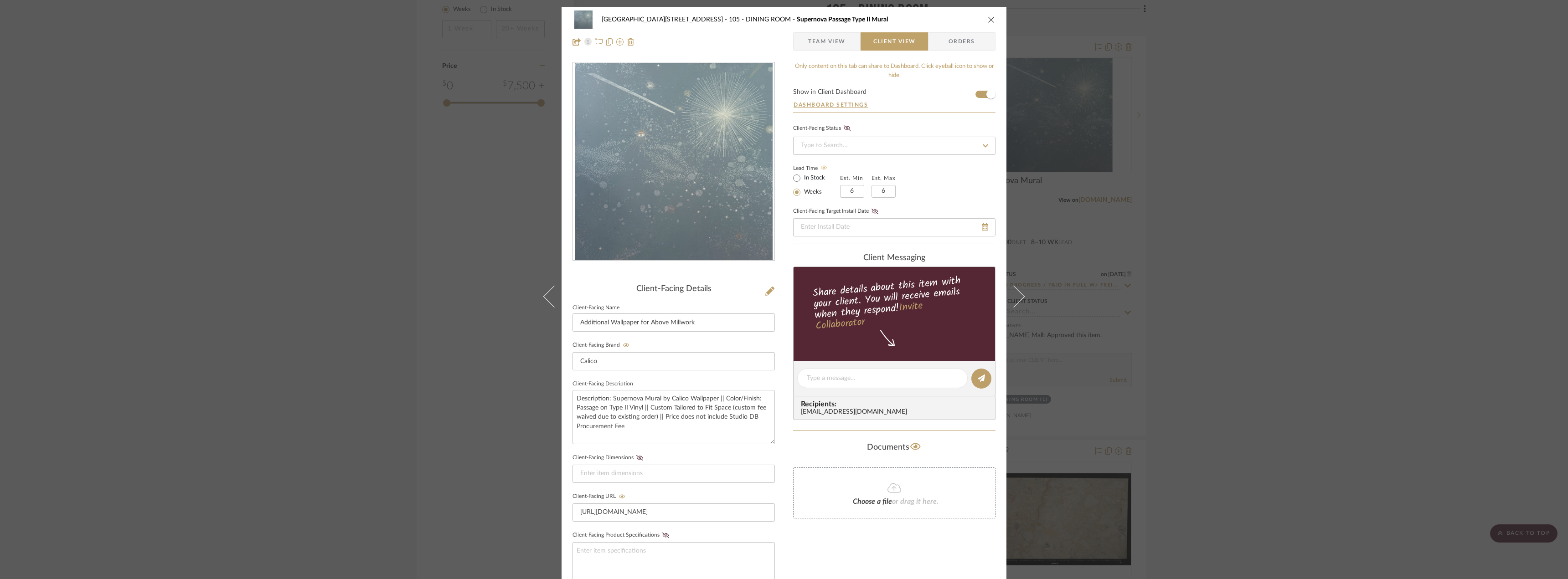
click at [819, 41] on span "Team View" at bounding box center [827, 41] width 37 height 18
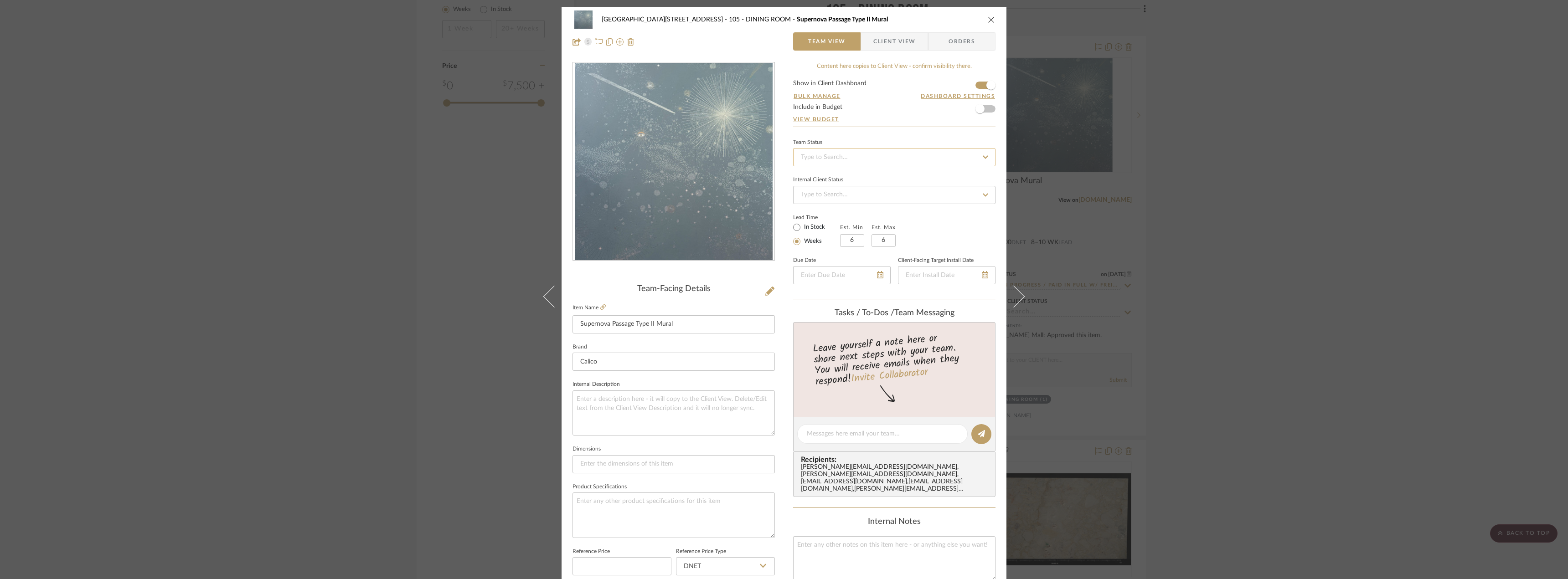
click at [861, 158] on input at bounding box center [894, 157] width 202 height 18
type input "approv"
click at [845, 227] on span "Approval Pending" at bounding box center [824, 227] width 49 height 6
type input "[DATE]"
type input "Approval Pending"
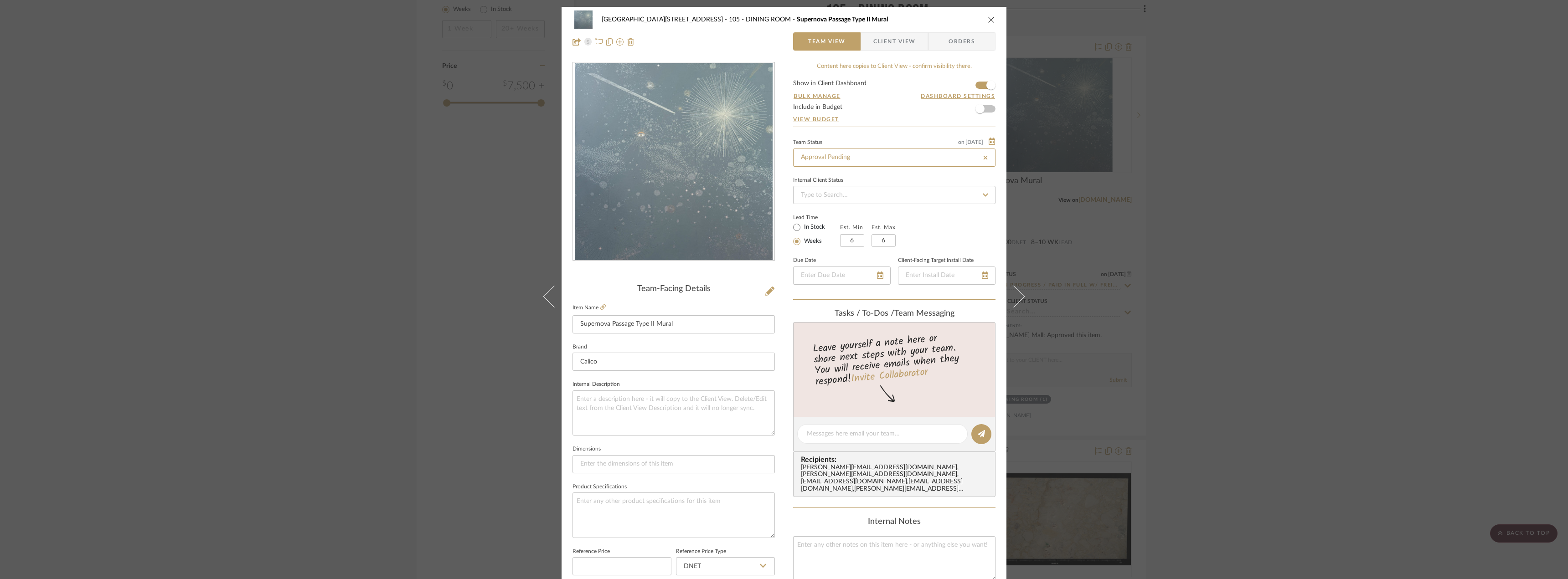
type input "[DATE]"
type input "Approval Pending"
click at [1276, 192] on div "24100 - [STREET_ADDRESS] - Mall 105 - DINING ROOM Supernova Passage Type II Mur…" at bounding box center [784, 290] width 1568 height 579
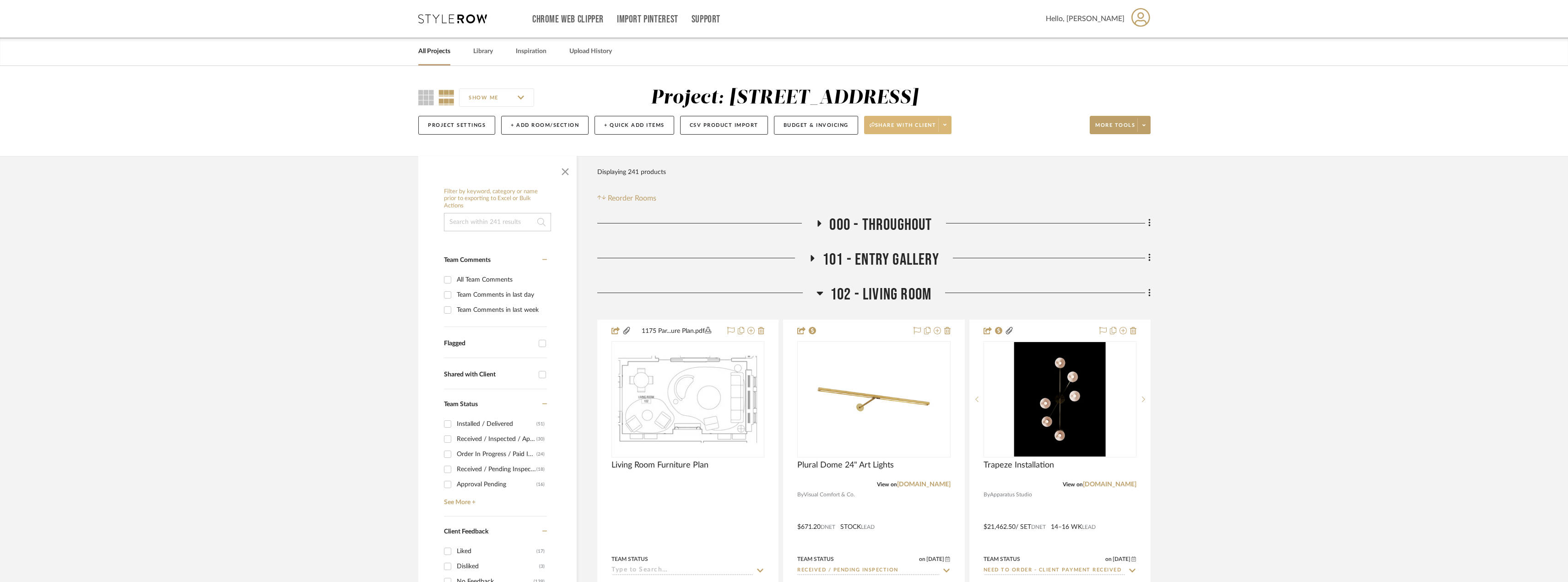
click at [948, 126] on span at bounding box center [944, 125] width 13 height 13
click at [910, 172] on span "Generate URL to Share" at bounding box center [911, 173] width 78 height 8
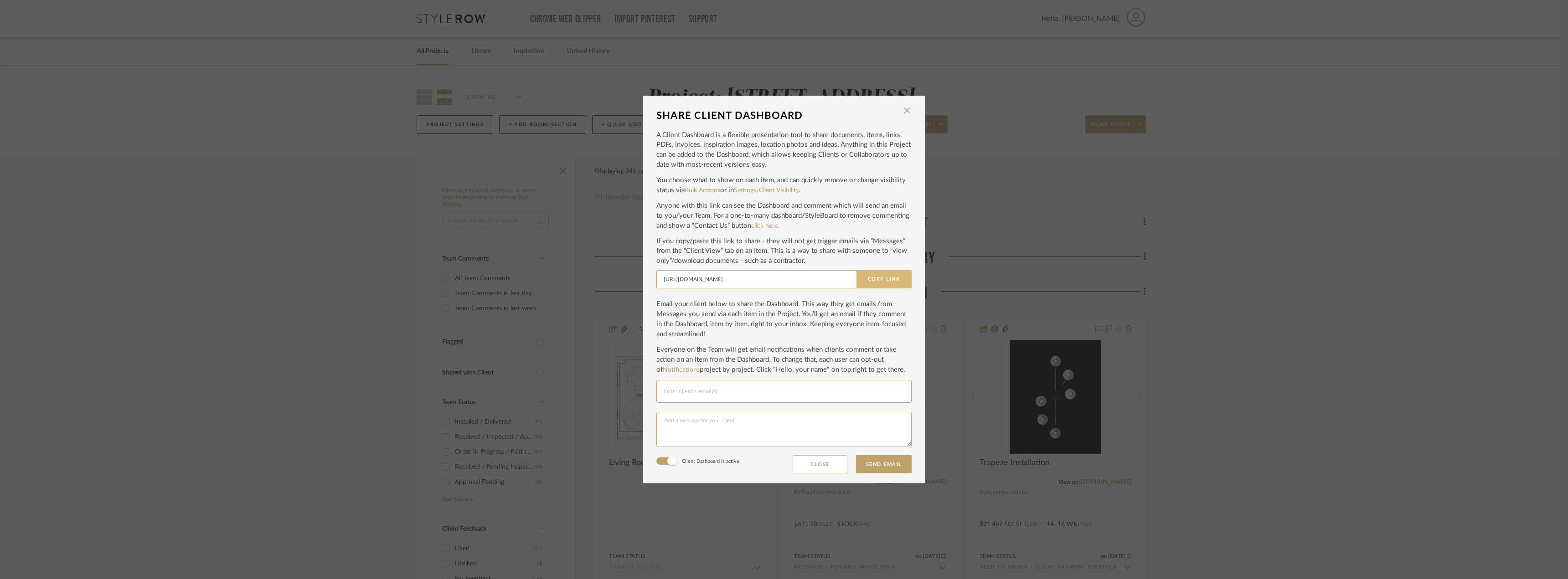
click at [887, 279] on button "Copy Link" at bounding box center [884, 279] width 55 height 18
